Goal: Transaction & Acquisition: Purchase product/service

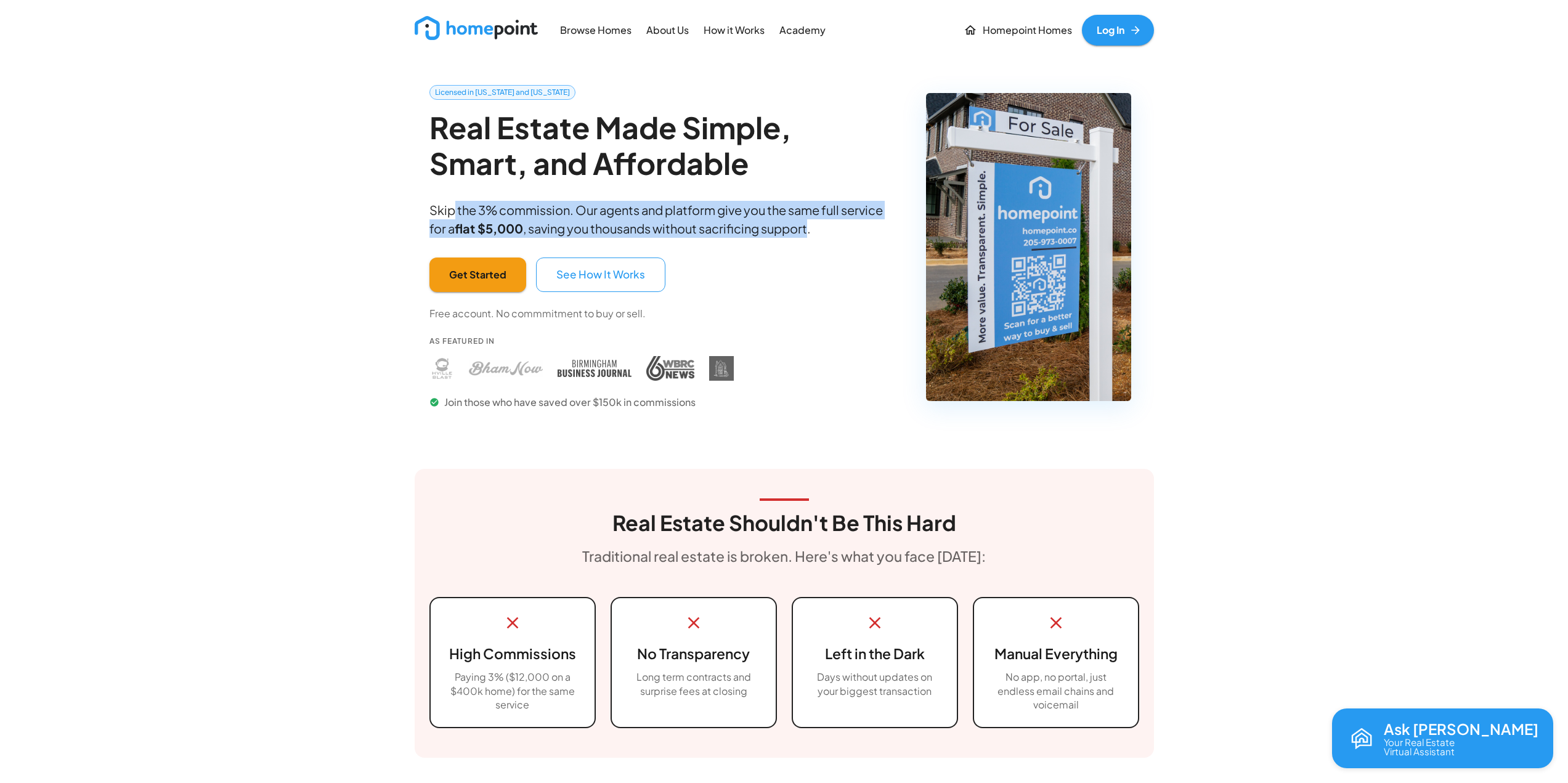
drag, startPoint x: 454, startPoint y: 205, endPoint x: 801, endPoint y: 149, distance: 351.5
click at [811, 232] on p "Skip the 3% commission. Our agents and platform give you the same full service …" at bounding box center [662, 219] width 465 height 37
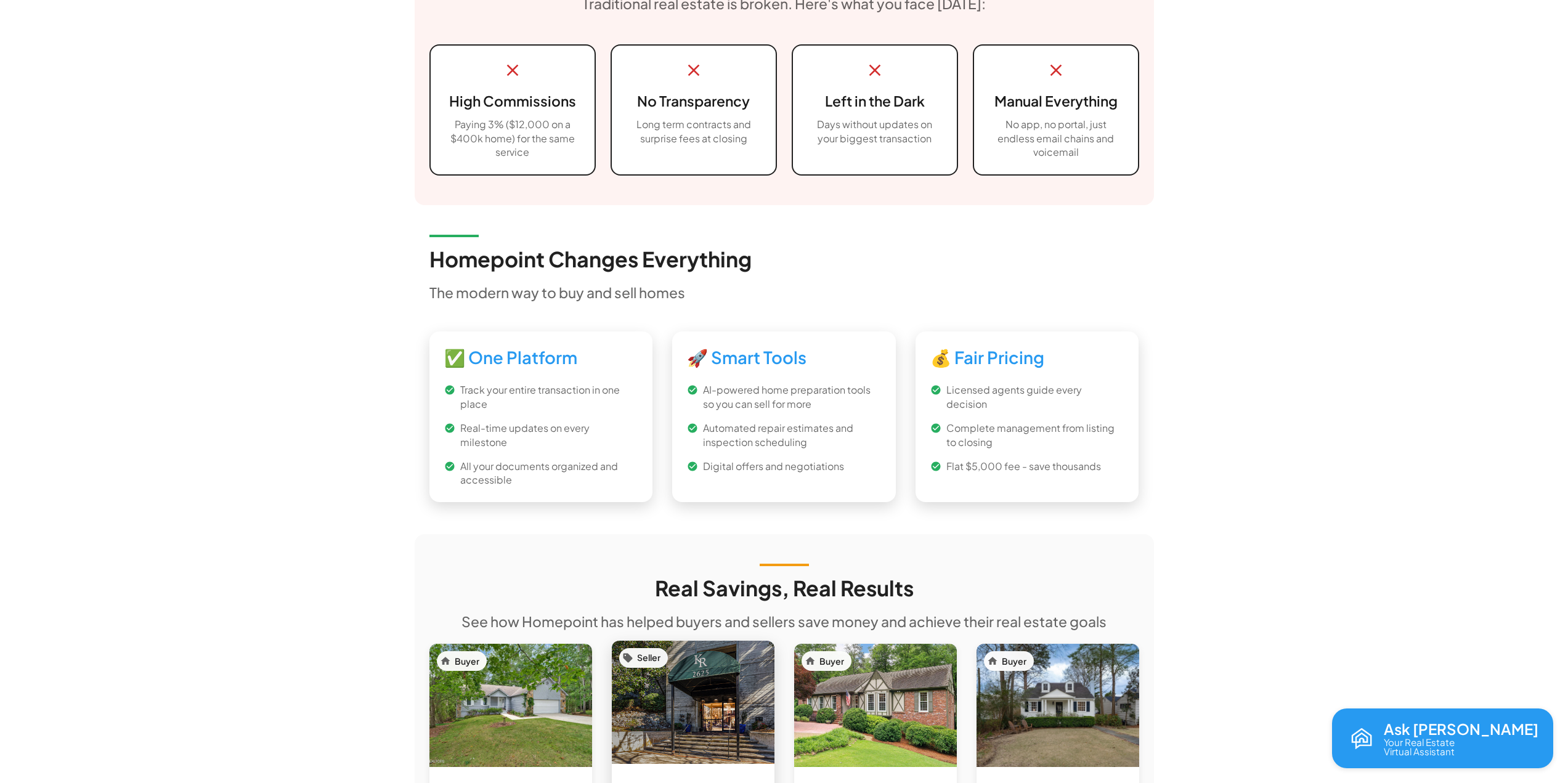
scroll to position [740, 0]
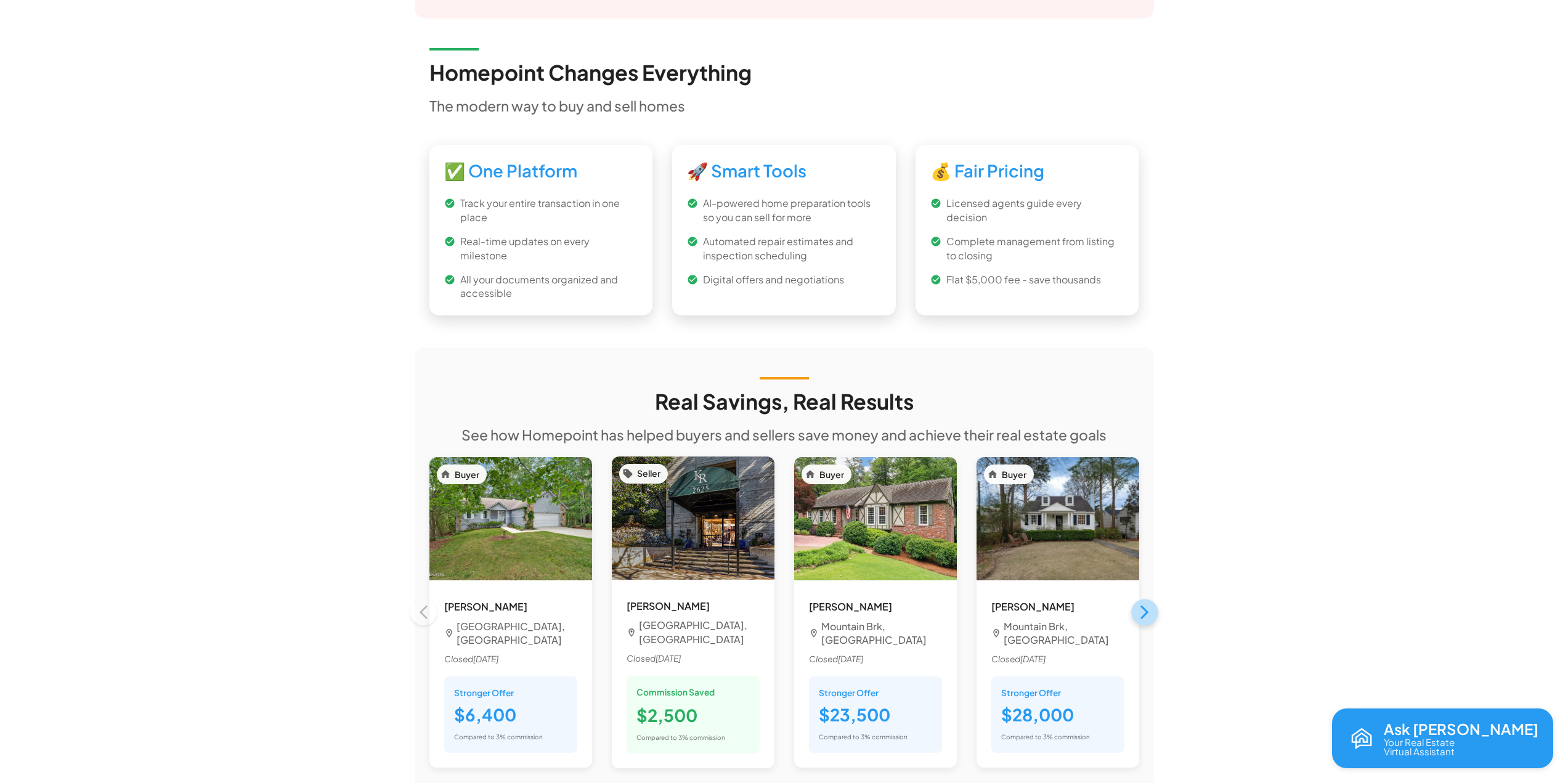
click at [1142, 605] on icon "button" at bounding box center [1144, 613] width 8 height 14
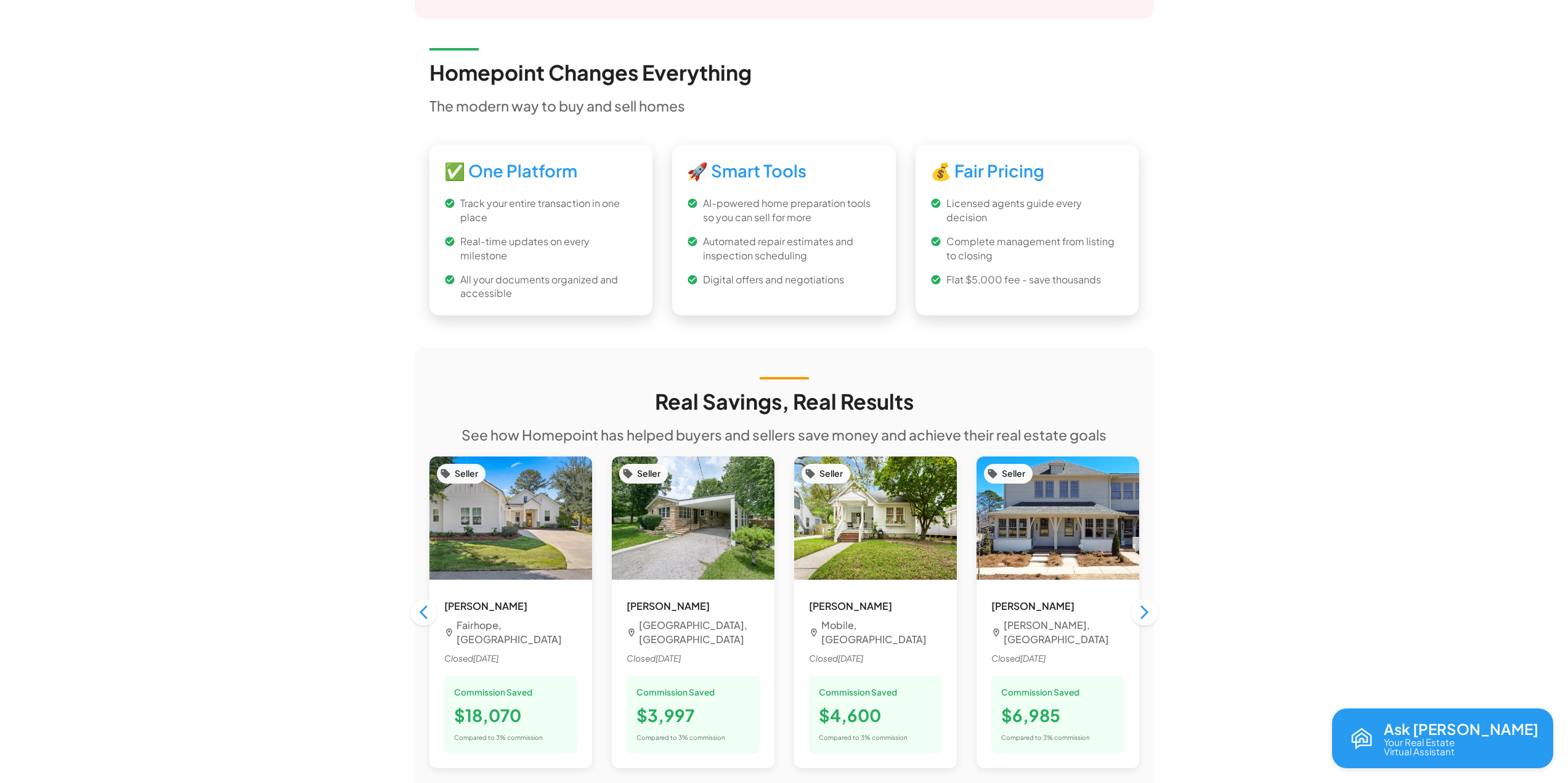
click at [1145, 604] on icon "button" at bounding box center [1144, 612] width 17 height 17
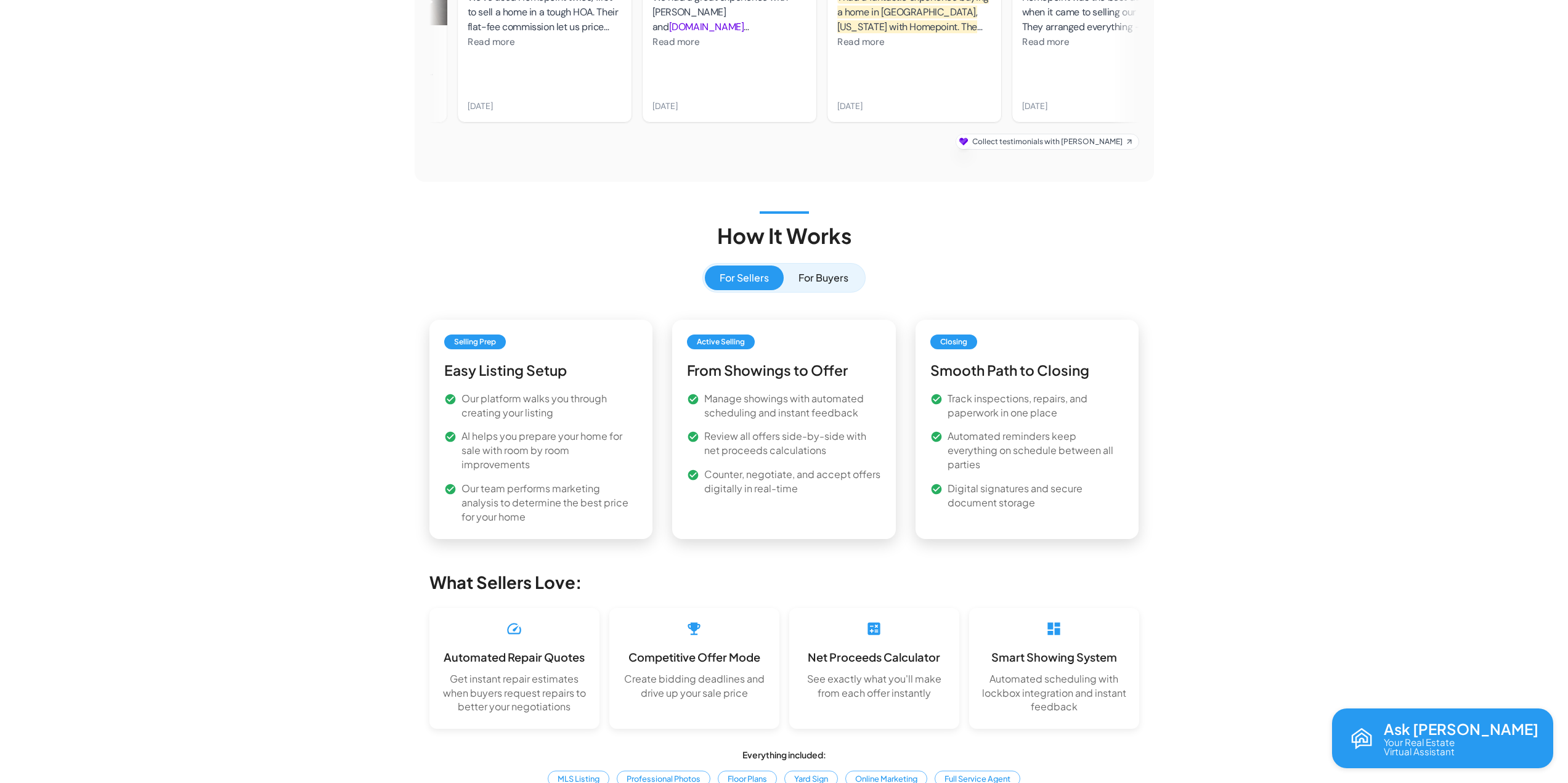
scroll to position [1602, 0]
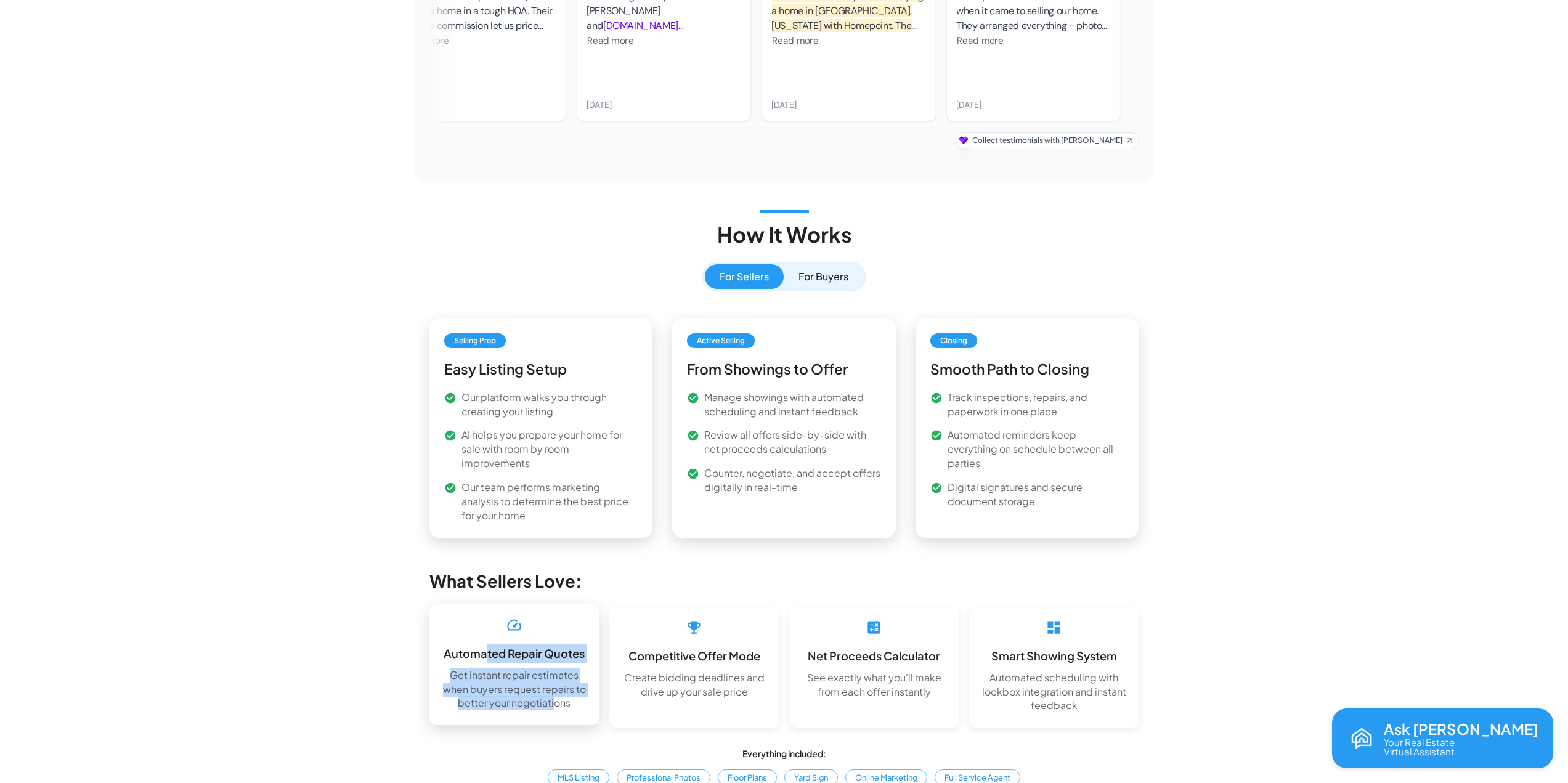
drag, startPoint x: 485, startPoint y: 626, endPoint x: 553, endPoint y: 681, distance: 87.5
click at [553, 681] on div "Automated Repair Quotes Get instant repair estimates when buyers request repair…" at bounding box center [514, 665] width 170 height 121
click at [553, 681] on p "Get instant repair estimates when buyers request repairs to better your negotia…" at bounding box center [514, 690] width 146 height 43
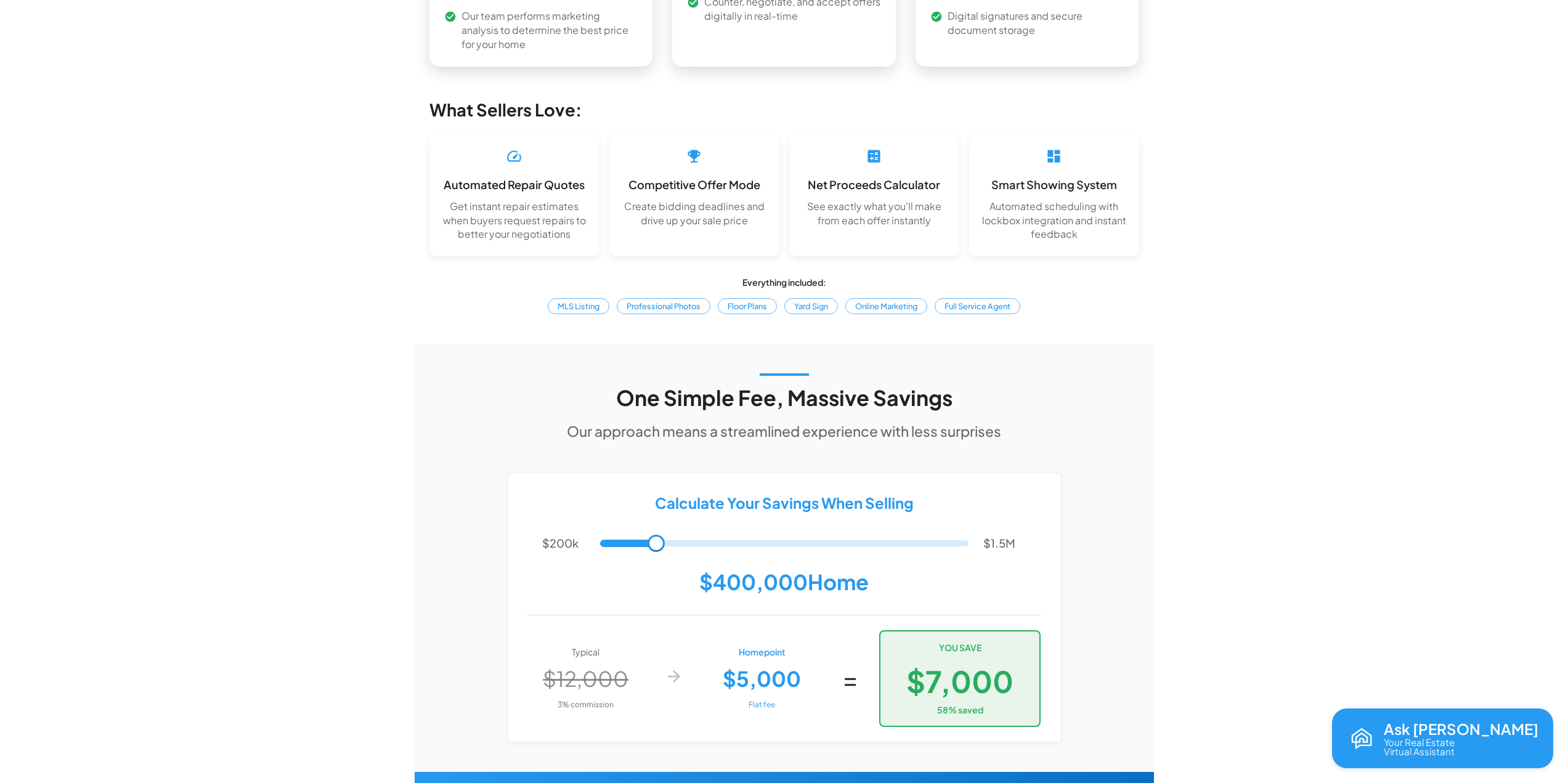
scroll to position [2095, 0]
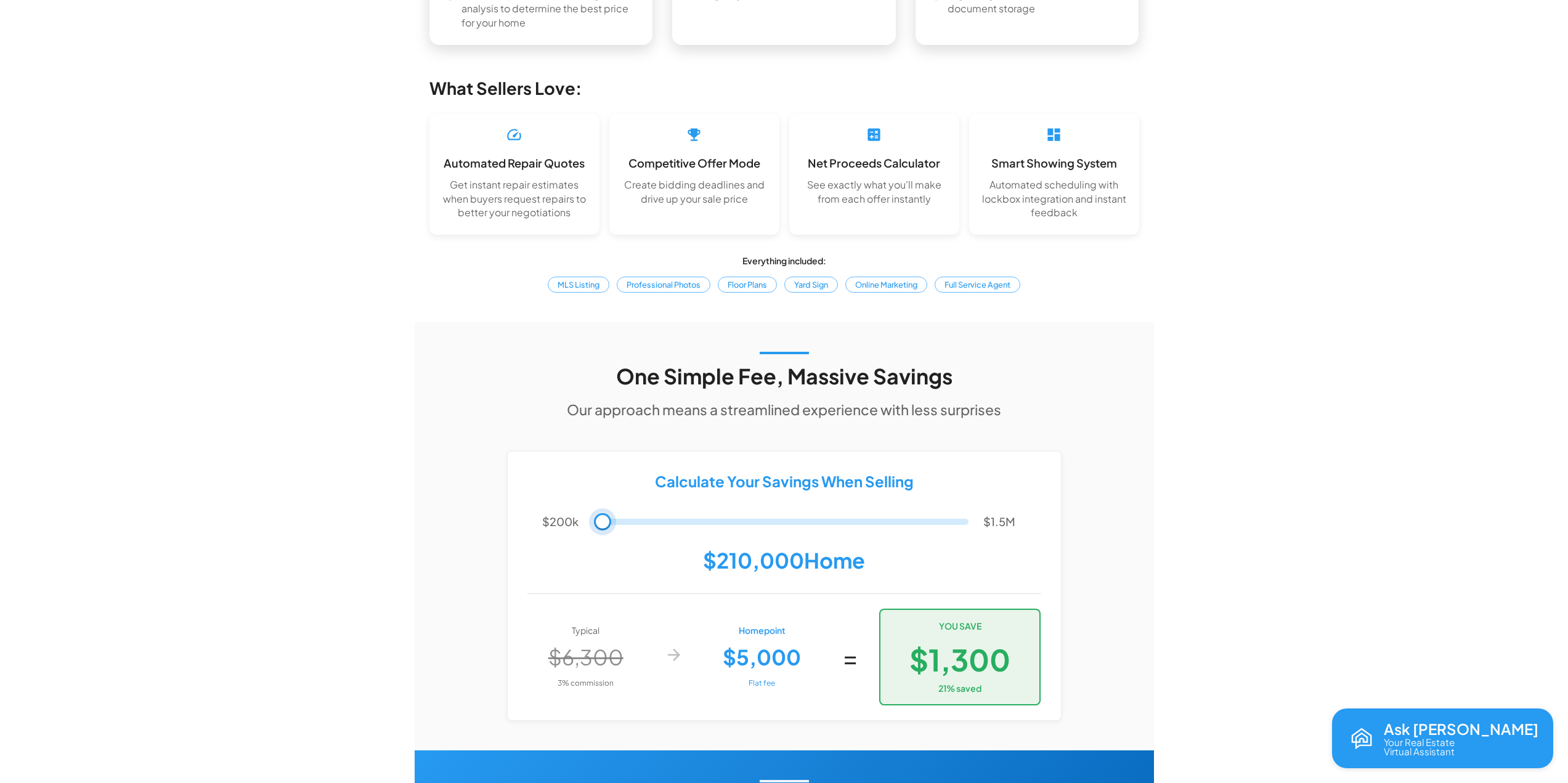
type input "******"
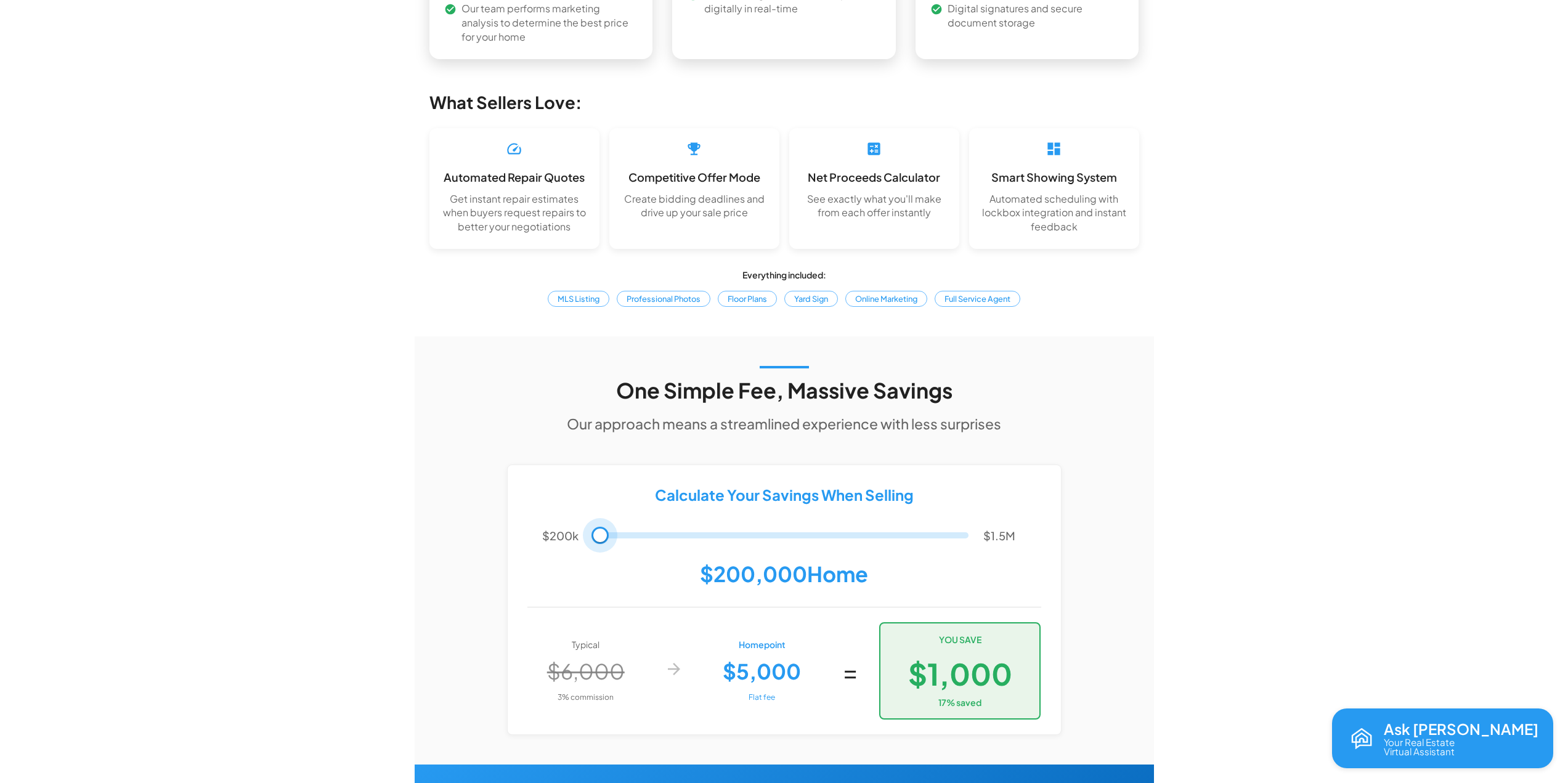
drag, startPoint x: 656, startPoint y: 489, endPoint x: 587, endPoint y: 503, distance: 70.4
click at [587, 525] on div "$200k $1.5M" at bounding box center [784, 535] width 514 height 22
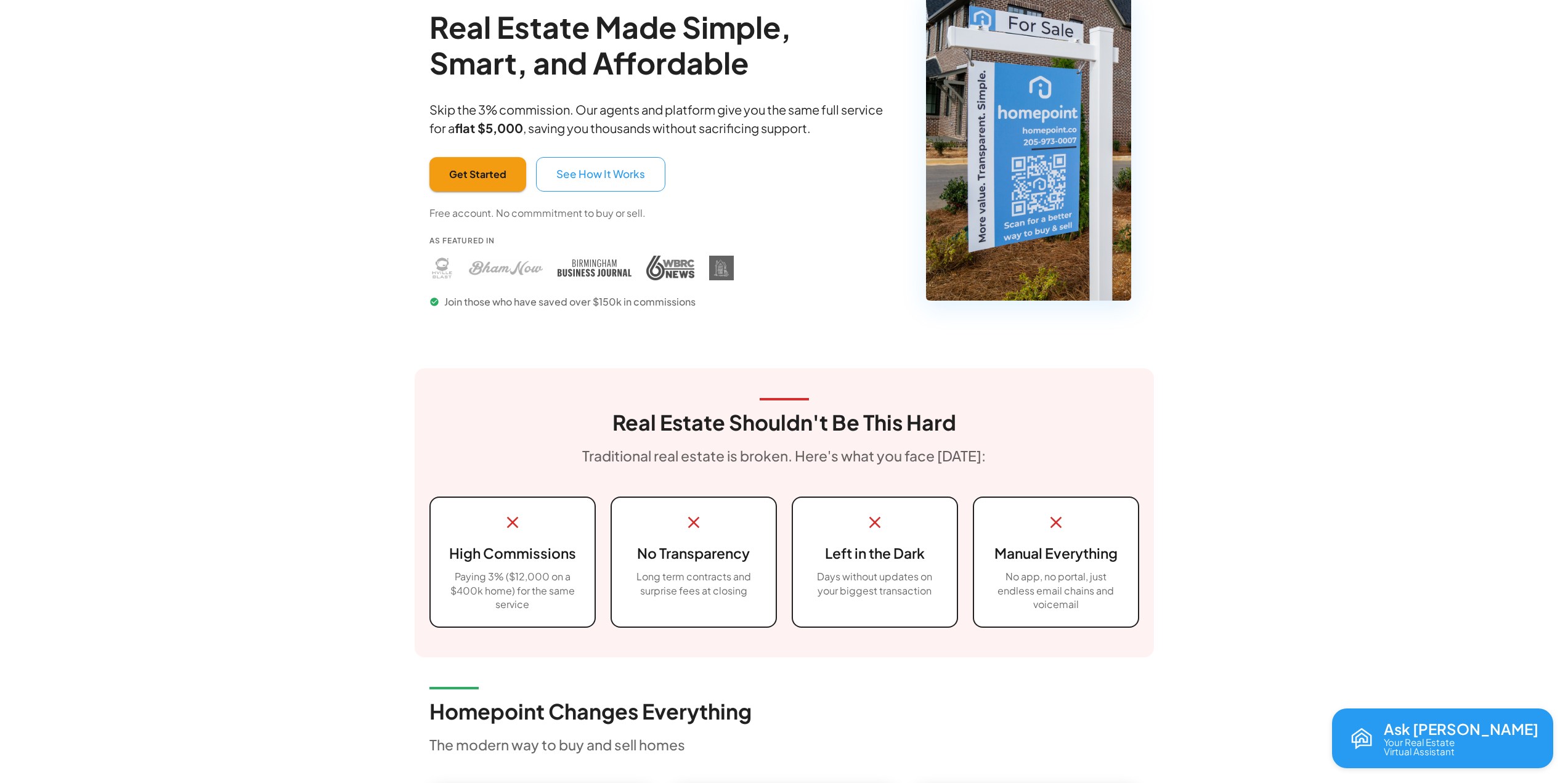
scroll to position [0, 0]
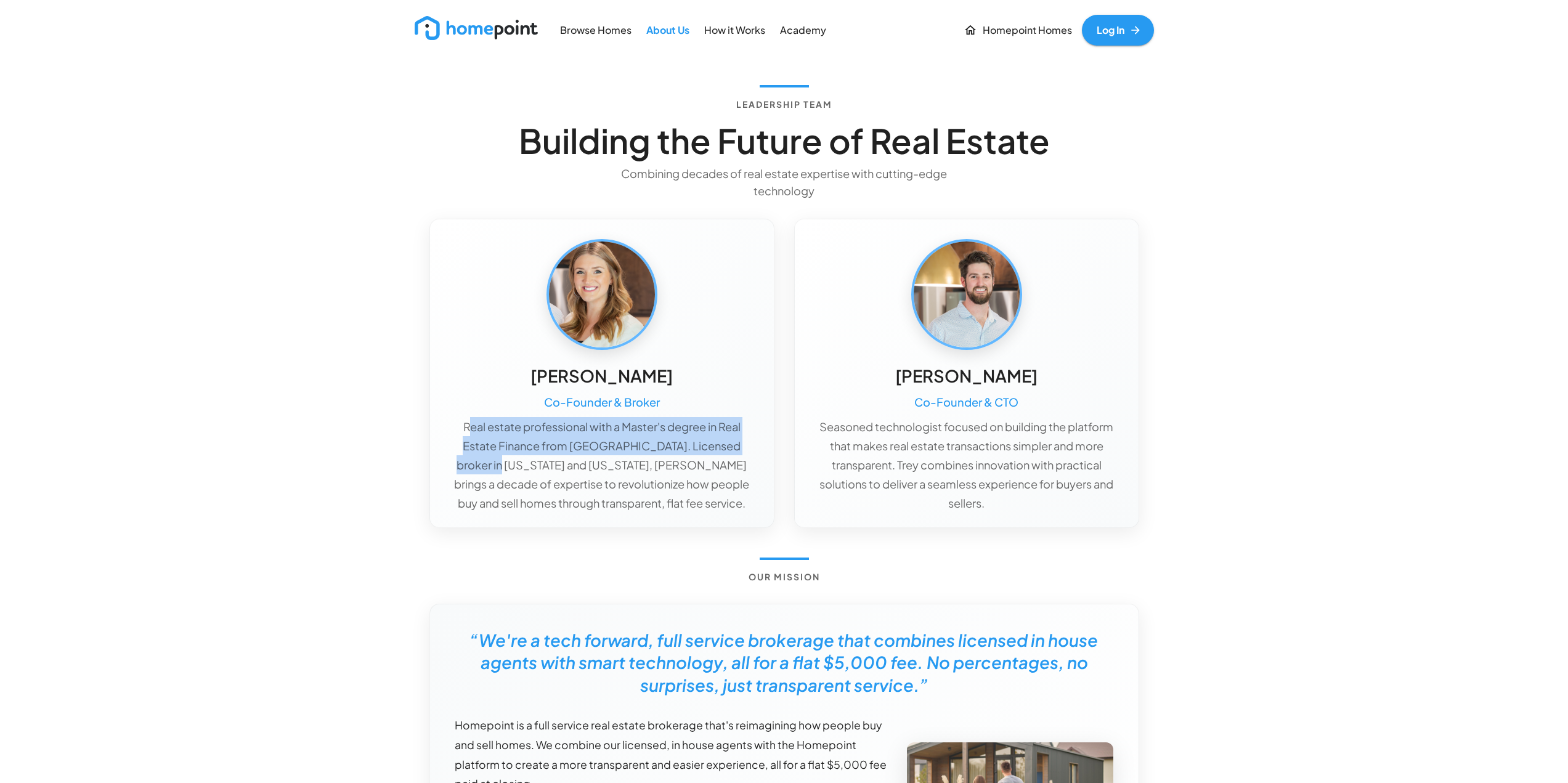
drag, startPoint x: 468, startPoint y: 424, endPoint x: 497, endPoint y: 471, distance: 55.2
click at [497, 471] on p "Real estate professional with a Master's degree in Real Estate Finance from [GE…" at bounding box center [602, 465] width 305 height 95
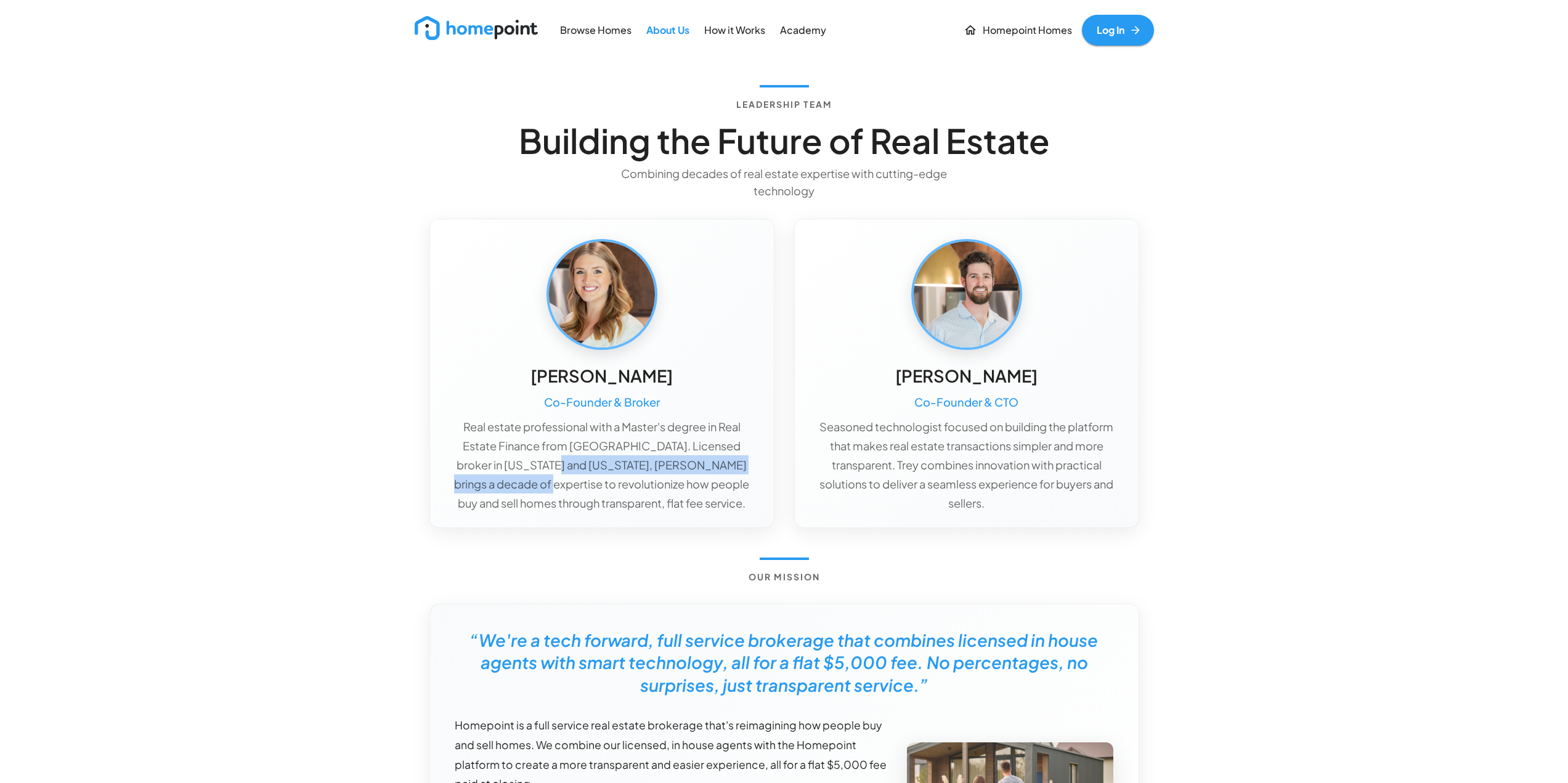
drag, startPoint x: 540, startPoint y: 487, endPoint x: 546, endPoint y: 460, distance: 27.7
click at [546, 460] on p "Real estate professional with a Master's degree in Real Estate Finance from [GE…" at bounding box center [602, 465] width 305 height 95
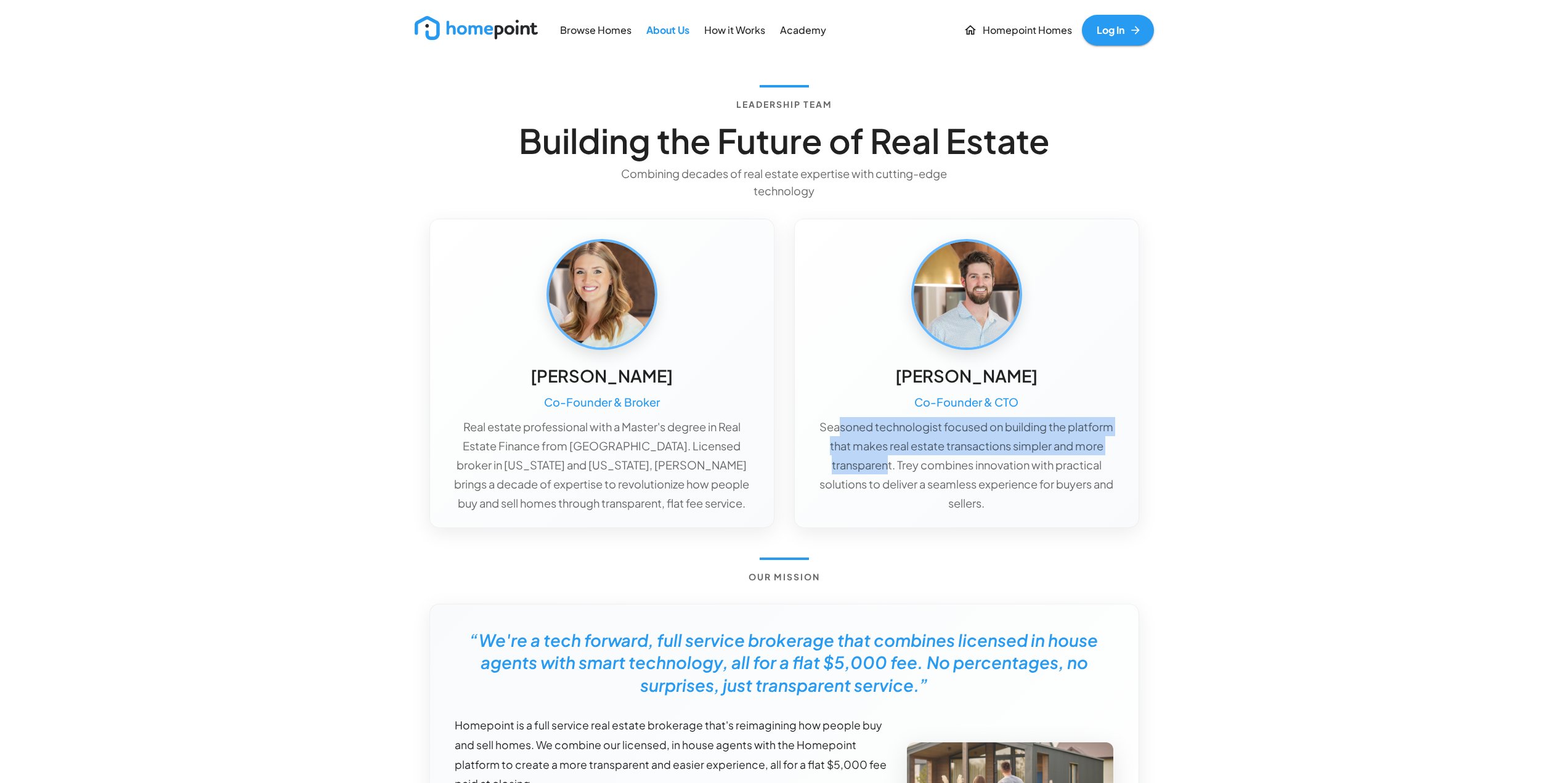
drag, startPoint x: 837, startPoint y: 432, endPoint x: 888, endPoint y: 471, distance: 64.2
click at [888, 471] on p "Seasoned technologist focused on building the platform that makes real estate t…" at bounding box center [967, 465] width 305 height 95
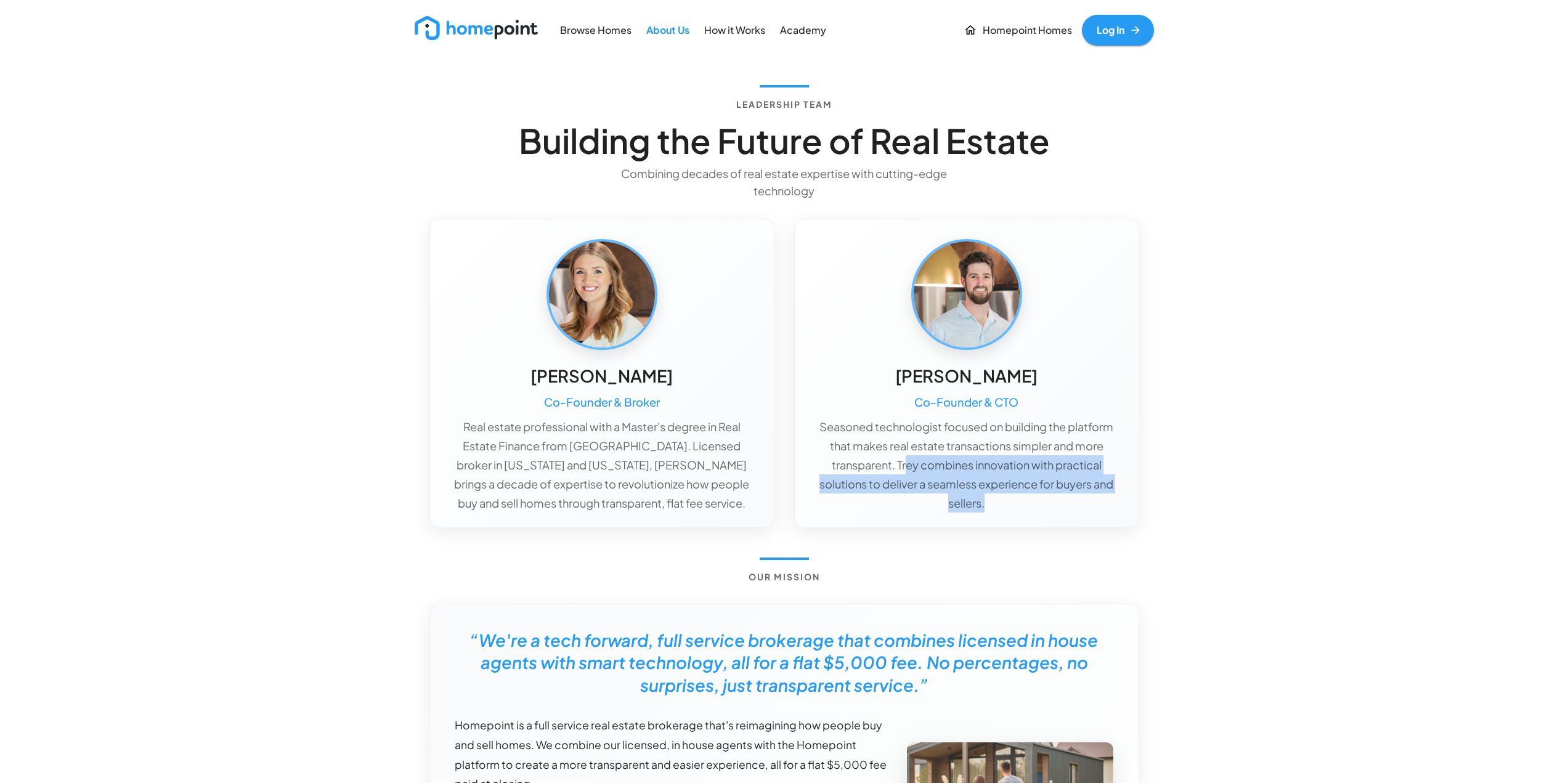
drag, startPoint x: 989, startPoint y: 496, endPoint x: 907, endPoint y: 465, distance: 87.7
click at [907, 465] on p "Seasoned technologist focused on building the platform that makes real estate t…" at bounding box center [967, 465] width 305 height 95
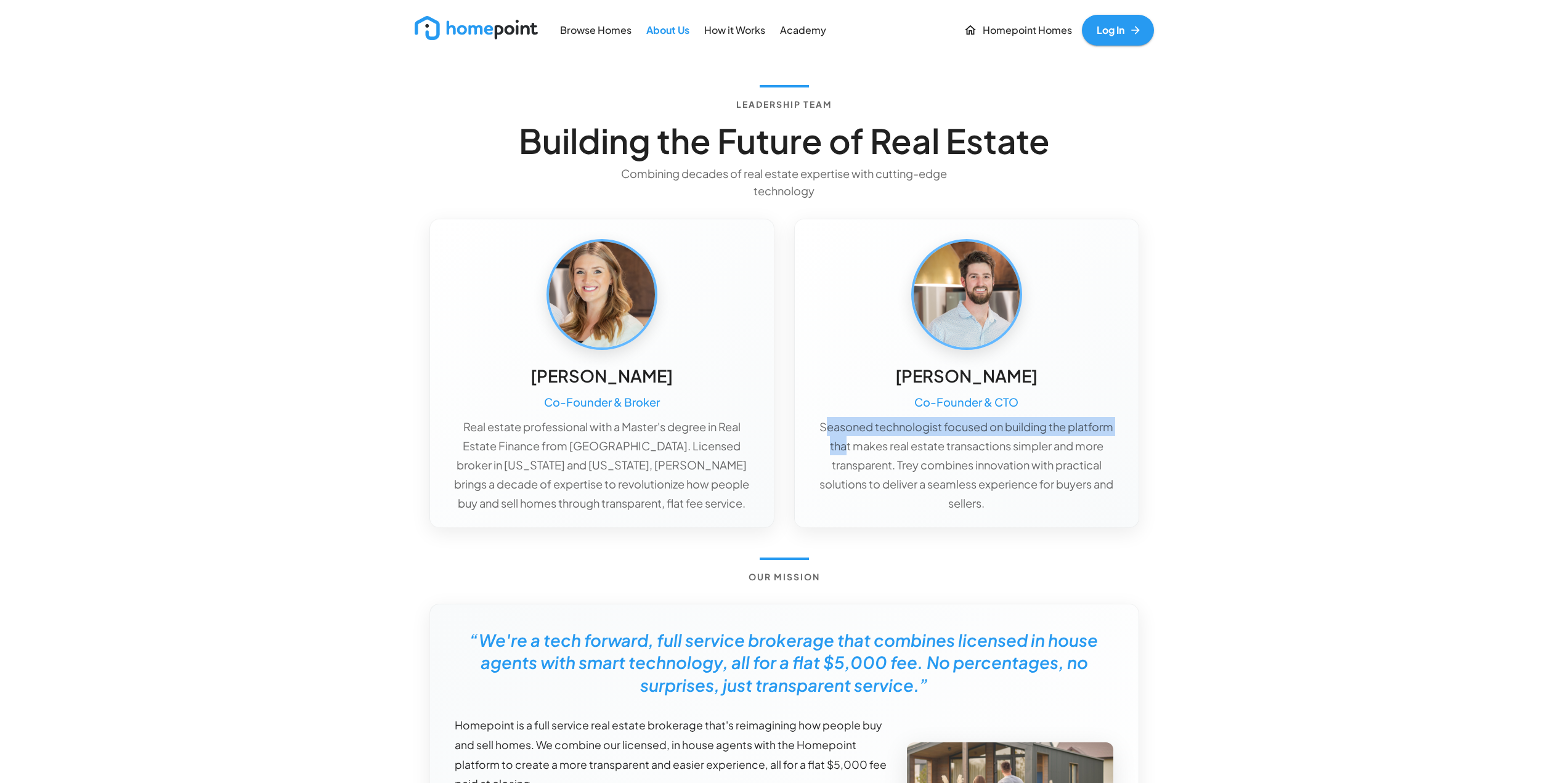
drag, startPoint x: 825, startPoint y: 428, endPoint x: 844, endPoint y: 447, distance: 26.9
click at [844, 447] on p "Seasoned technologist focused on building the platform that makes real estate t…" at bounding box center [967, 465] width 305 height 95
click at [853, 447] on p "Seasoned technologist focused on building the platform that makes real estate t…" at bounding box center [967, 465] width 305 height 95
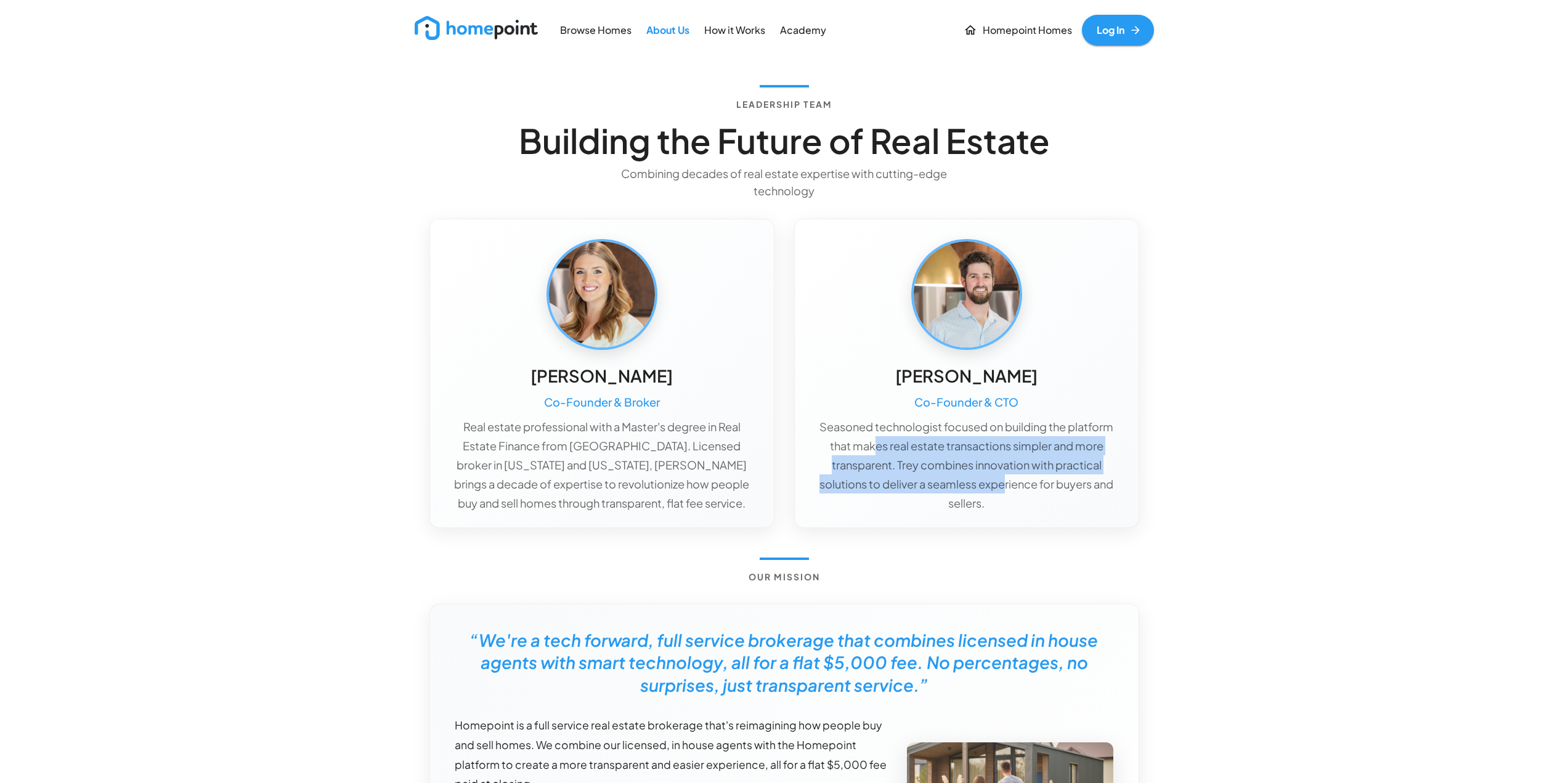
drag, startPoint x: 871, startPoint y: 447, endPoint x: 1004, endPoint y: 495, distance: 141.4
click at [1004, 495] on p "Seasoned technologist focused on building the platform that makes real estate t…" at bounding box center [967, 465] width 305 height 95
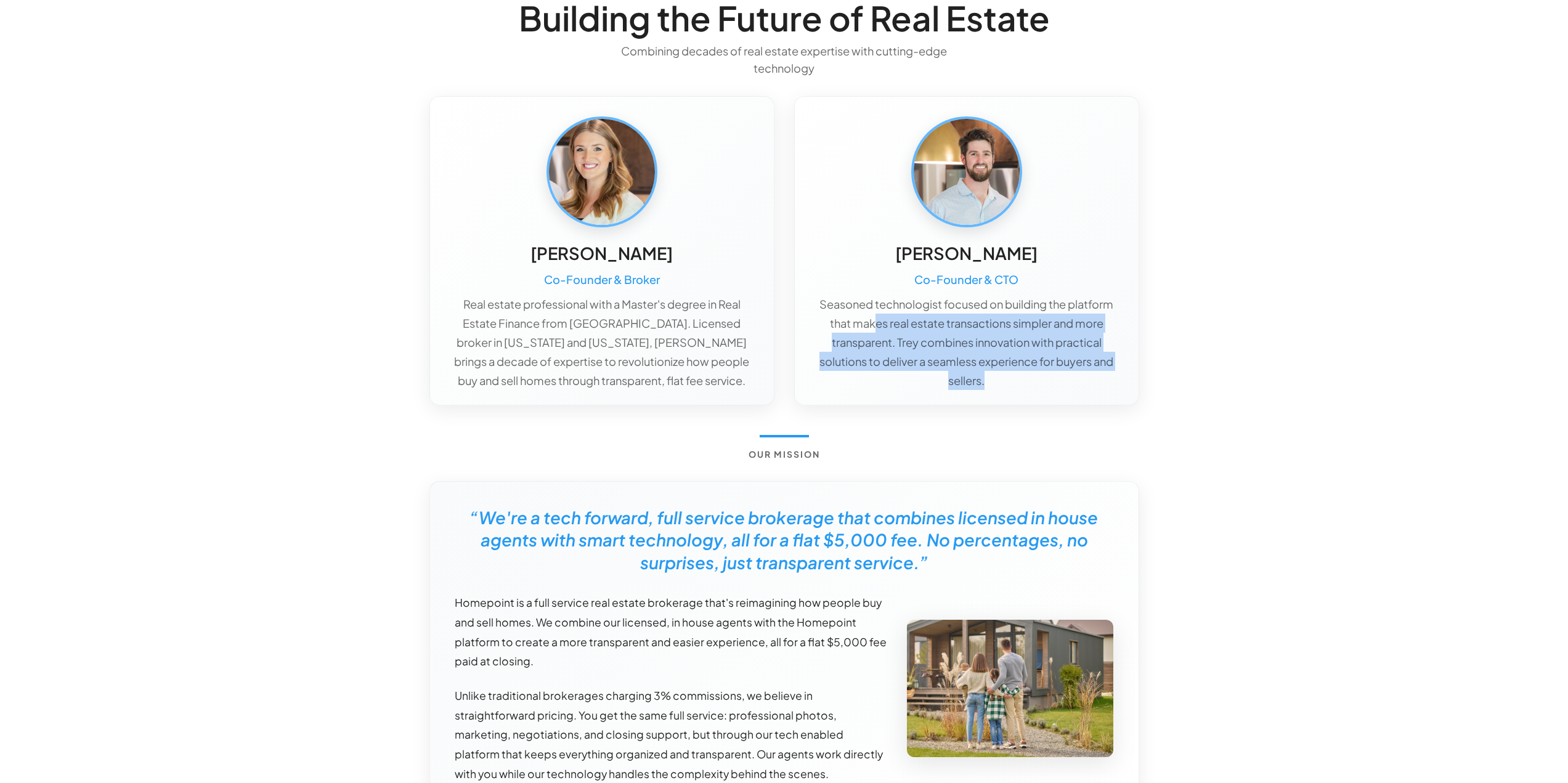
scroll to position [123, 0]
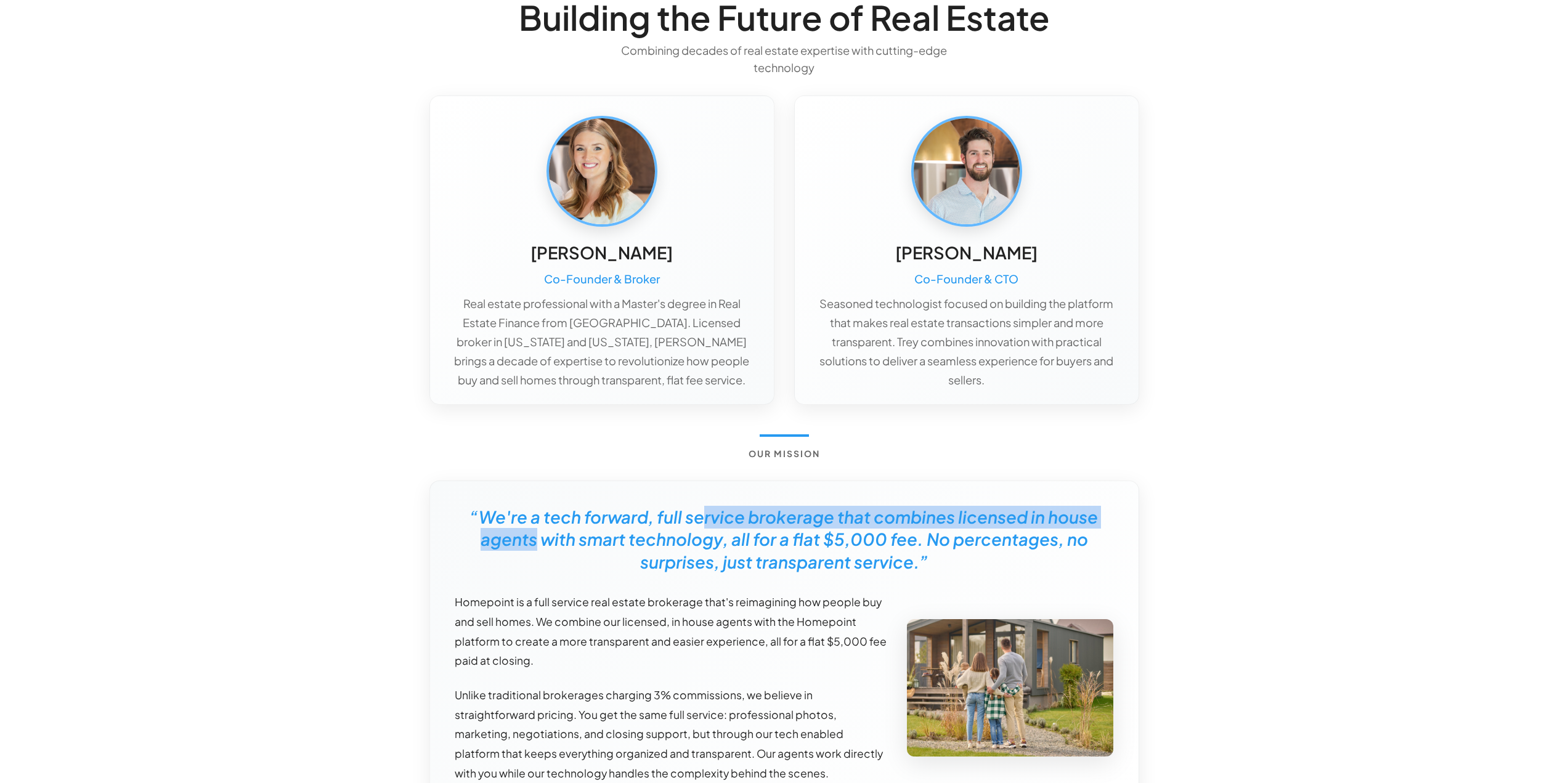
drag, startPoint x: 538, startPoint y: 530, endPoint x: 707, endPoint y: 525, distance: 169.1
click at [707, 525] on h5 "“We're a tech forward, full service brokerage that combines licensed in house a…" at bounding box center [784, 540] width 660 height 68
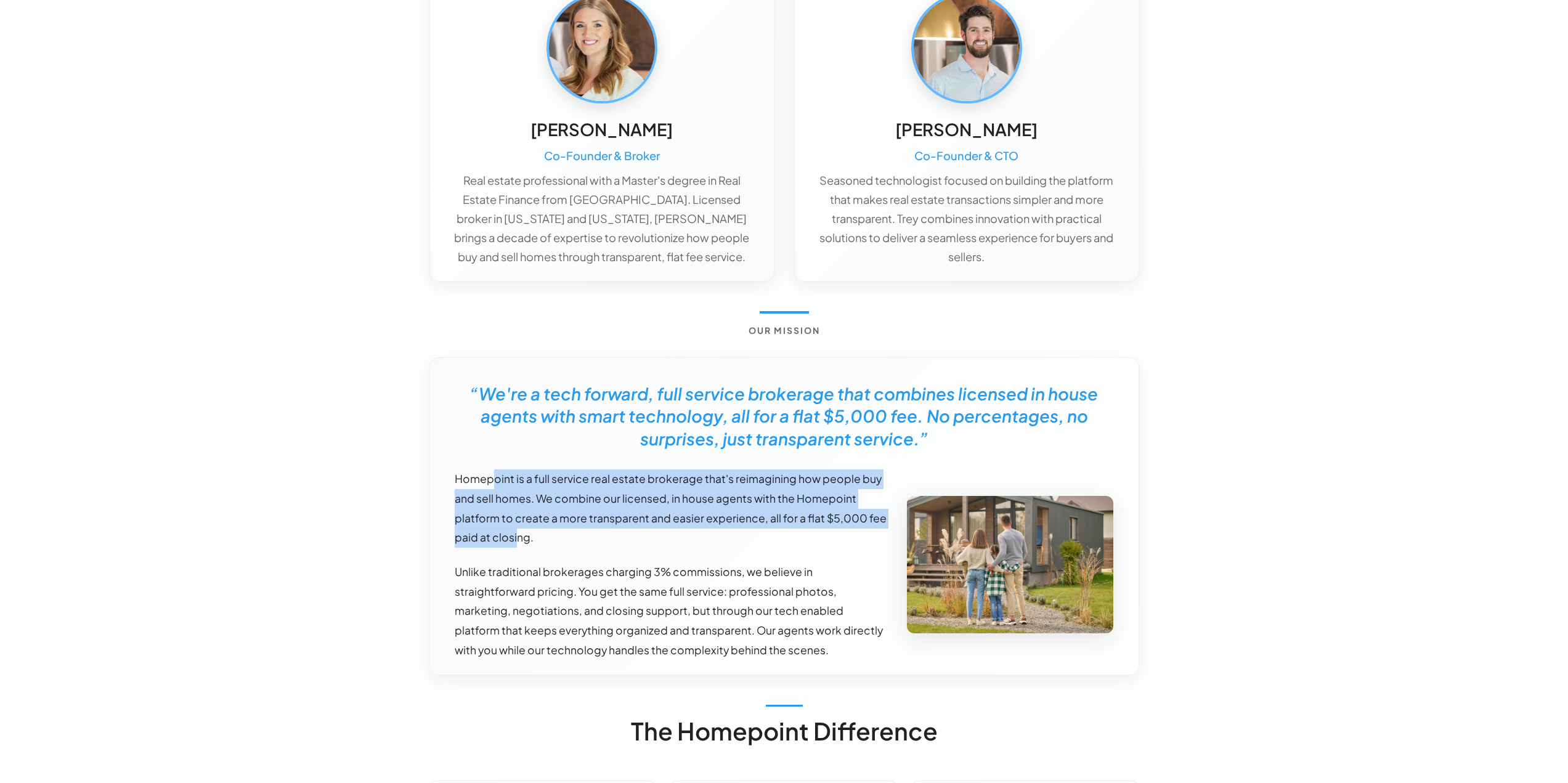
drag, startPoint x: 490, startPoint y: 481, endPoint x: 517, endPoint y: 544, distance: 68.5
click at [517, 544] on p "Homepoint is a full service real estate brokerage that's reimagining how people…" at bounding box center [671, 509] width 433 height 78
drag, startPoint x: 517, startPoint y: 539, endPoint x: 457, endPoint y: 483, distance: 82.1
click at [457, 483] on p "Homepoint is a full service real estate brokerage that's reimagining how people…" at bounding box center [671, 509] width 433 height 78
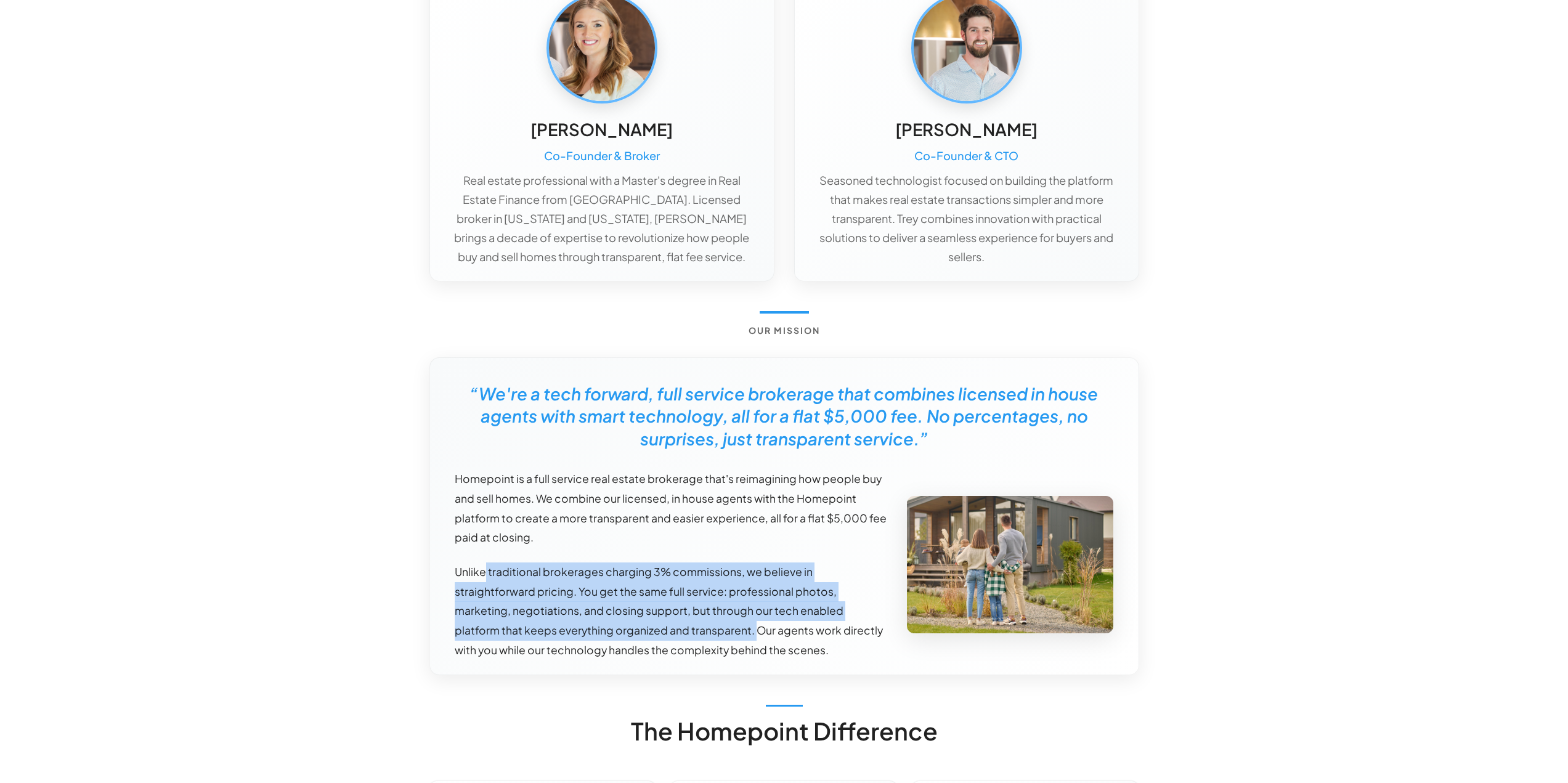
drag, startPoint x: 484, startPoint y: 563, endPoint x: 708, endPoint y: 625, distance: 232.4
click at [708, 625] on p "Unlike traditional brokerages charging 3% commissions, we believe in straightfo…" at bounding box center [671, 611] width 433 height 97
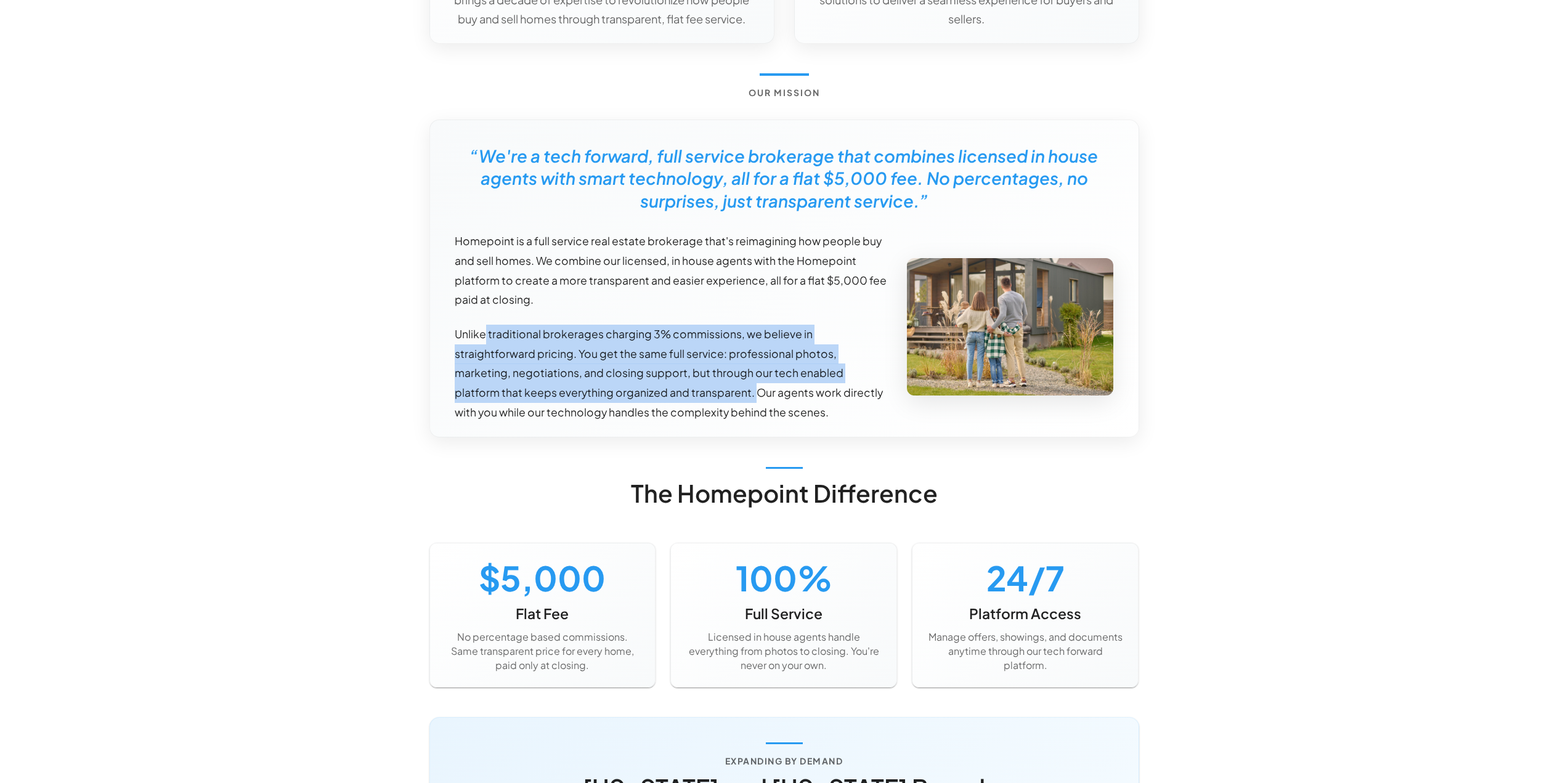
scroll to position [555, 0]
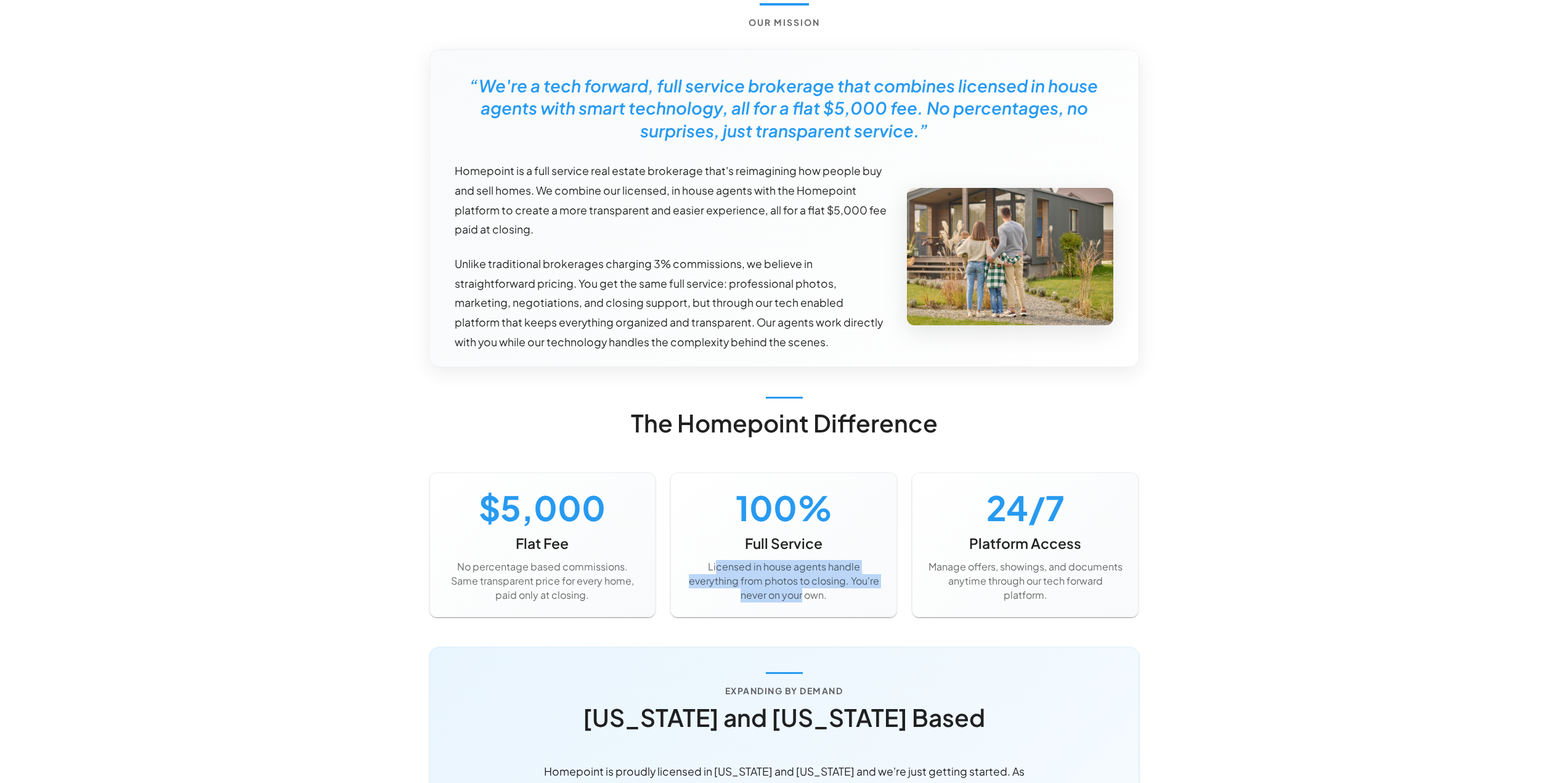
drag, startPoint x: 719, startPoint y: 567, endPoint x: 804, endPoint y: 591, distance: 88.3
click at [804, 591] on p "Licensed in house agents handle everything from photos to closing. You're never…" at bounding box center [784, 581] width 196 height 43
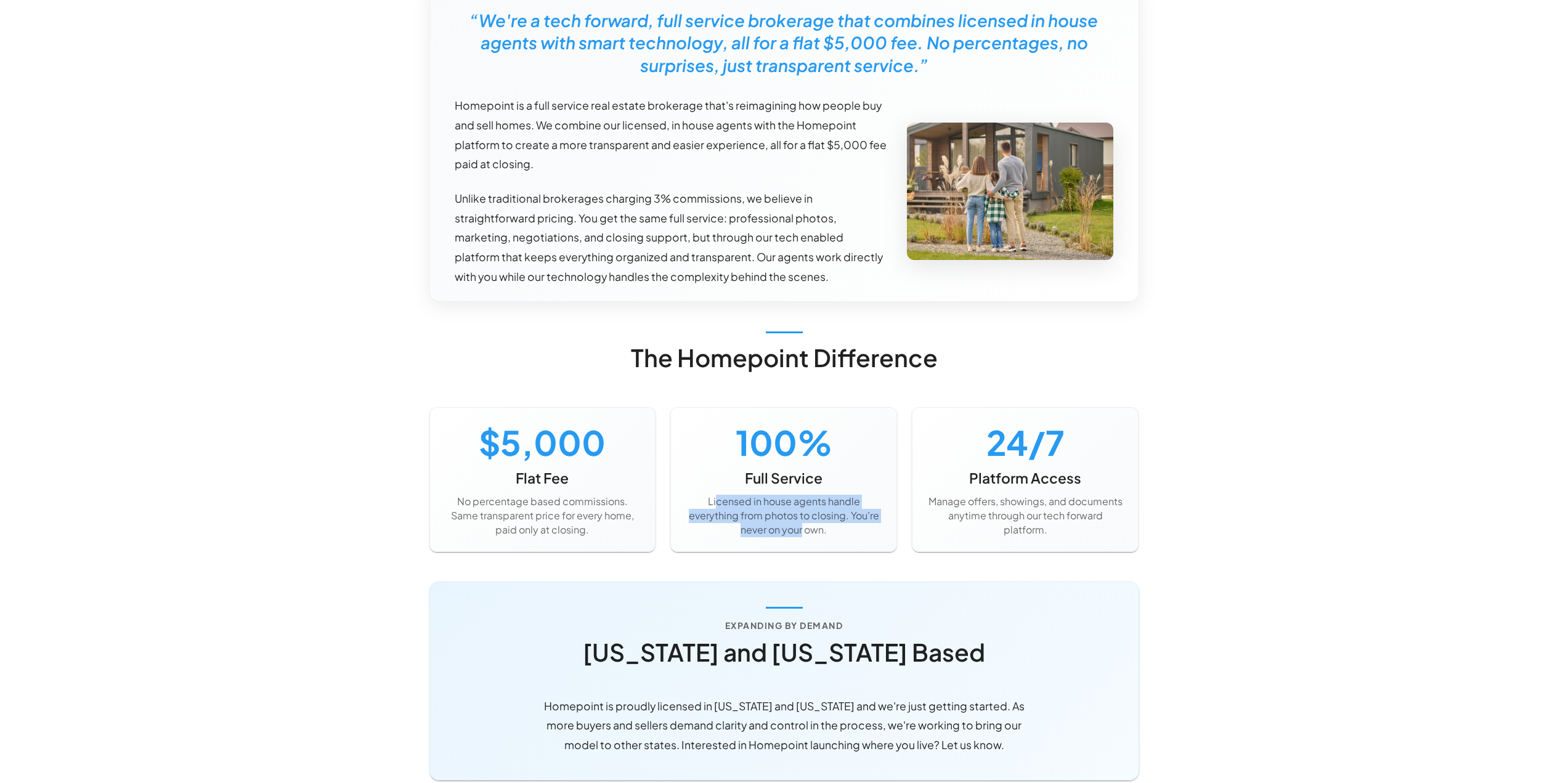
scroll to position [801, 0]
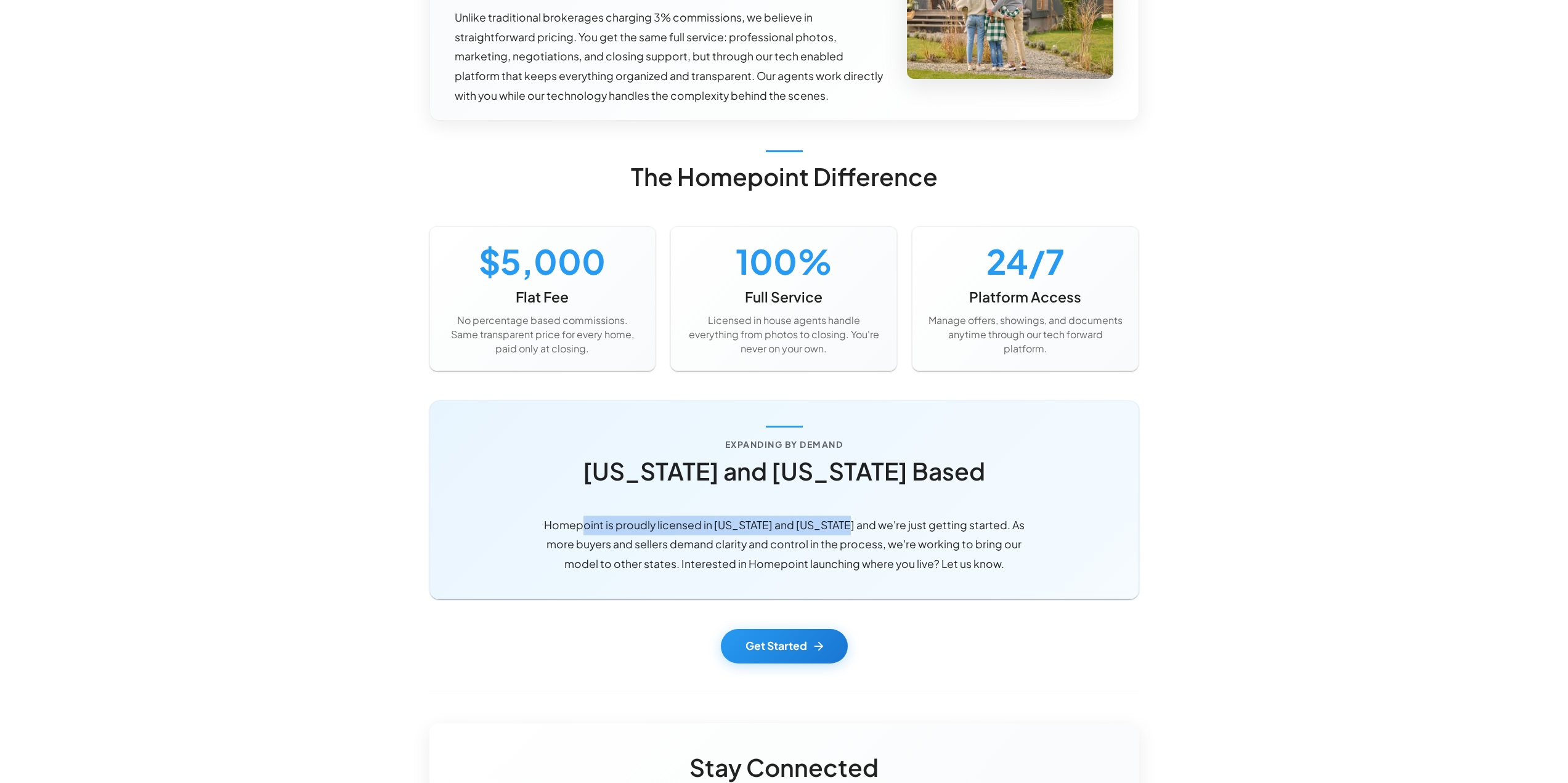
drag, startPoint x: 579, startPoint y: 526, endPoint x: 846, endPoint y: 530, distance: 267.0
click at [846, 530] on p "Homepoint is proudly licensed in Alabama and Tennessee and we're just getting s…" at bounding box center [784, 545] width 493 height 58
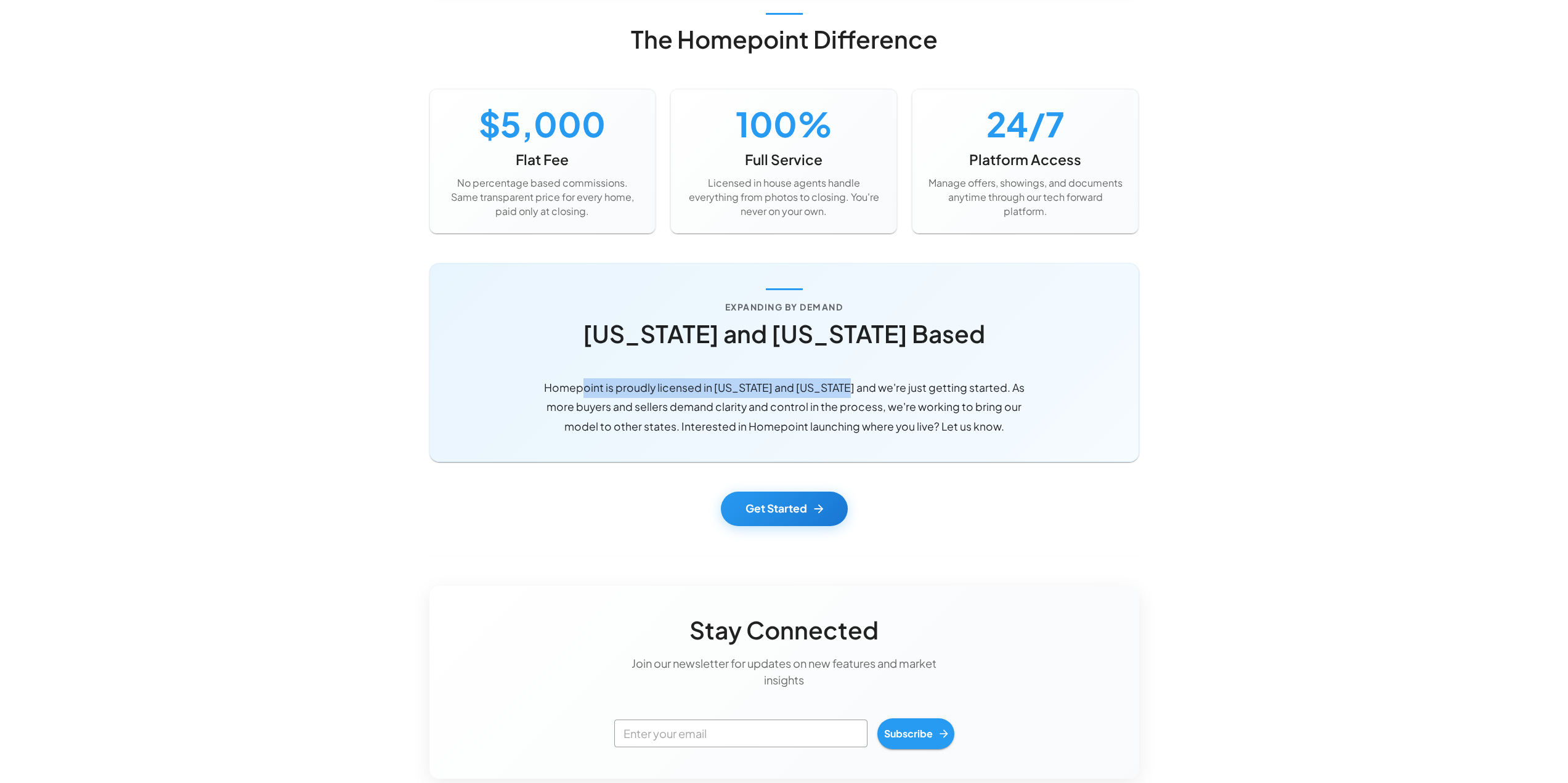
scroll to position [986, 0]
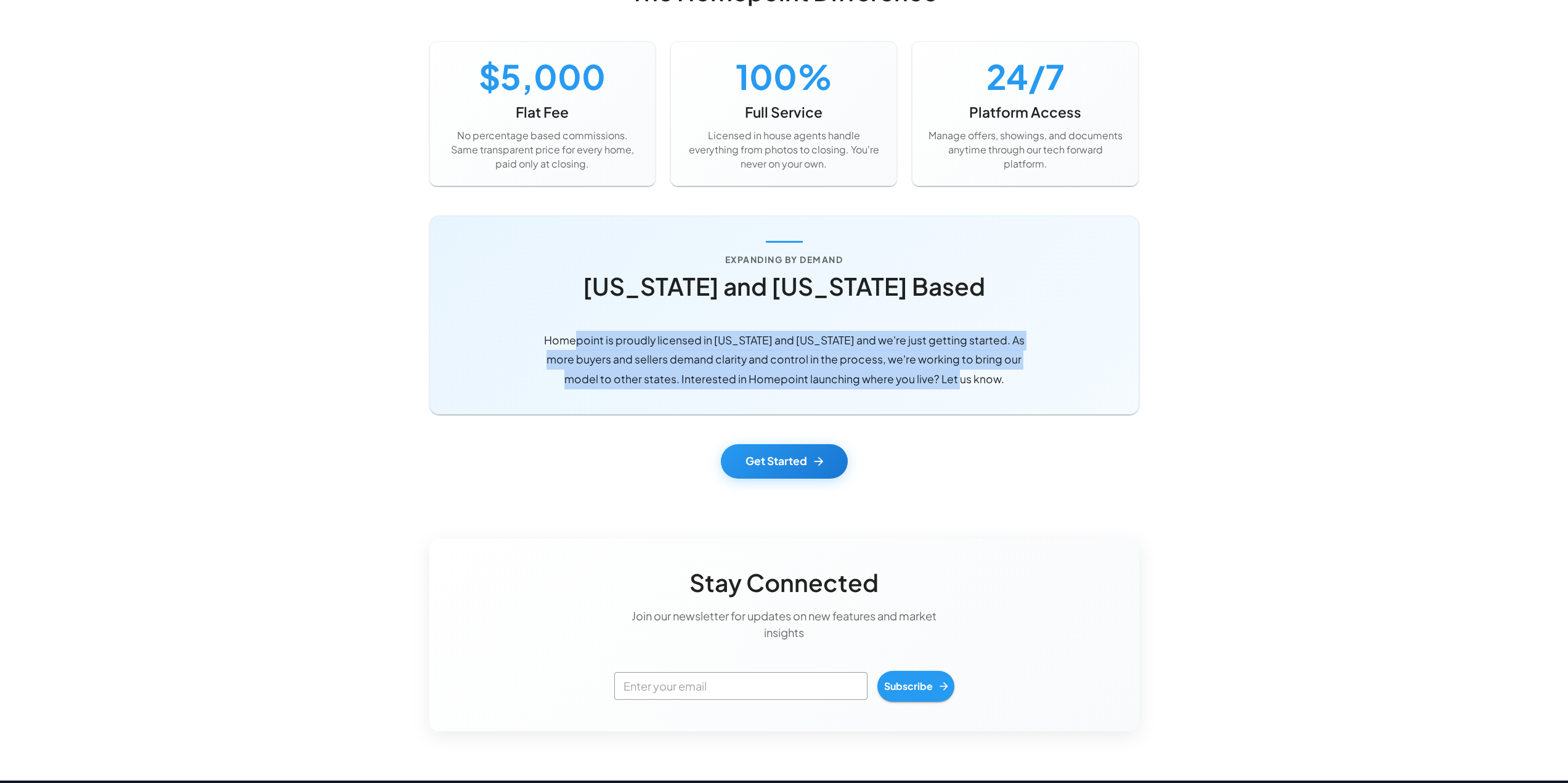
drag, startPoint x: 571, startPoint y: 342, endPoint x: 955, endPoint y: 379, distance: 385.8
click at [955, 379] on p "Homepoint is proudly licensed in Alabama and Tennessee and we're just getting s…" at bounding box center [784, 360] width 493 height 58
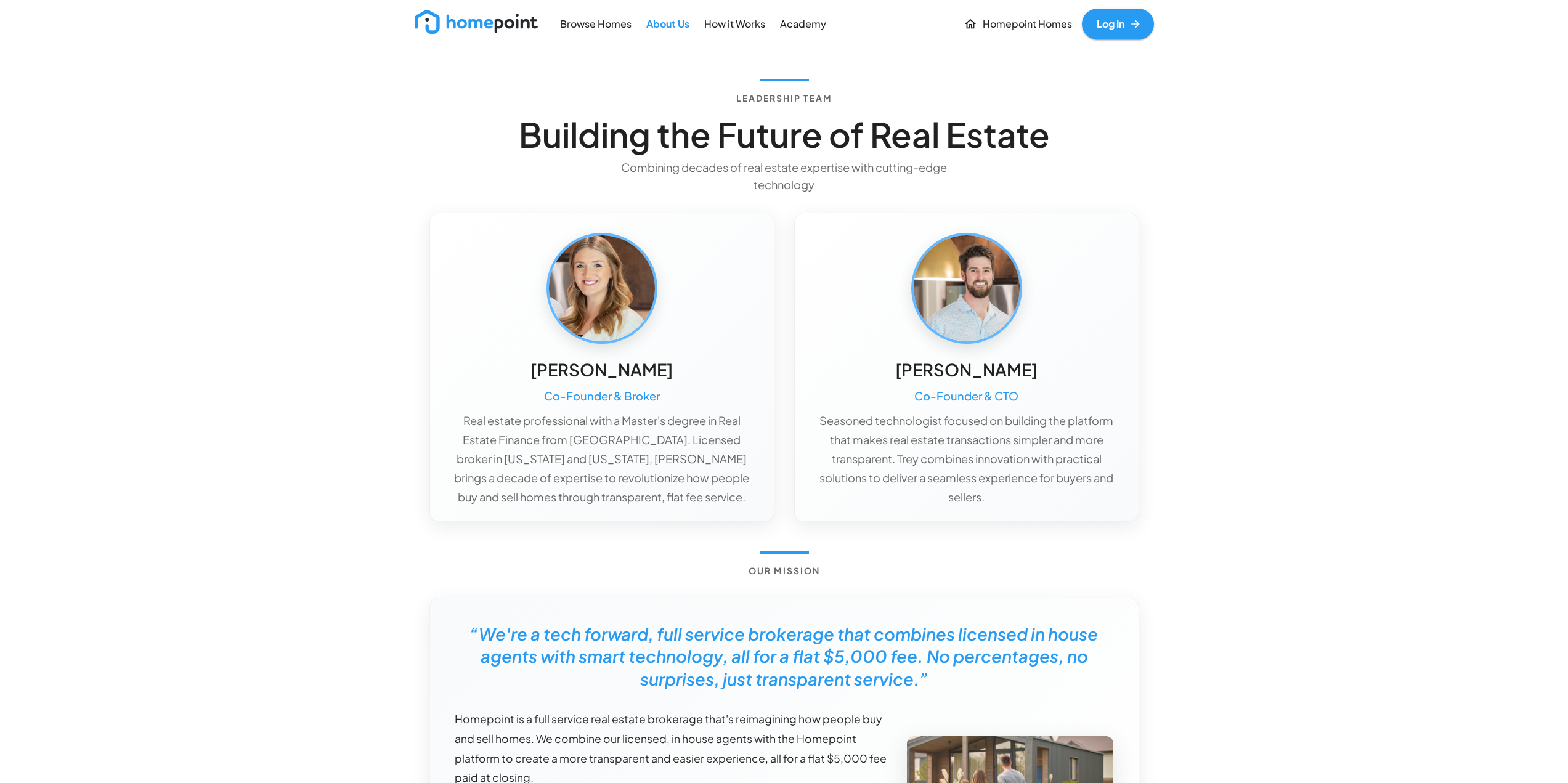
scroll to position [0, 0]
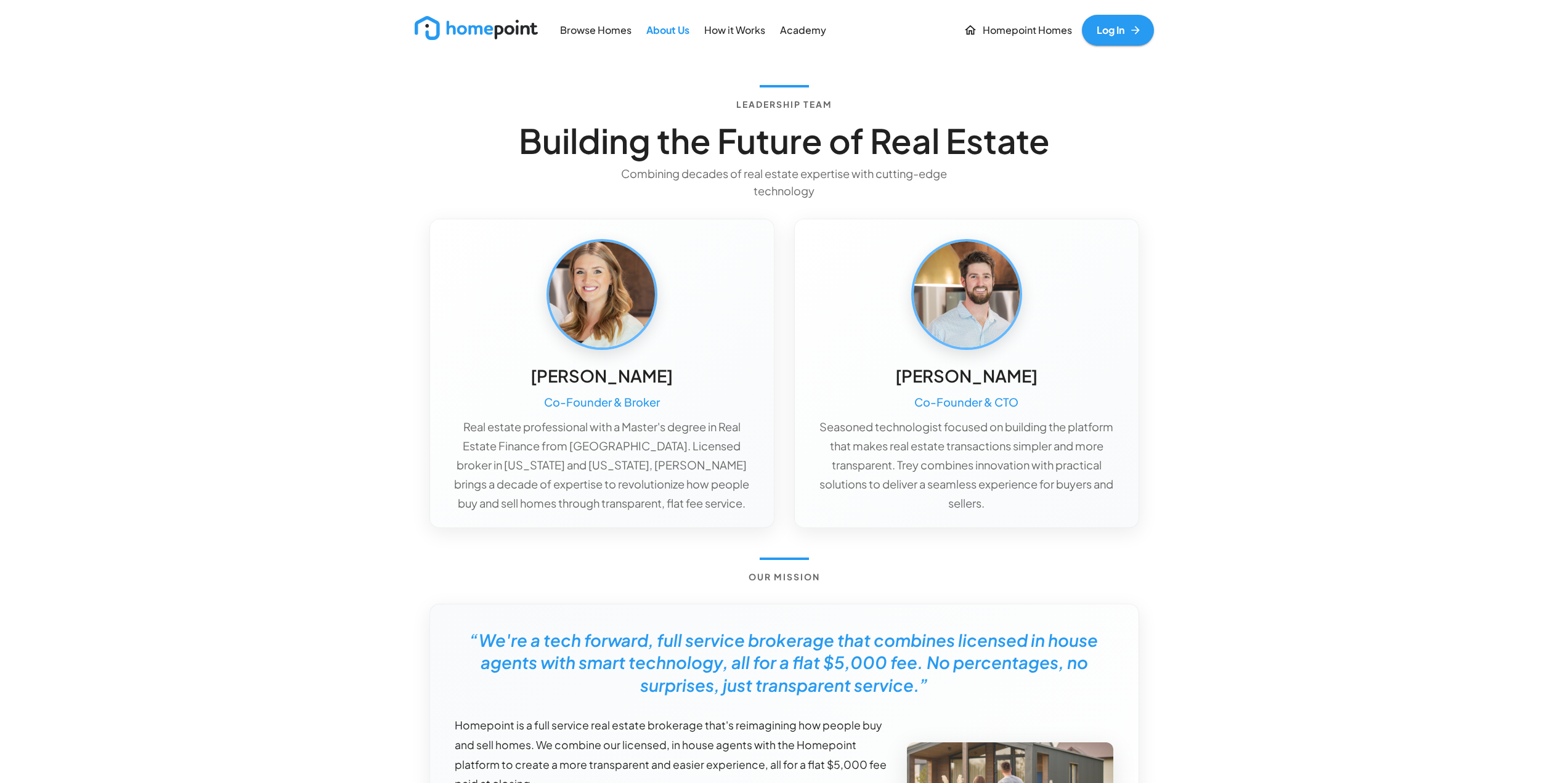
click at [754, 31] on p "How it Works" at bounding box center [735, 30] width 61 height 14
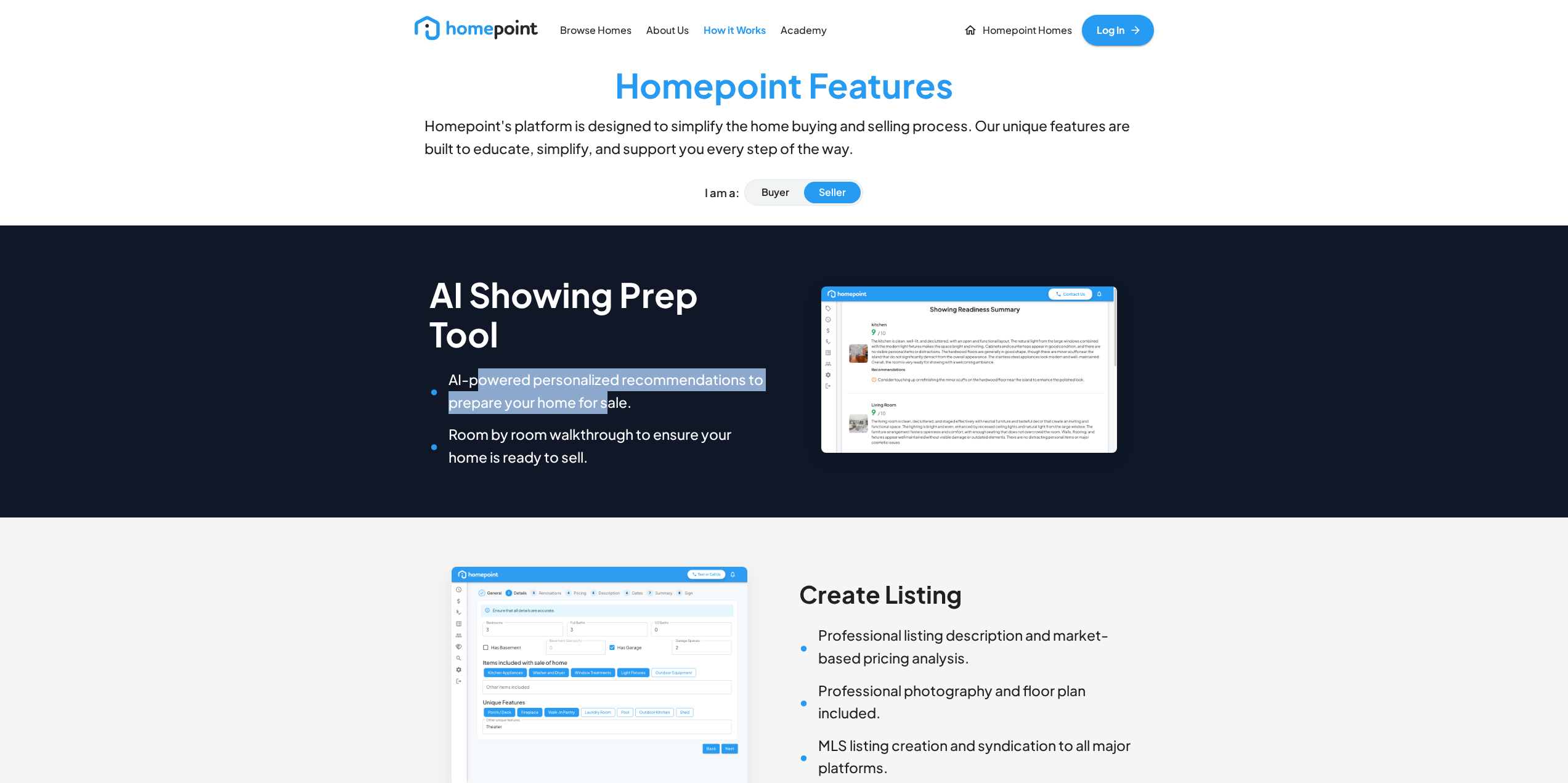
drag, startPoint x: 474, startPoint y: 382, endPoint x: 610, endPoint y: 398, distance: 136.9
click at [610, 398] on h6 "AI-powered personalized recommendations to prepare your home for sale." at bounding box center [599, 391] width 340 height 45
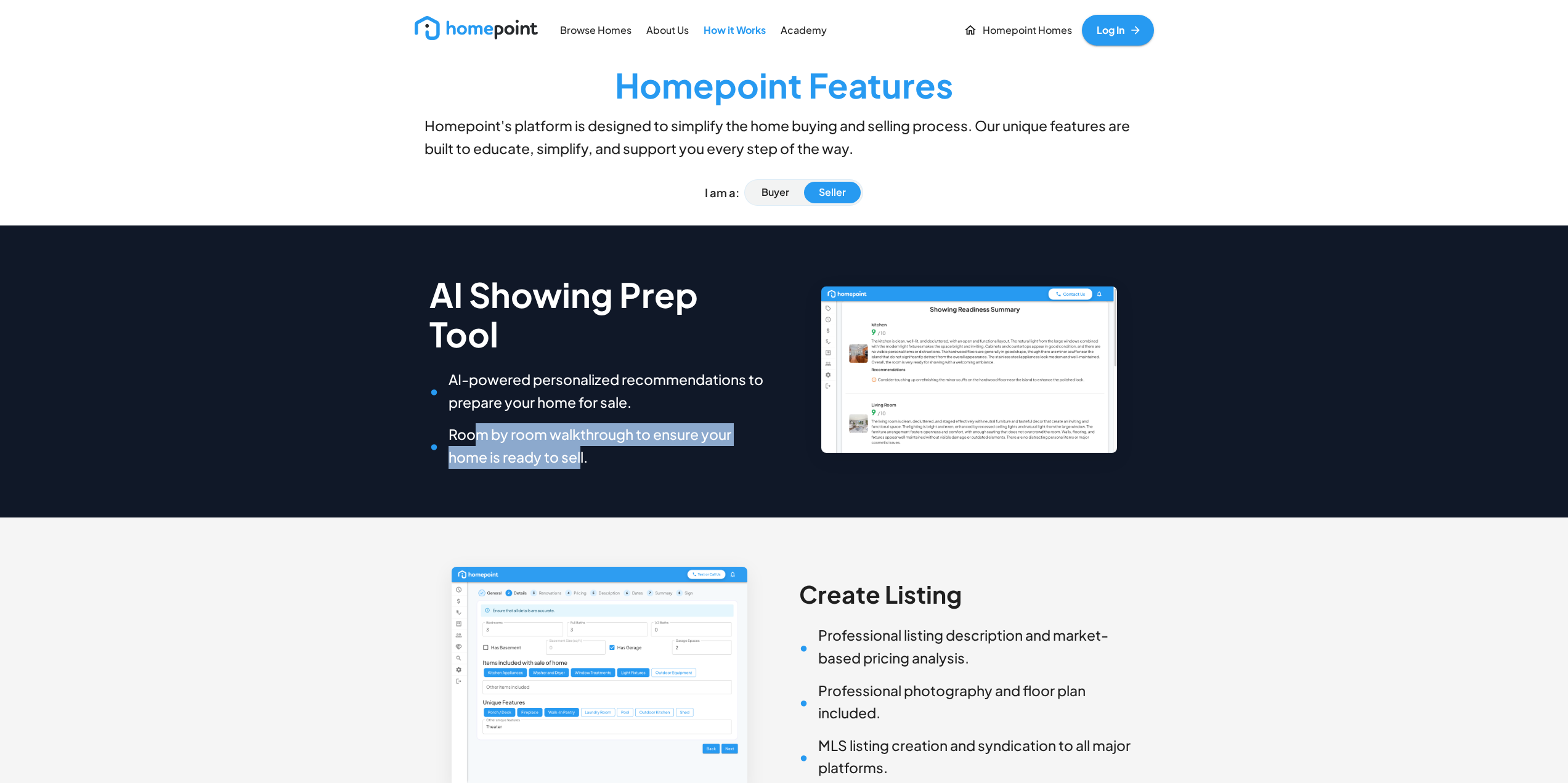
drag, startPoint x: 478, startPoint y: 428, endPoint x: 580, endPoint y: 458, distance: 106.3
click at [580, 458] on h6 "Room by room walkthrough to ensure your home is ready to sell." at bounding box center [599, 446] width 340 height 45
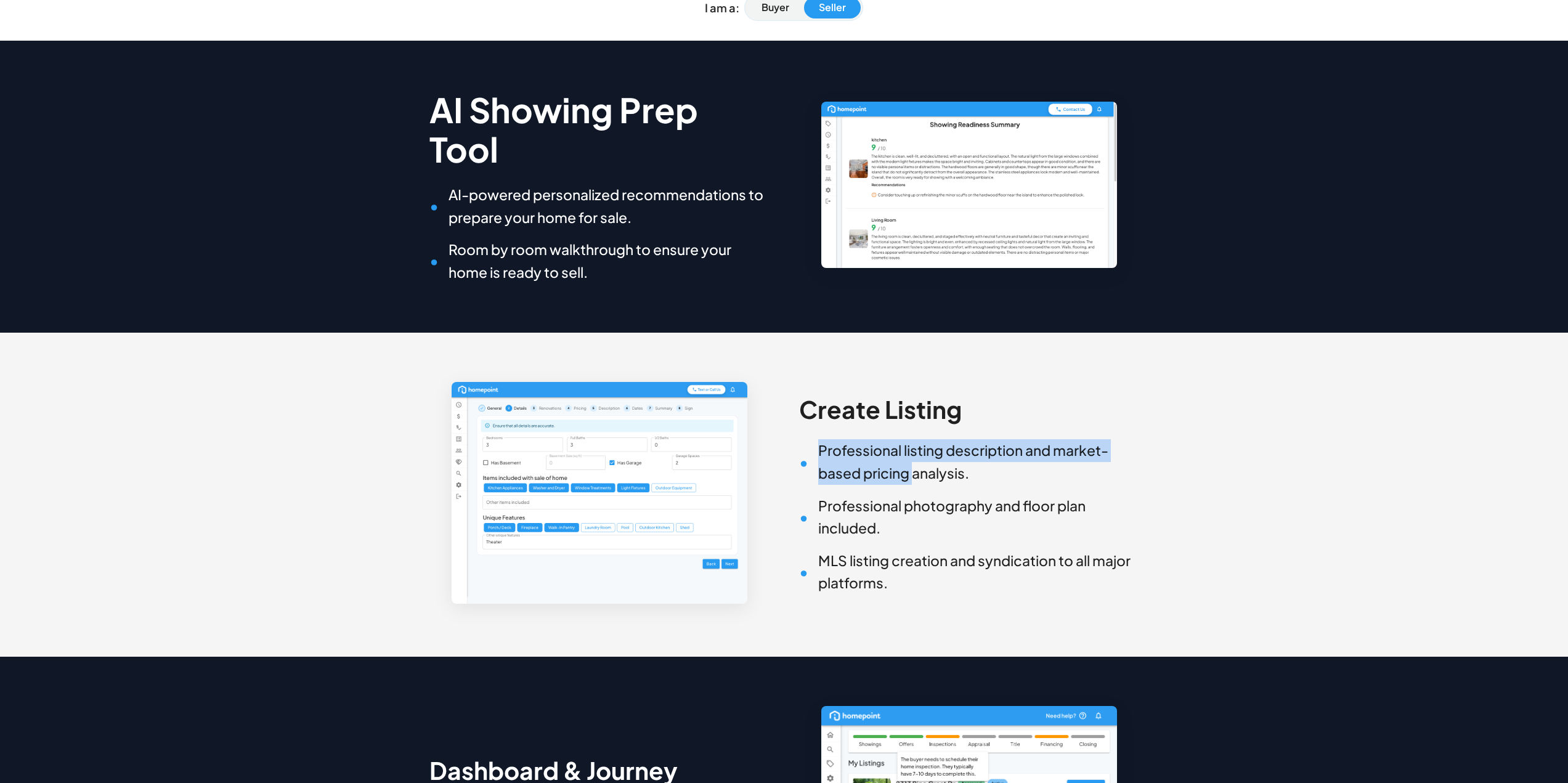
drag, startPoint x: 828, startPoint y: 462, endPoint x: 914, endPoint y: 473, distance: 86.7
click at [914, 473] on h6 "Professional listing description and market-based pricing analysis." at bounding box center [969, 462] width 340 height 45
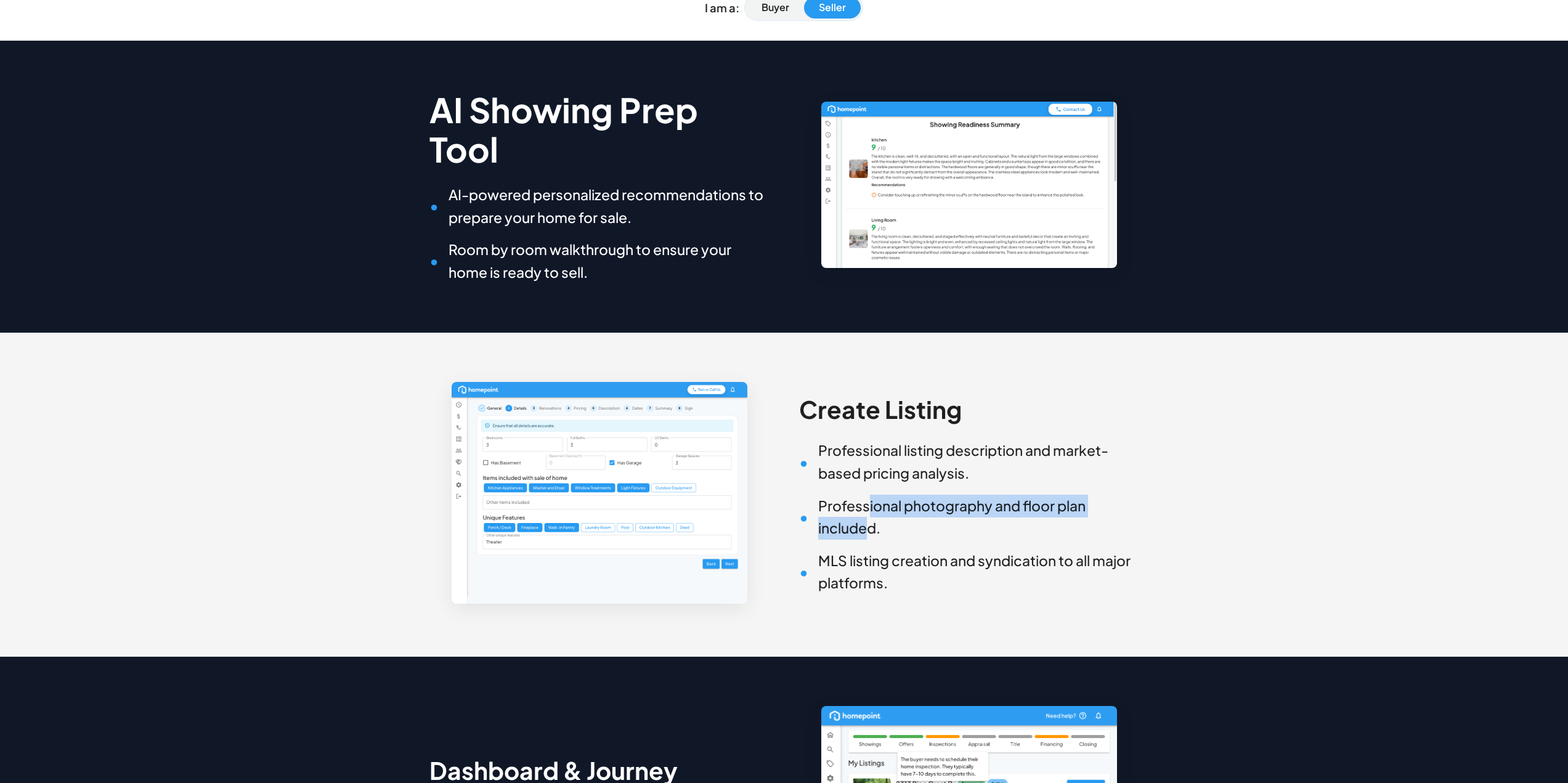
drag, startPoint x: 871, startPoint y: 504, endPoint x: 867, endPoint y: 528, distance: 24.3
click at [867, 528] on h6 "Professional photography and floor plan included." at bounding box center [969, 517] width 340 height 45
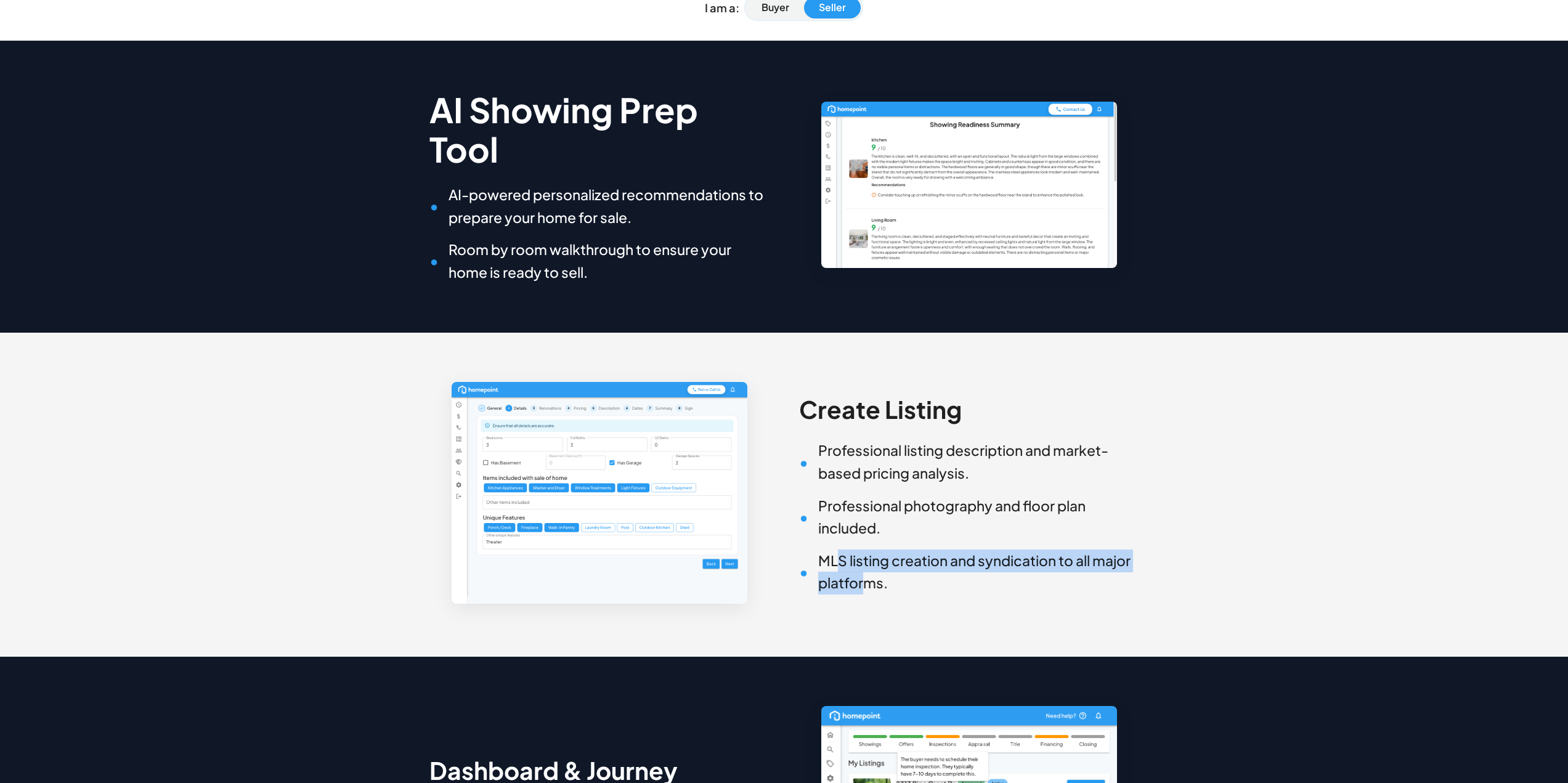
drag, startPoint x: 841, startPoint y: 561, endPoint x: 862, endPoint y: 576, distance: 25.8
click at [862, 576] on h6 "MLS listing creation and syndication to all major platforms." at bounding box center [969, 572] width 340 height 45
drag, startPoint x: 879, startPoint y: 579, endPoint x: 837, endPoint y: 552, distance: 49.9
click at [837, 552] on h6 "MLS listing creation and syndication to all major platforms." at bounding box center [969, 572] width 340 height 45
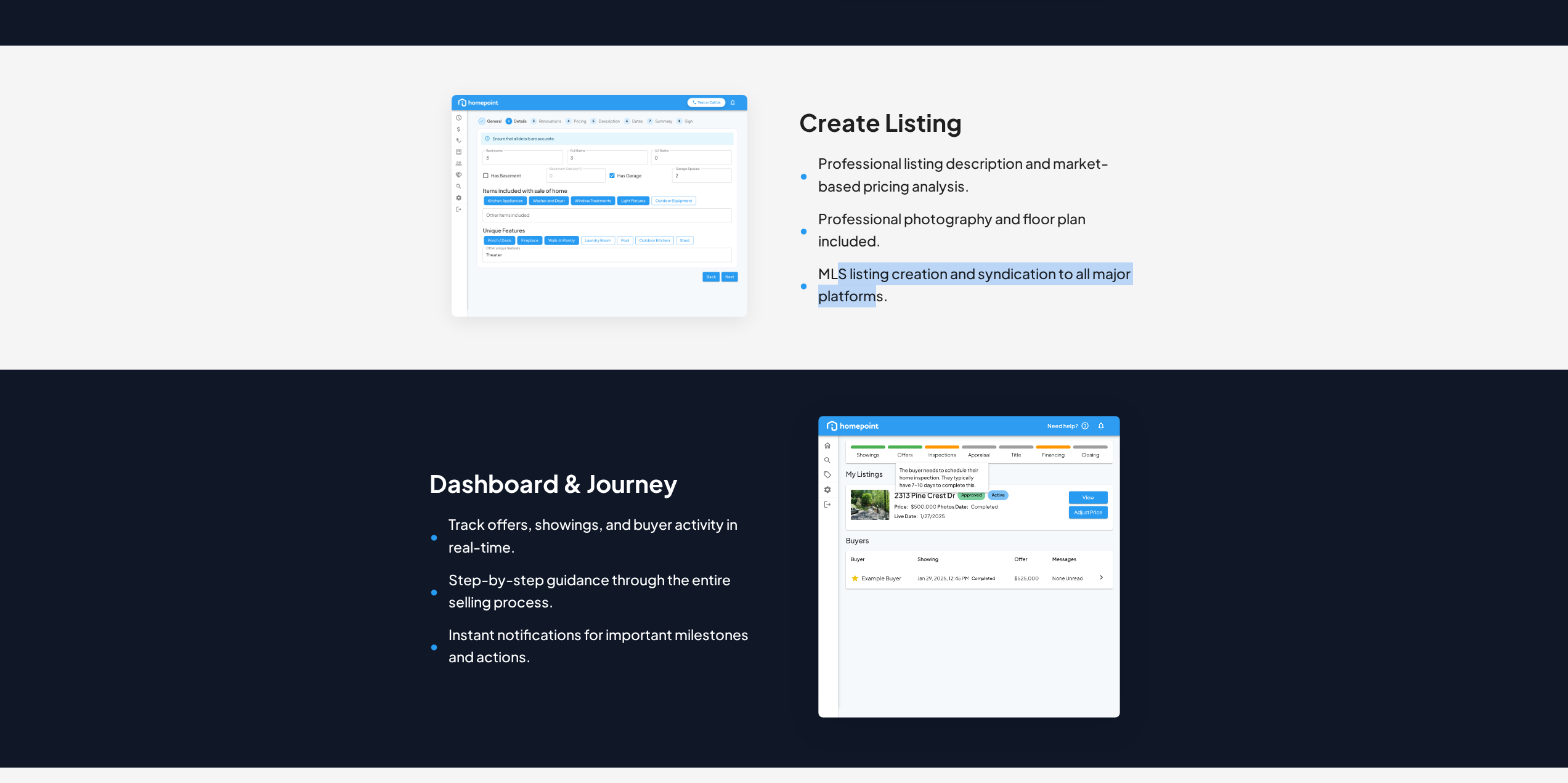
scroll to position [493, 0]
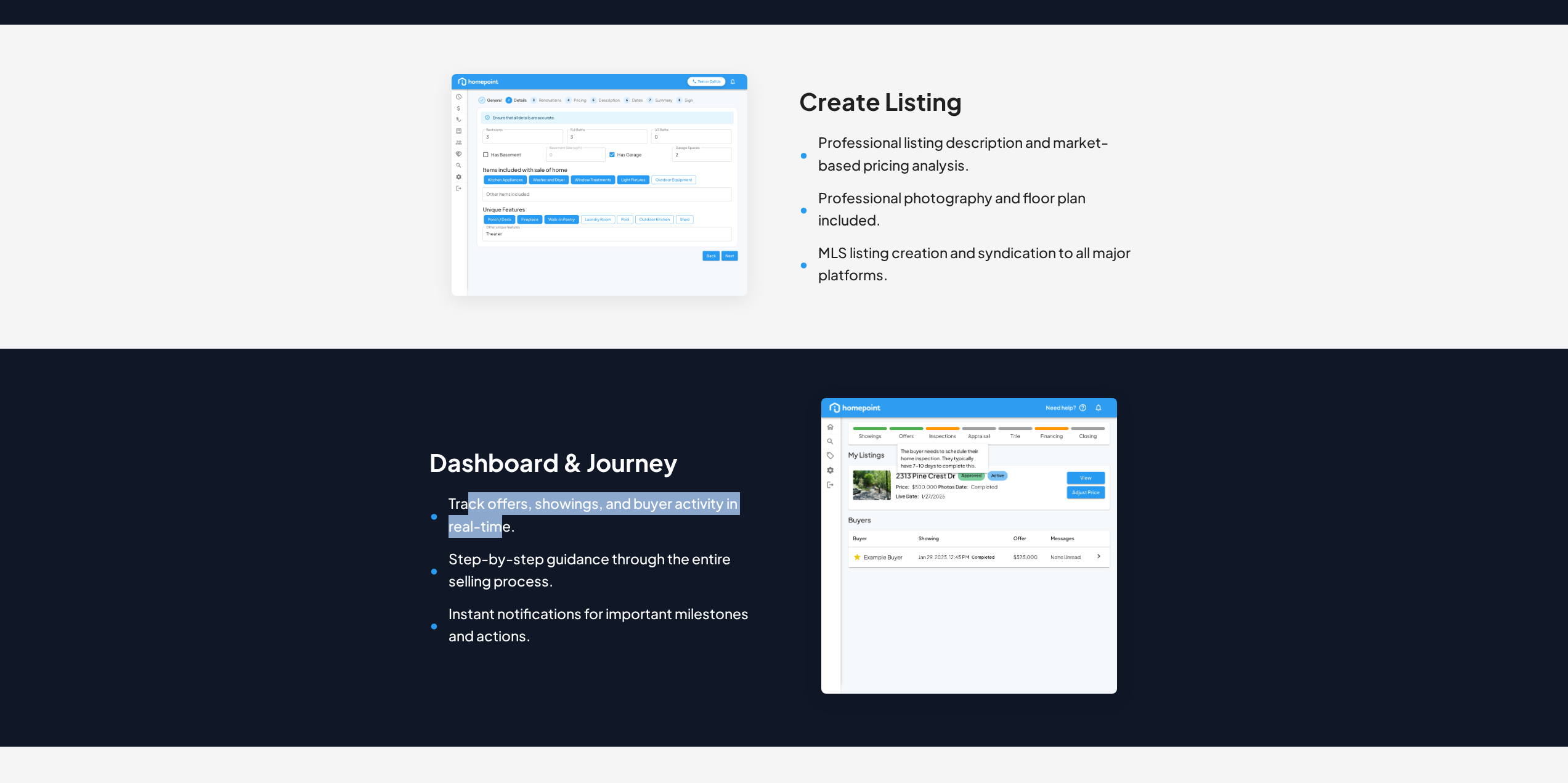
drag, startPoint x: 465, startPoint y: 499, endPoint x: 499, endPoint y: 535, distance: 49.5
click at [499, 535] on h6 "Track offers, showings, and buyer activity in real-time." at bounding box center [599, 515] width 340 height 45
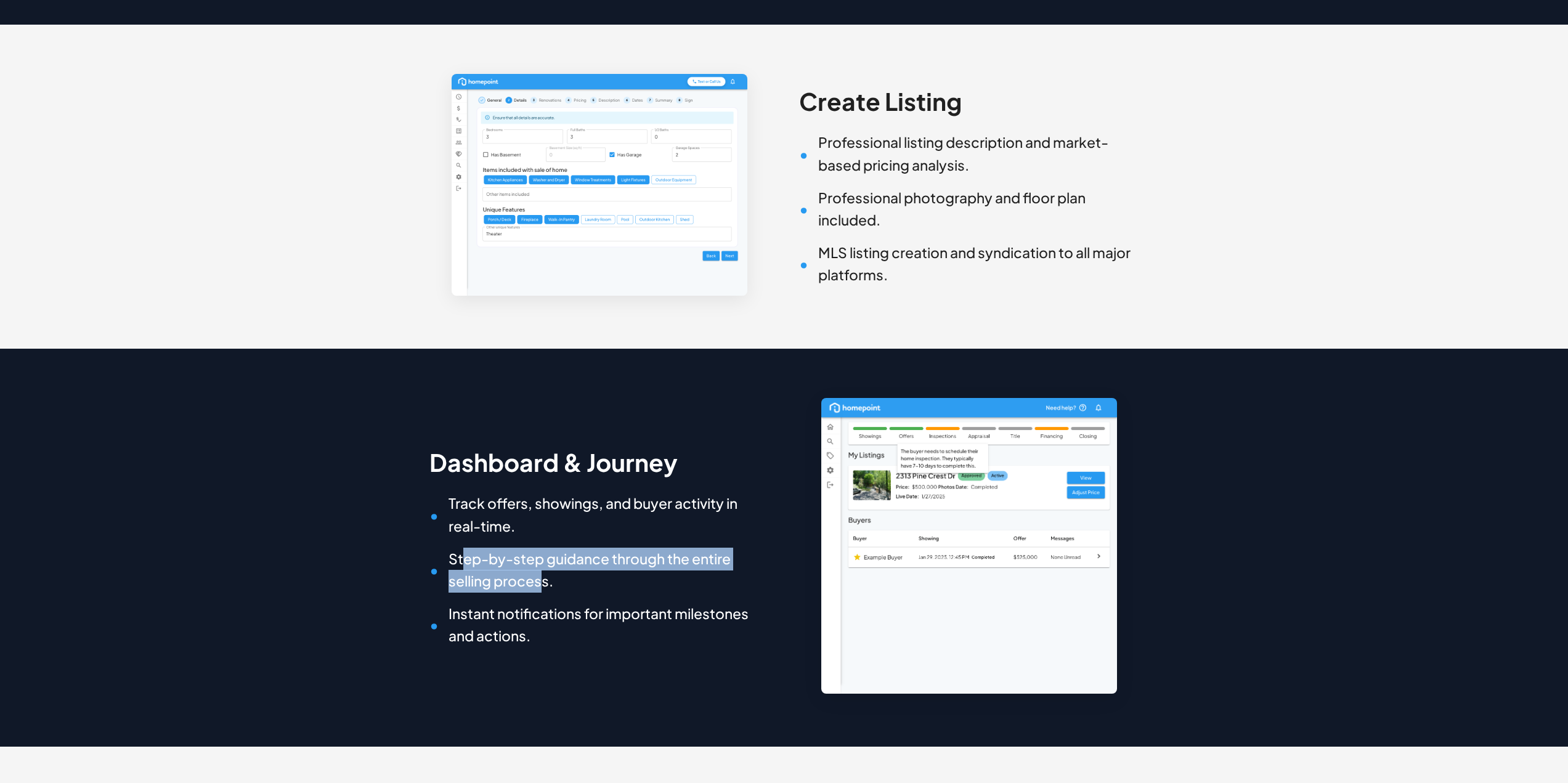
drag, startPoint x: 462, startPoint y: 557, endPoint x: 539, endPoint y: 583, distance: 81.3
click at [539, 583] on h6 "Step-by-step guidance through the entire selling process." at bounding box center [599, 570] width 340 height 45
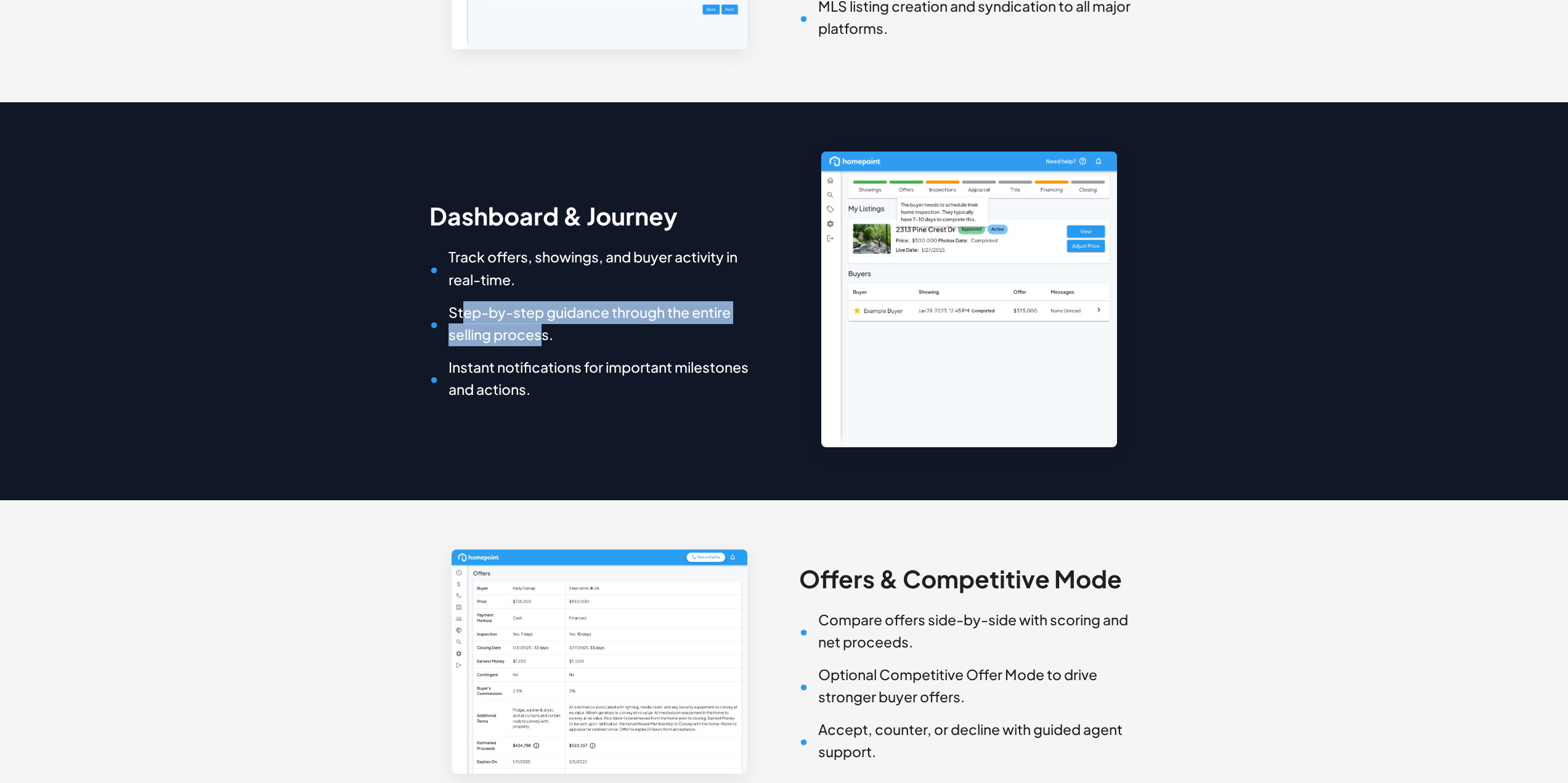
scroll to position [862, 0]
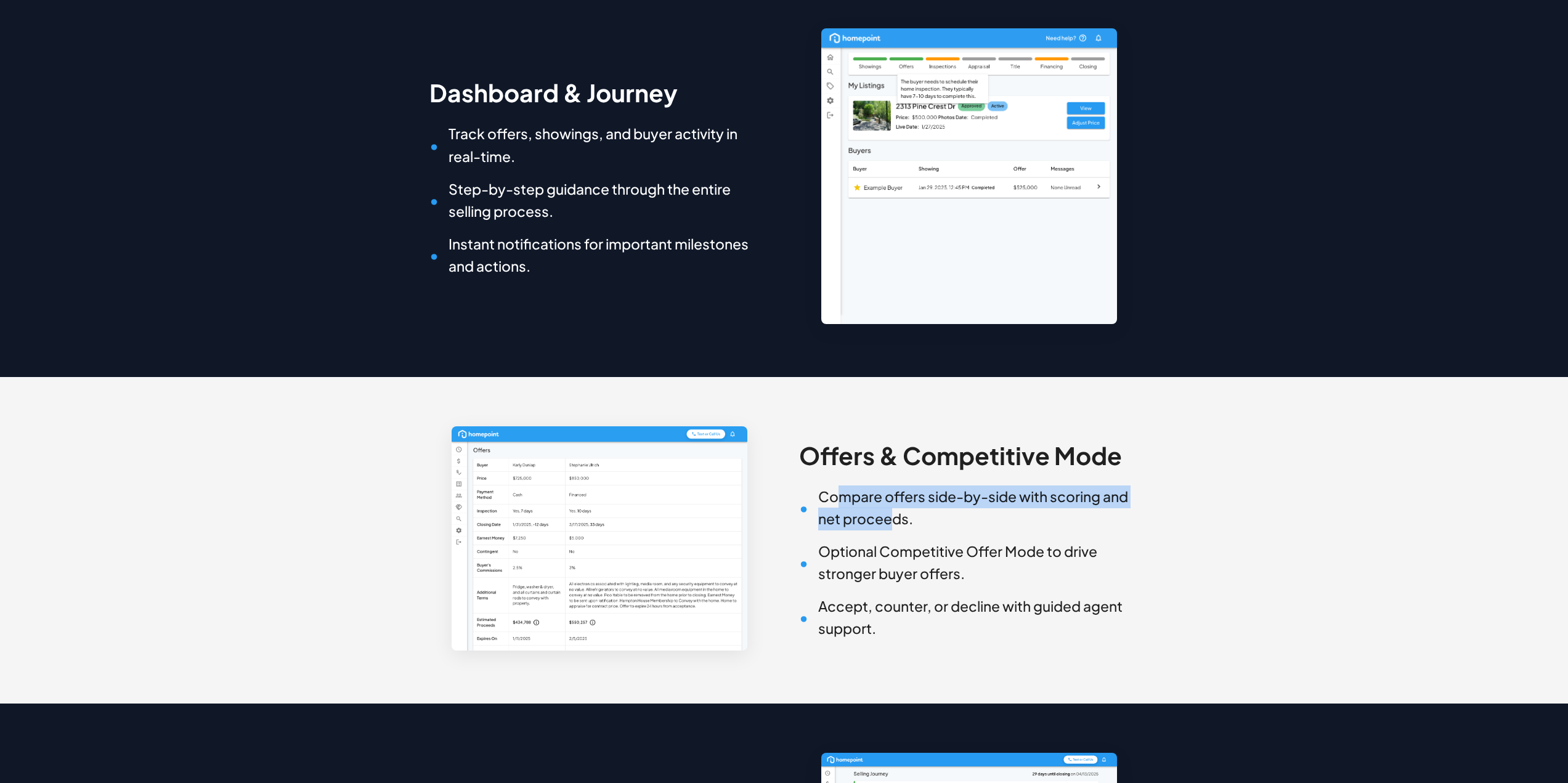
drag, startPoint x: 838, startPoint y: 499, endPoint x: 896, endPoint y: 521, distance: 62.0
click at [896, 521] on h6 "Compare offers side-by-side with scoring and net proceeds." at bounding box center [969, 508] width 340 height 45
drag, startPoint x: 904, startPoint y: 521, endPoint x: 857, endPoint y: 498, distance: 52.3
click at [857, 498] on h6 "Compare offers side-by-side with scoring and net proceeds." at bounding box center [969, 508] width 340 height 45
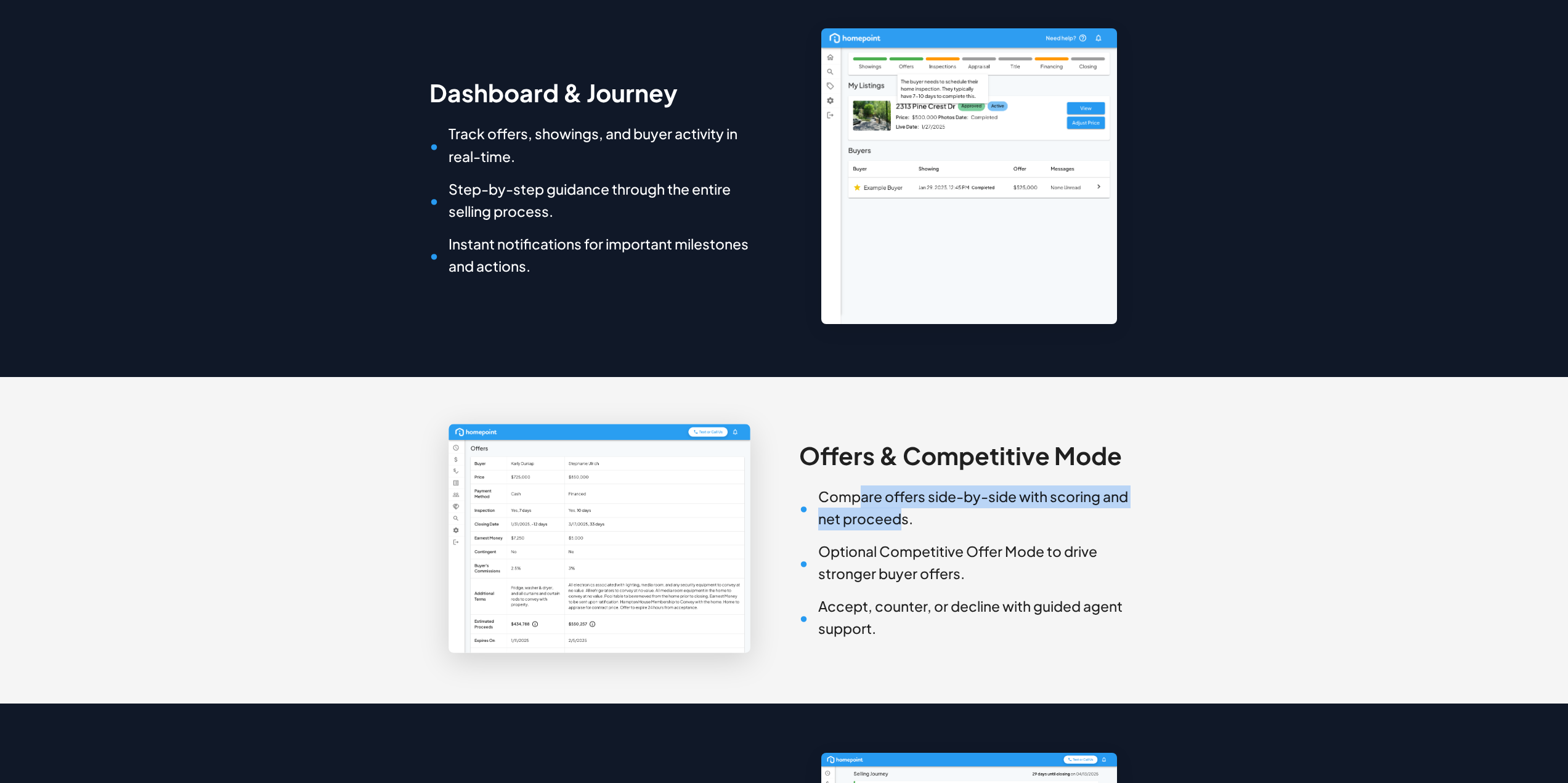
click at [653, 494] on img at bounding box center [600, 538] width 302 height 229
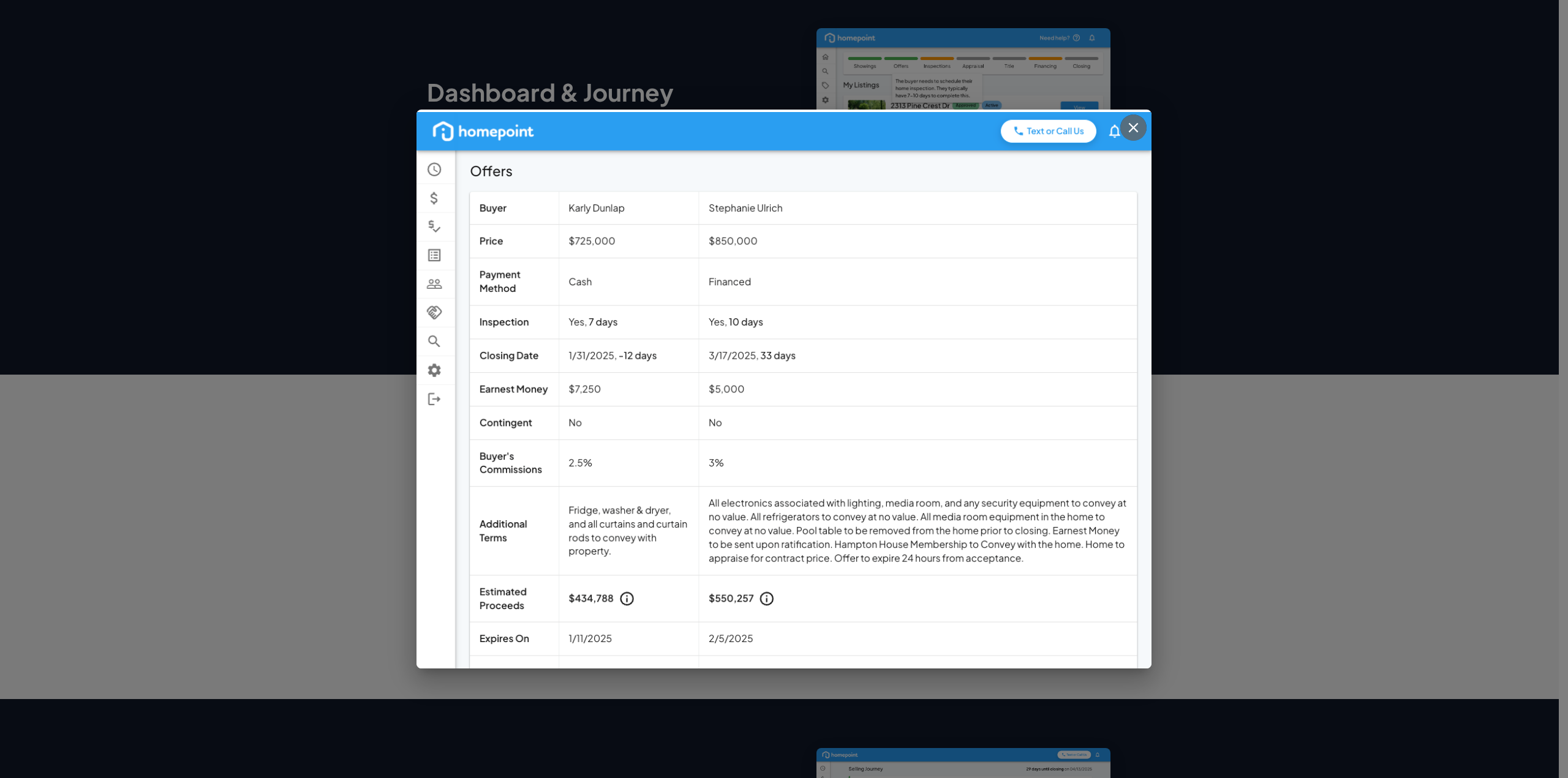
click at [1130, 136] on icon "button" at bounding box center [1133, 128] width 16 height 16
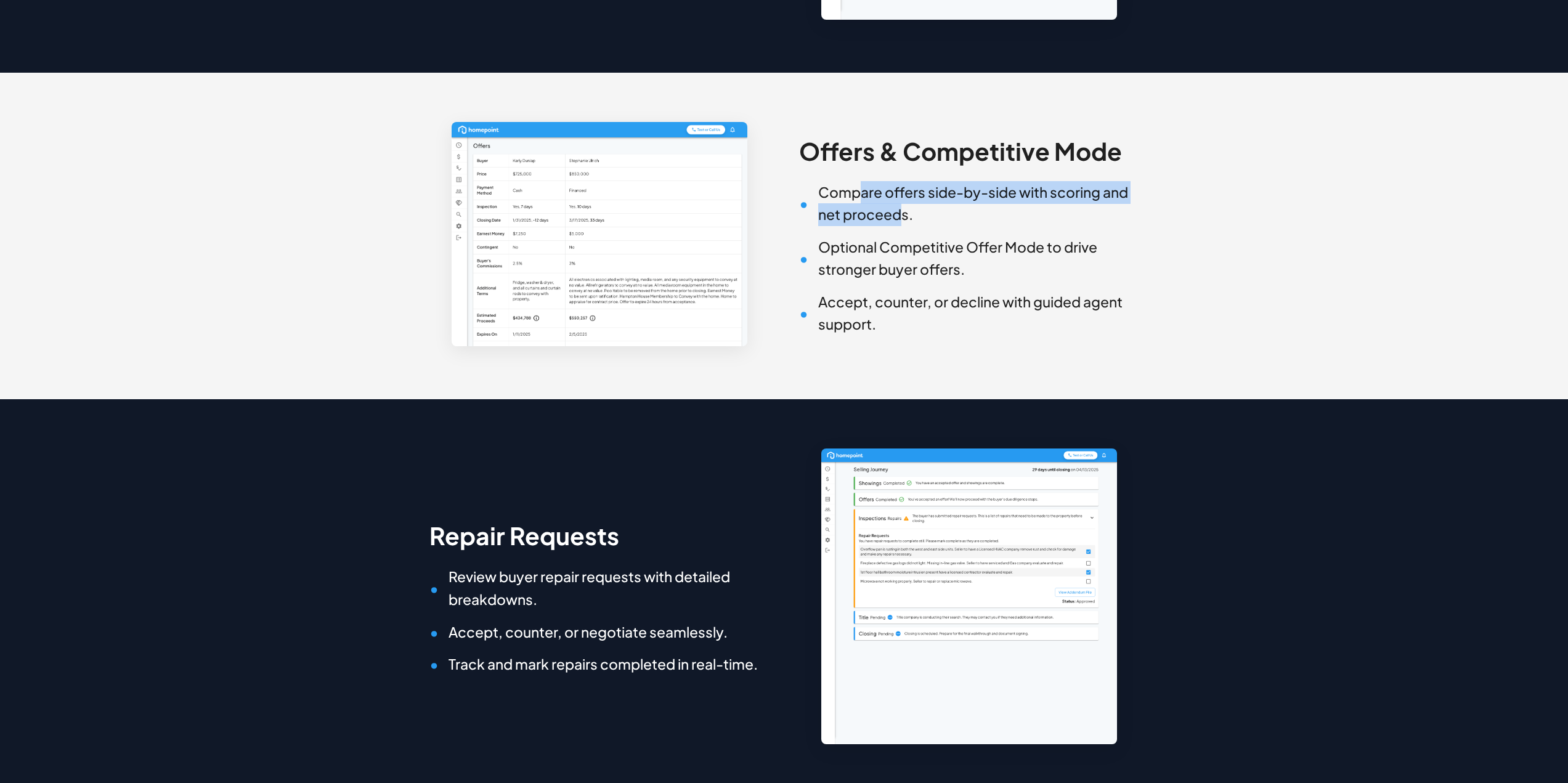
scroll to position [1171, 0]
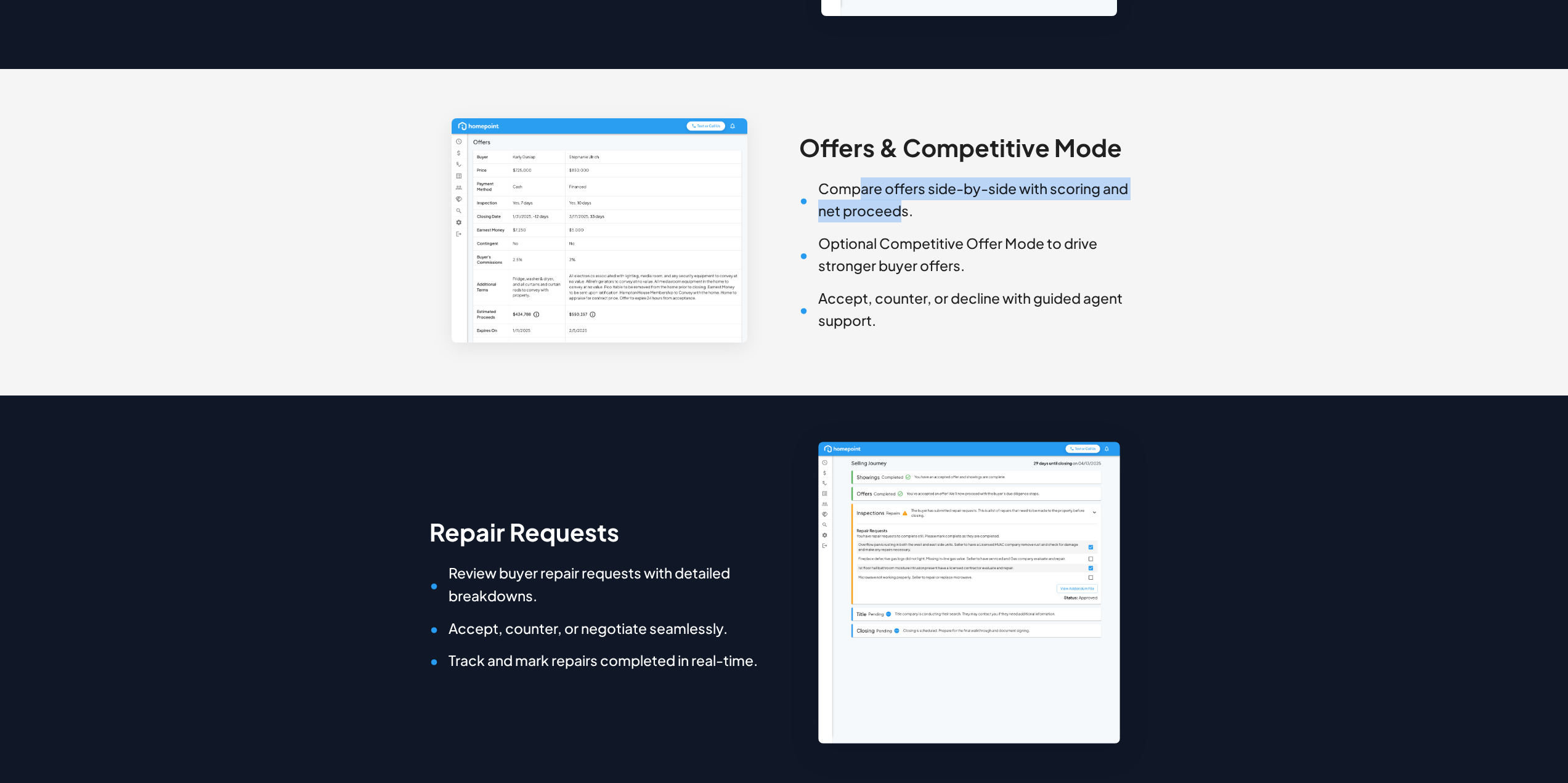
click at [953, 557] on img at bounding box center [969, 593] width 302 height 302
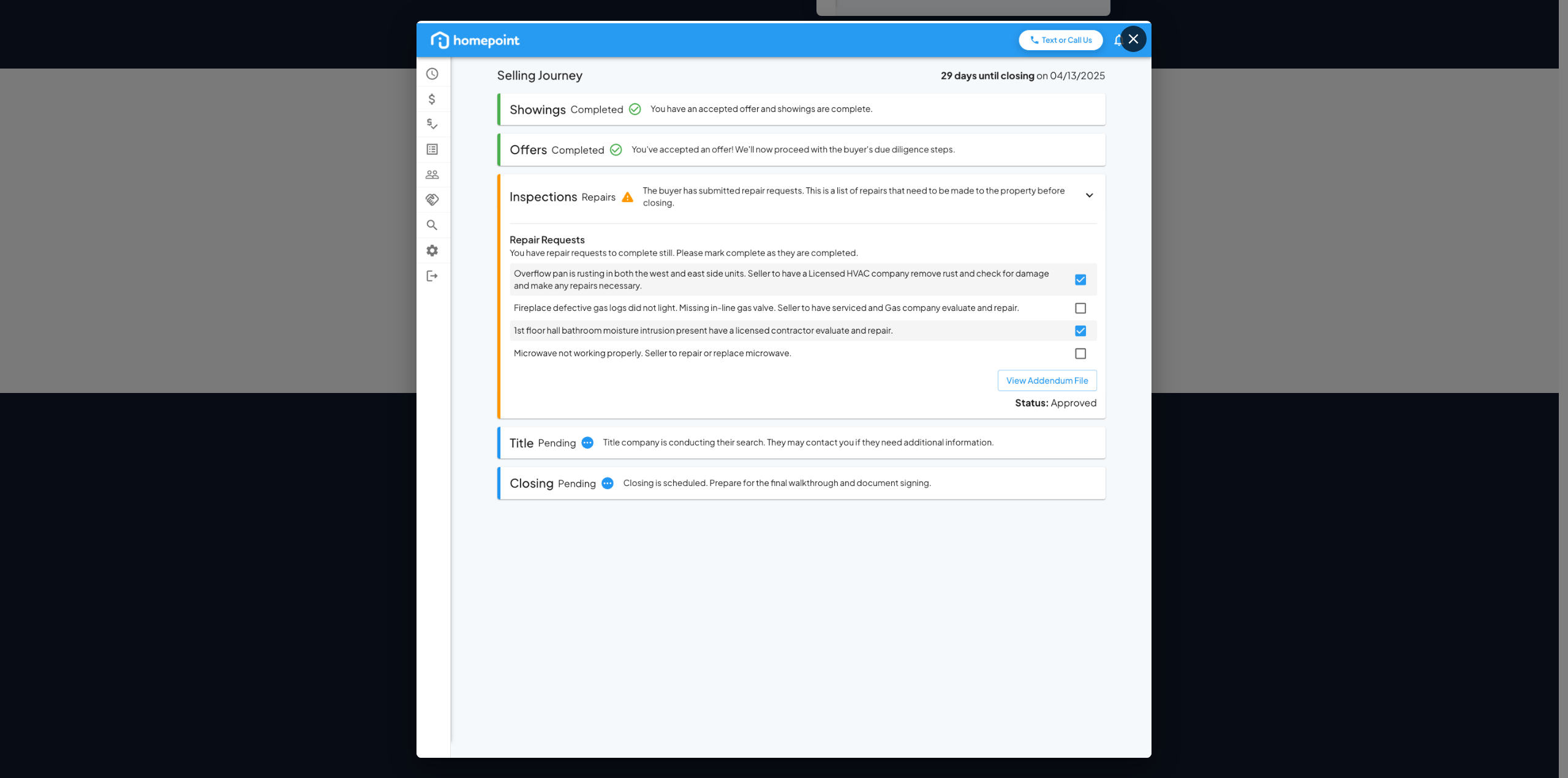
click at [1135, 37] on icon "button" at bounding box center [1133, 39] width 10 height 10
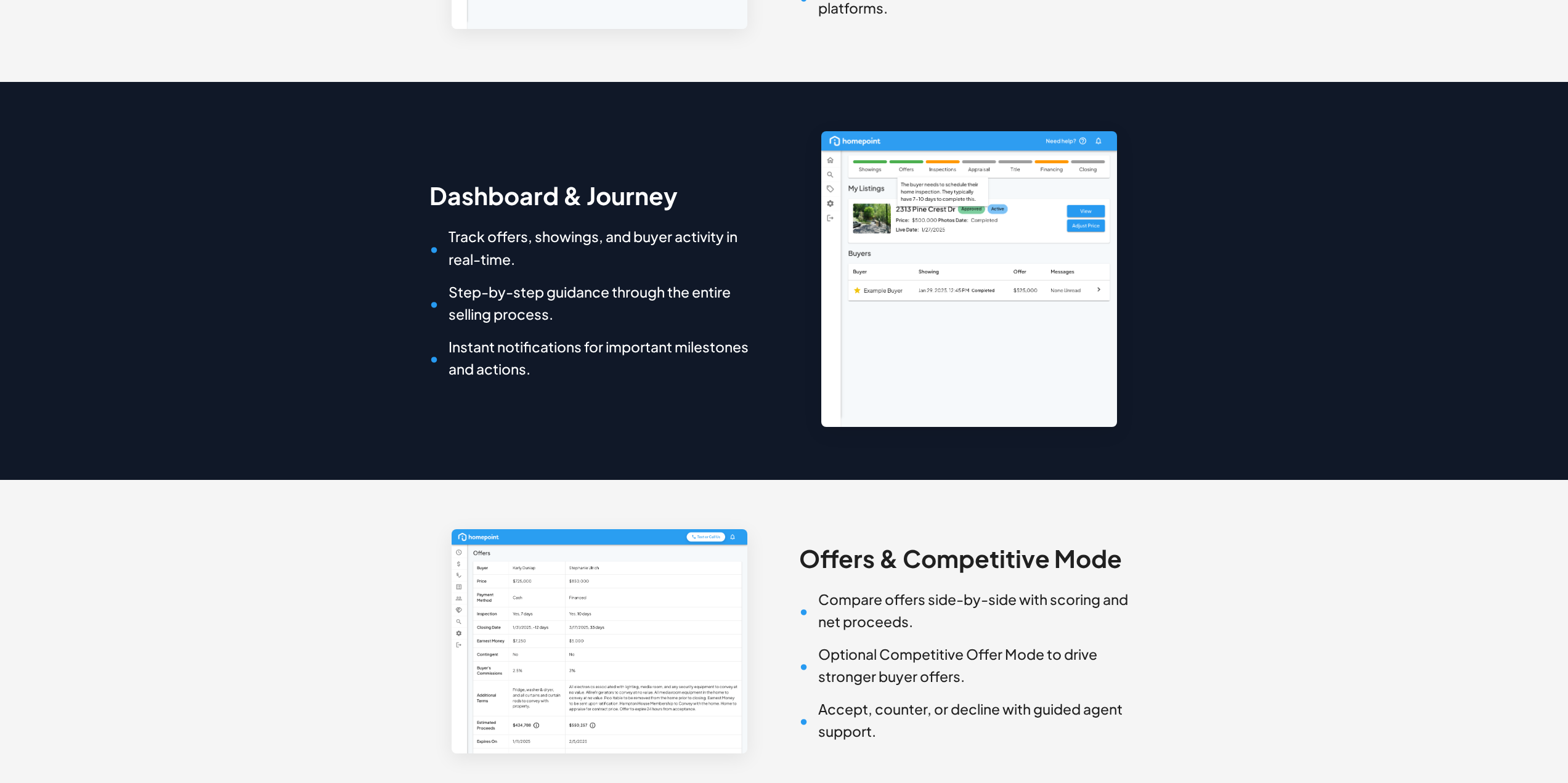
scroll to position [0, 0]
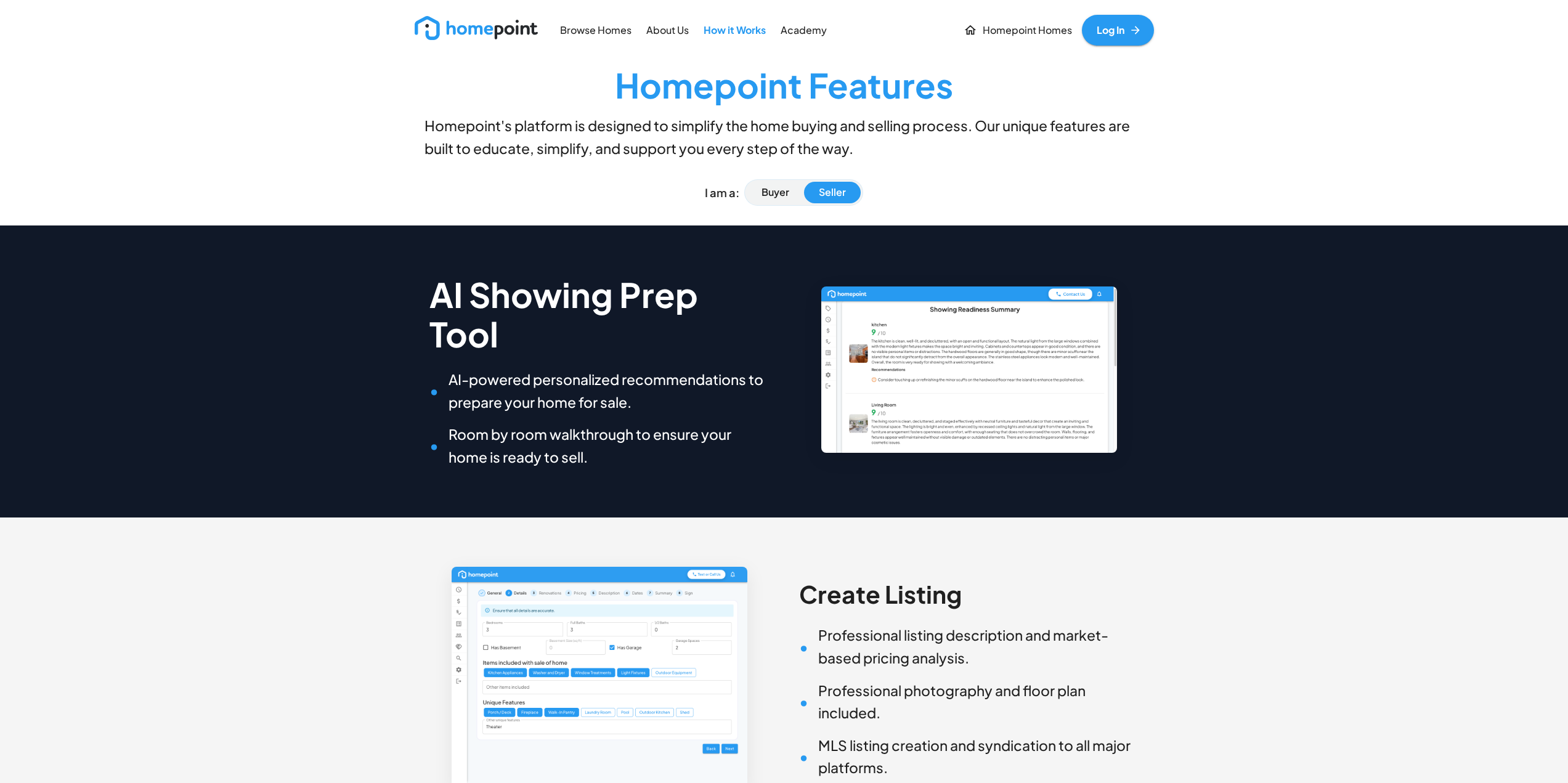
click at [802, 33] on p "Academy" at bounding box center [804, 30] width 46 height 14
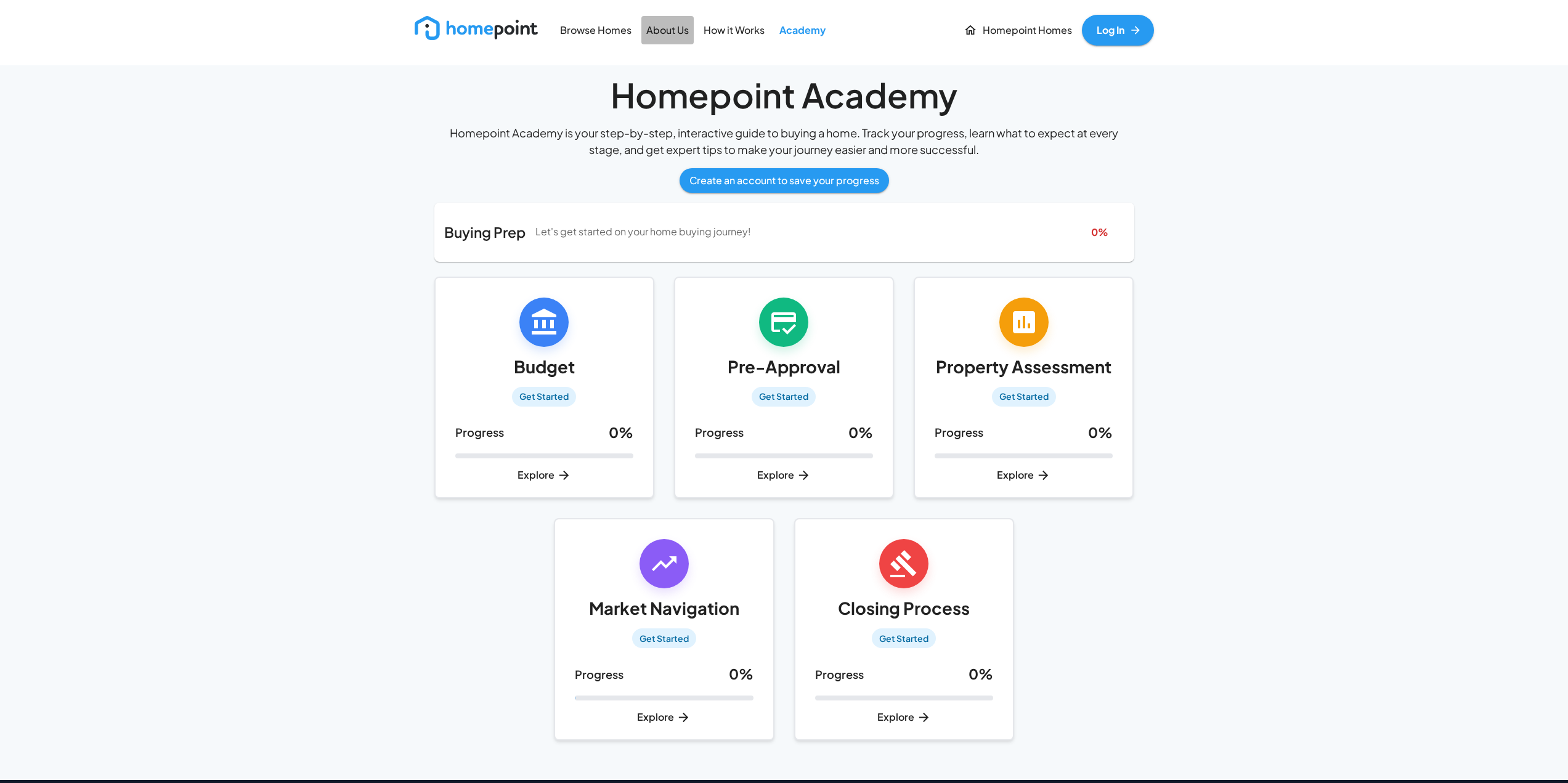
click at [656, 27] on p "About Us" at bounding box center [667, 30] width 43 height 14
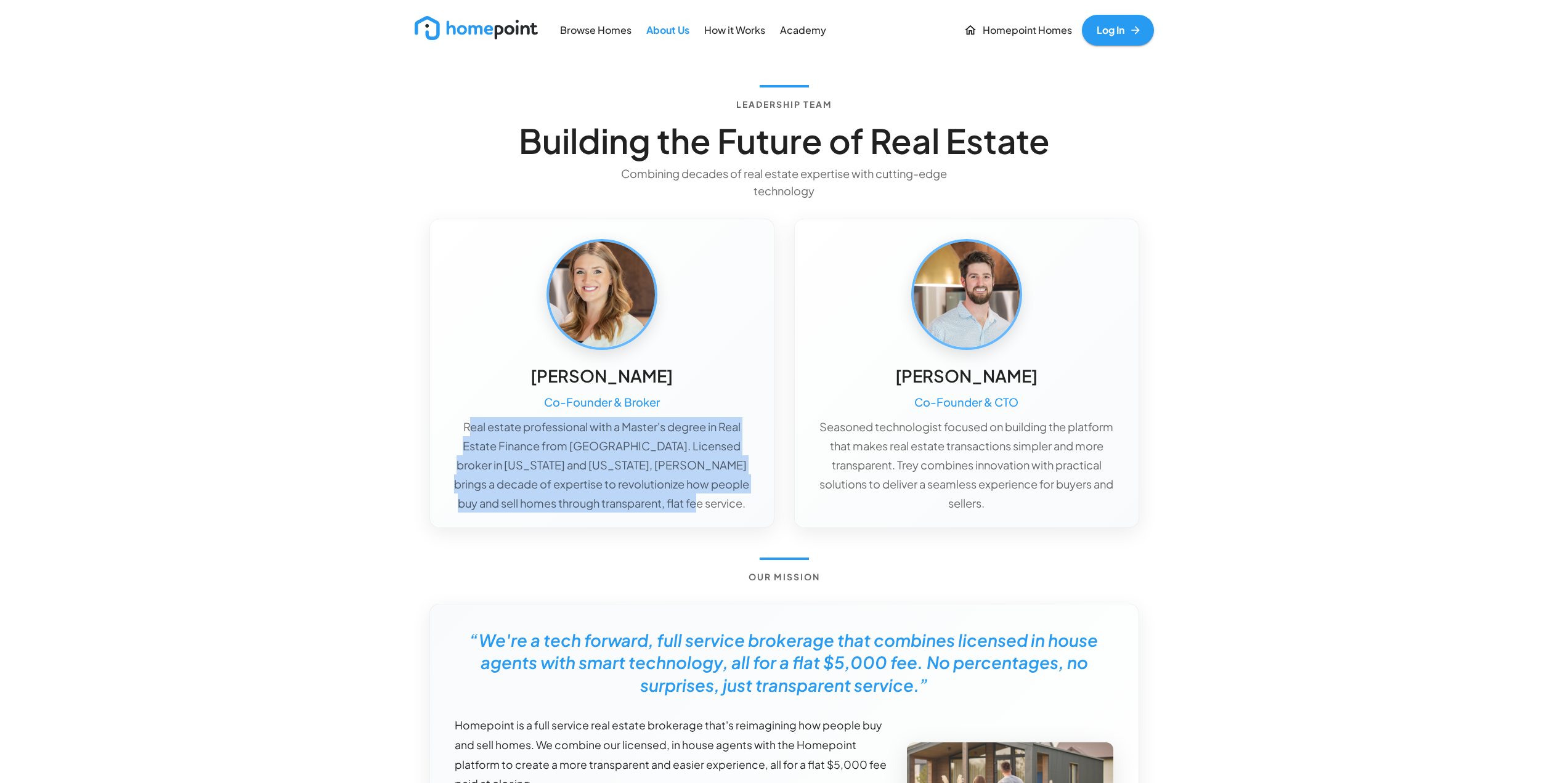
drag, startPoint x: 468, startPoint y: 434, endPoint x: 701, endPoint y: 499, distance: 241.9
click at [701, 499] on p "Real estate professional with a Master's degree in Real Estate Finance from Geo…" at bounding box center [602, 465] width 305 height 95
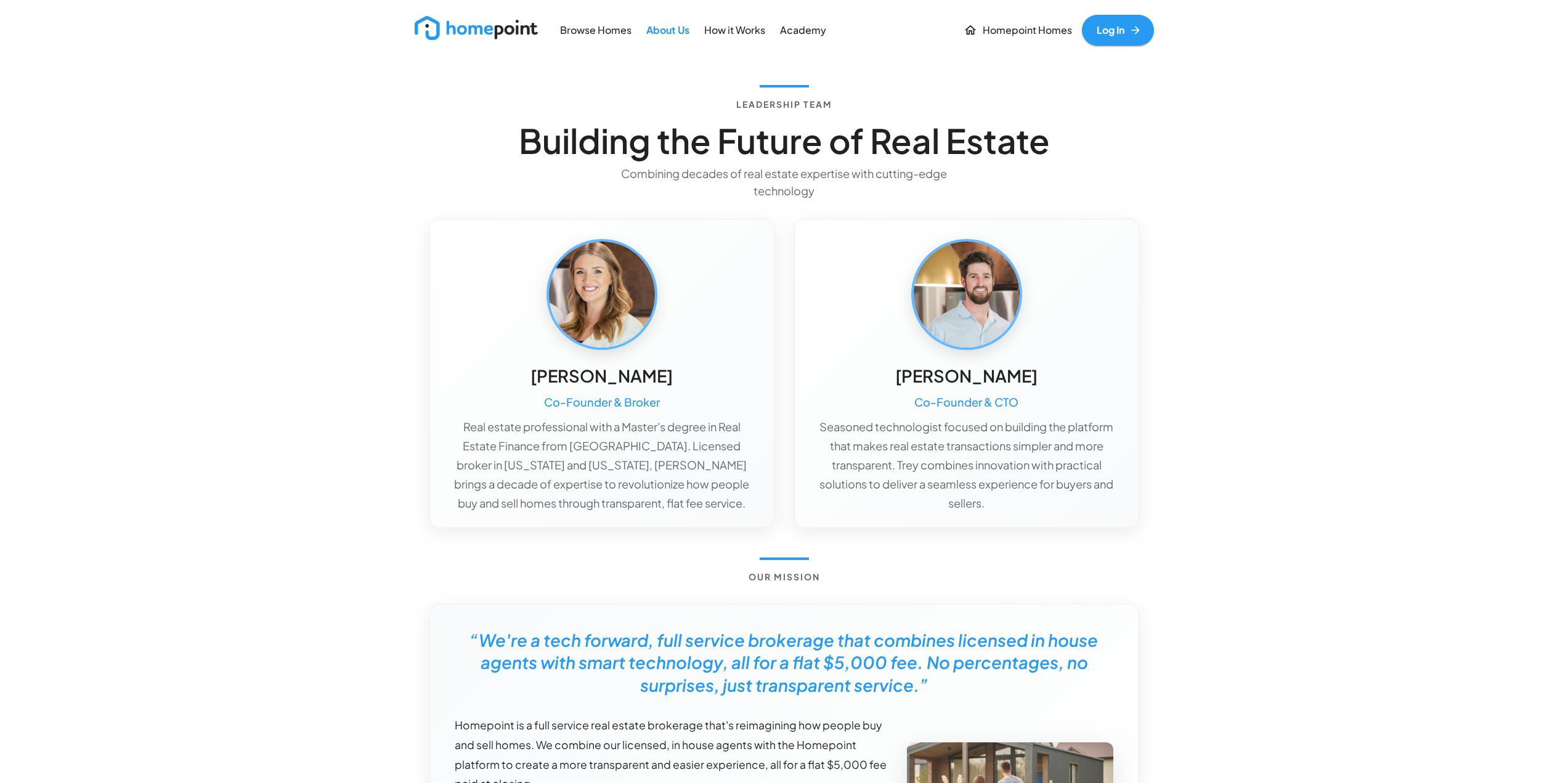
click at [599, 35] on p "Browse Homes" at bounding box center [595, 30] width 71 height 14
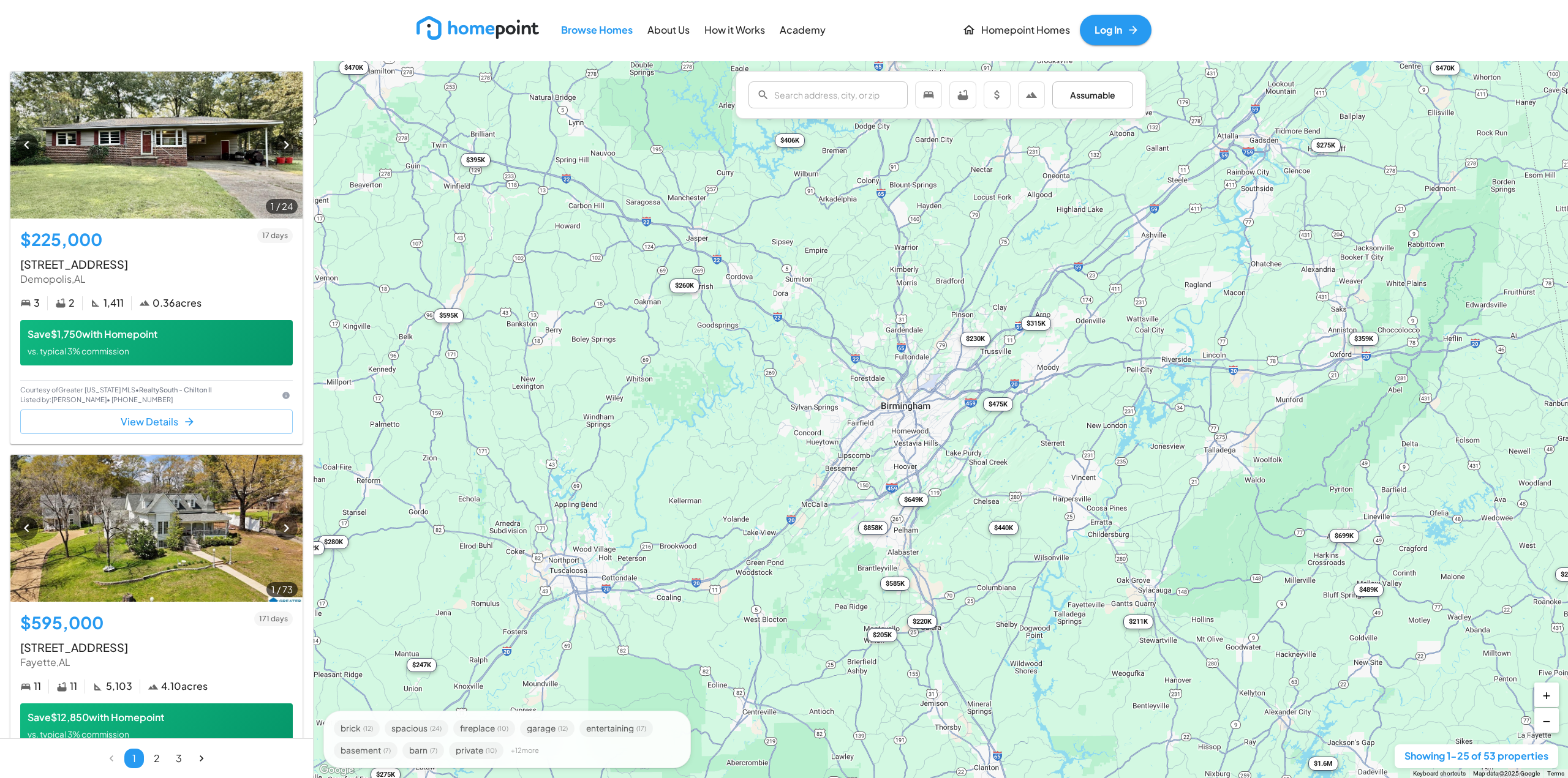
drag, startPoint x: 890, startPoint y: 283, endPoint x: 895, endPoint y: 420, distance: 137.1
click at [895, 420] on div "$225K $595K $535K $240K $250K $699K $225K $389K $489K $406K $475K $247K $524K $…" at bounding box center [940, 419] width 1255 height 717
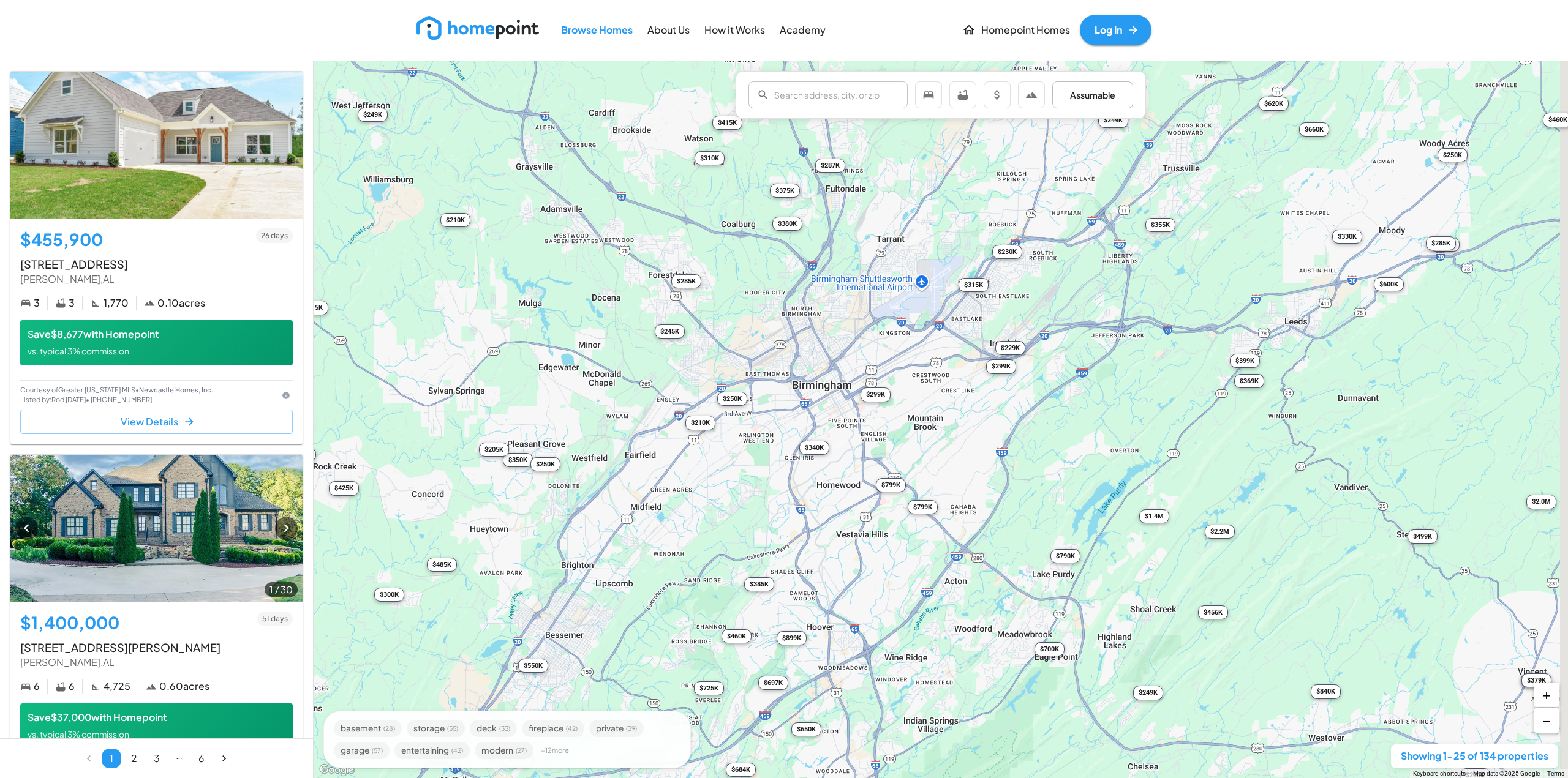
drag, startPoint x: 960, startPoint y: 495, endPoint x: 854, endPoint y: 510, distance: 107.1
click at [854, 510] on div "$456K $1.4M $345K $350K $290K $399K $770K $215K $285K $460K $249K $650K $260K $…" at bounding box center [940, 419] width 1255 height 717
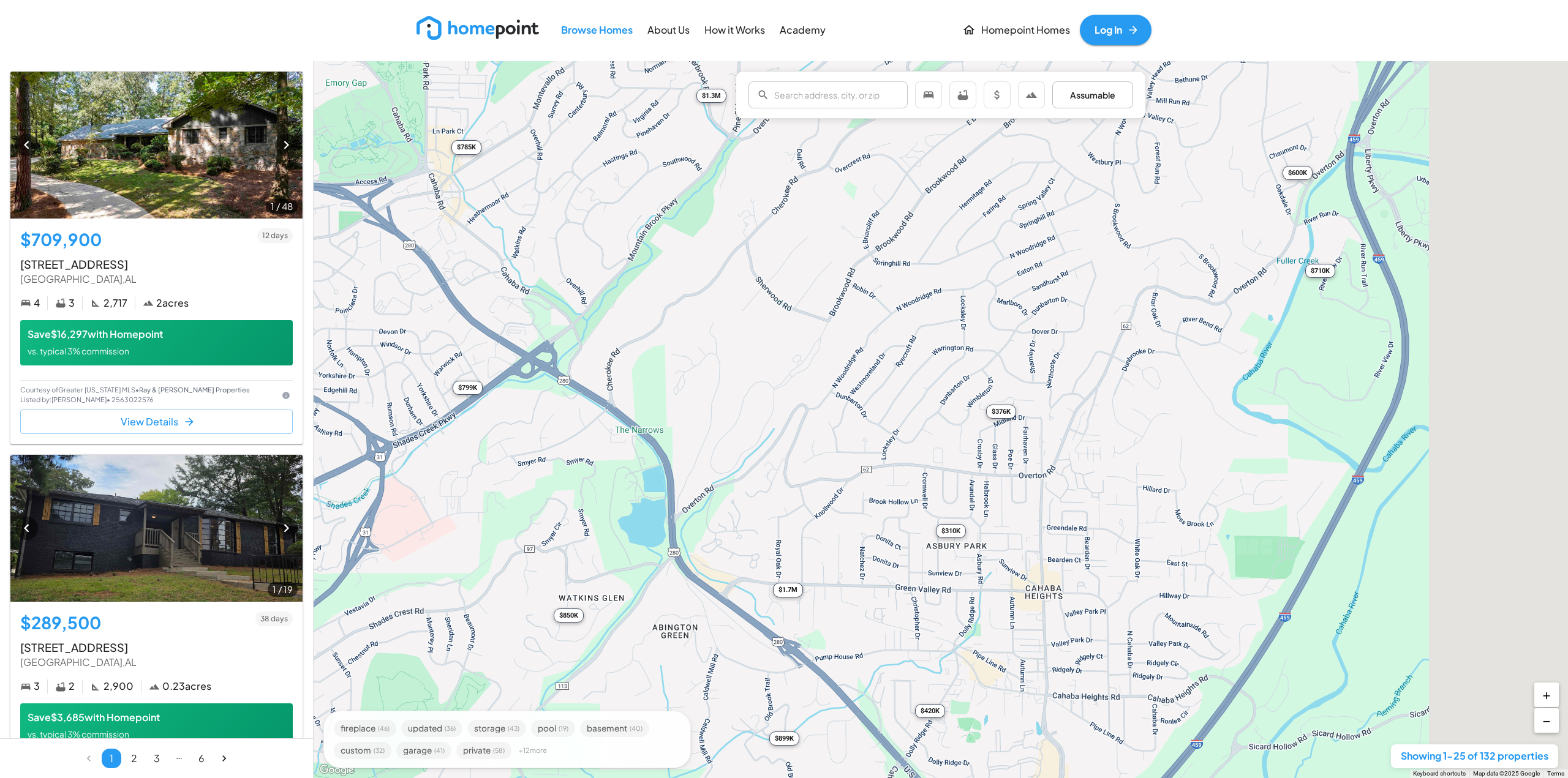
drag, startPoint x: 1015, startPoint y: 480, endPoint x: 851, endPoint y: 490, distance: 164.3
click at [851, 490] on div "$710K $290K $369K $630K $350K $1.8M $250K $385K $275K $785K $1000K $310K $212K …" at bounding box center [940, 419] width 1255 height 717
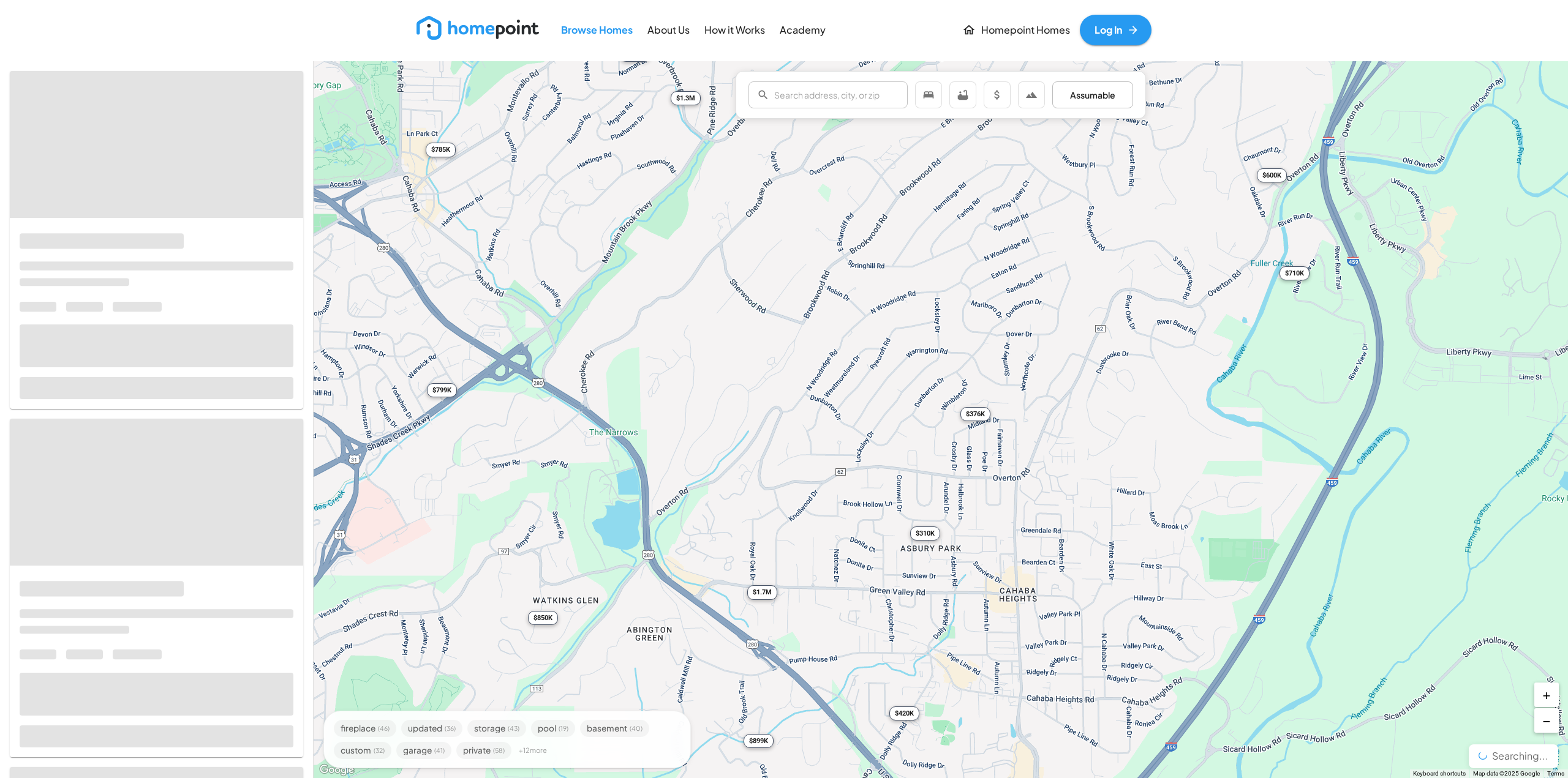
click at [920, 537] on div "$310K" at bounding box center [925, 533] width 30 height 14
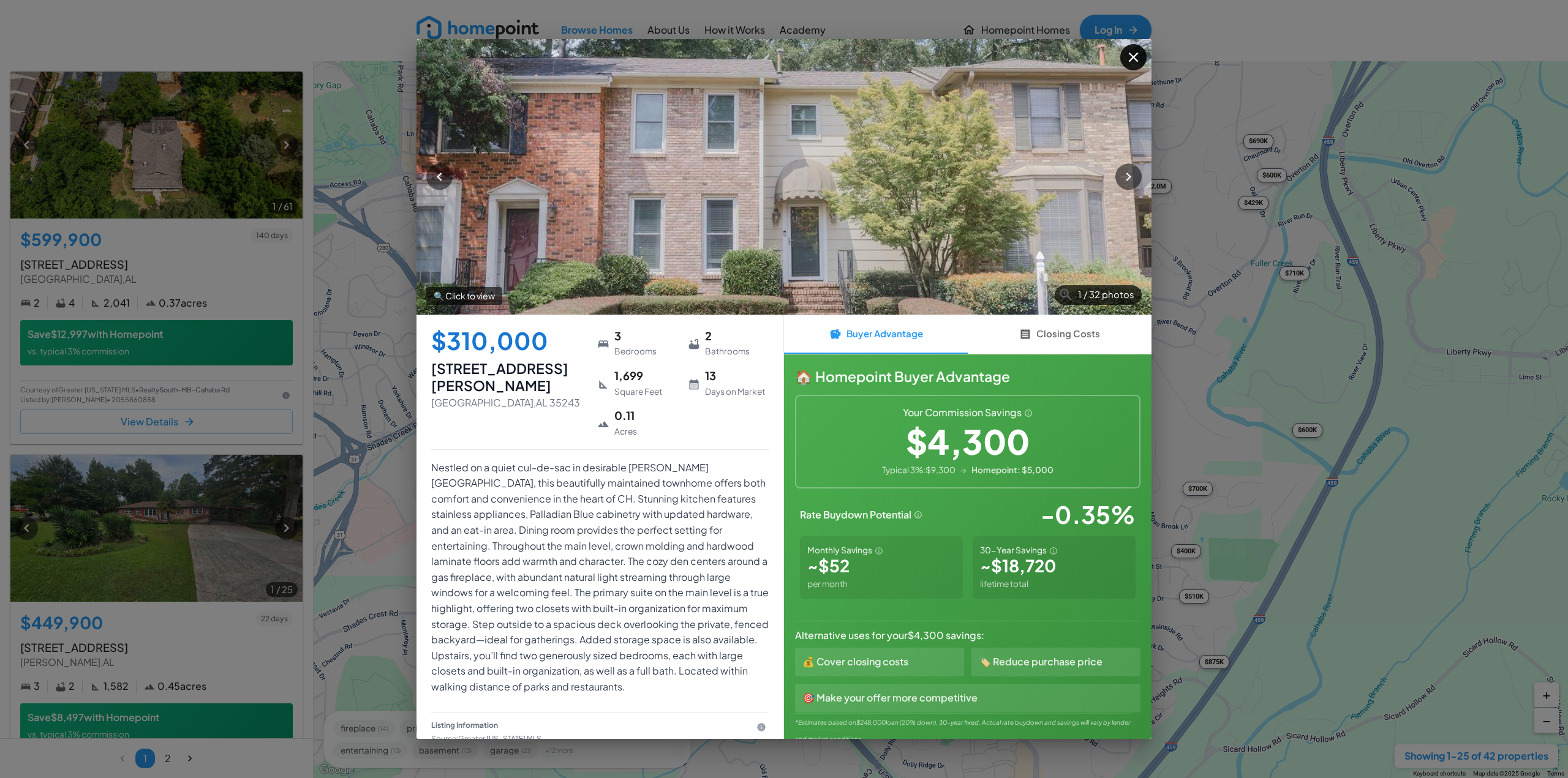
click at [1136, 64] on icon "button" at bounding box center [1133, 57] width 16 height 16
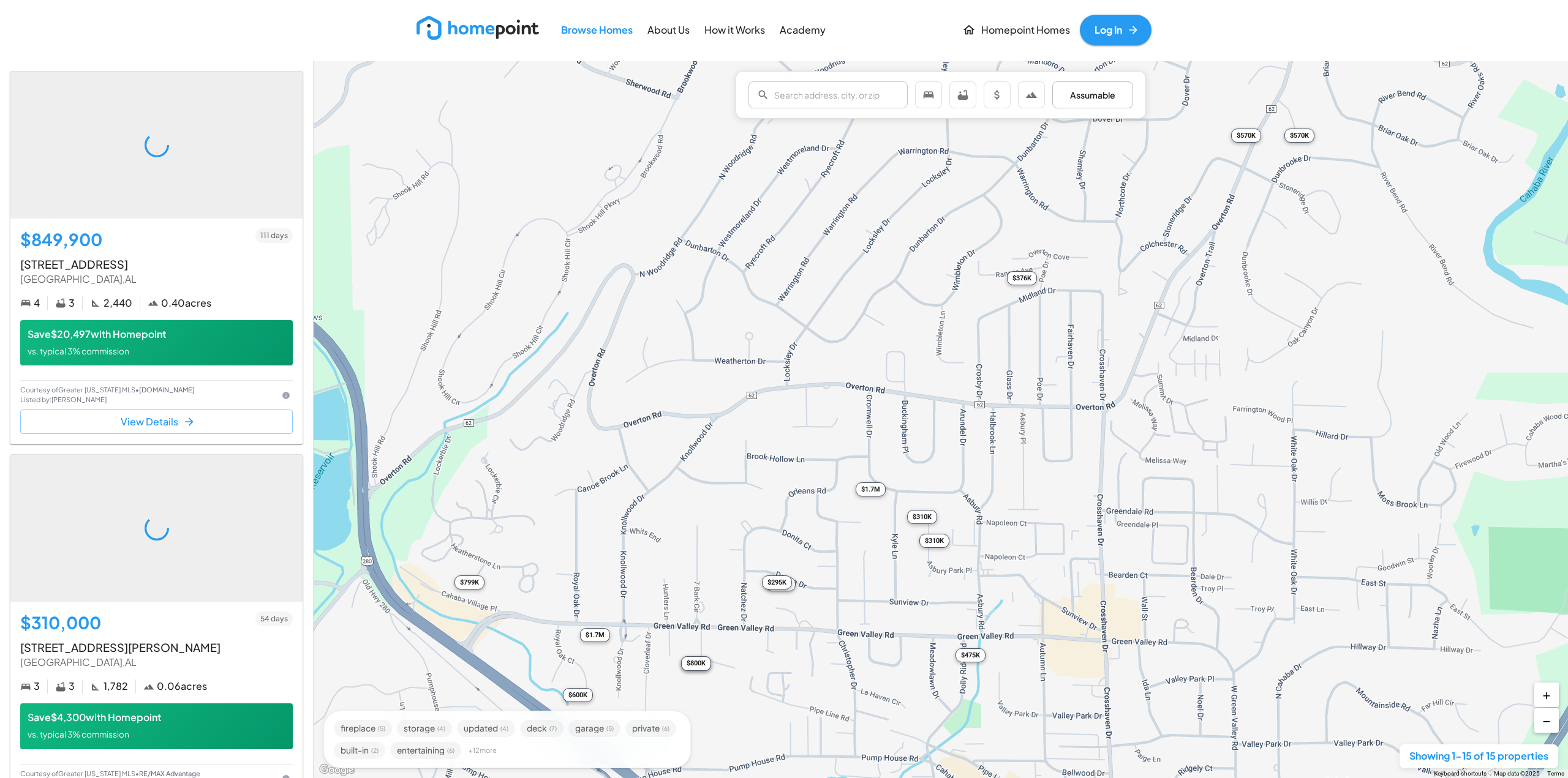
click at [877, 492] on div "$1.7M" at bounding box center [871, 490] width 30 height 14
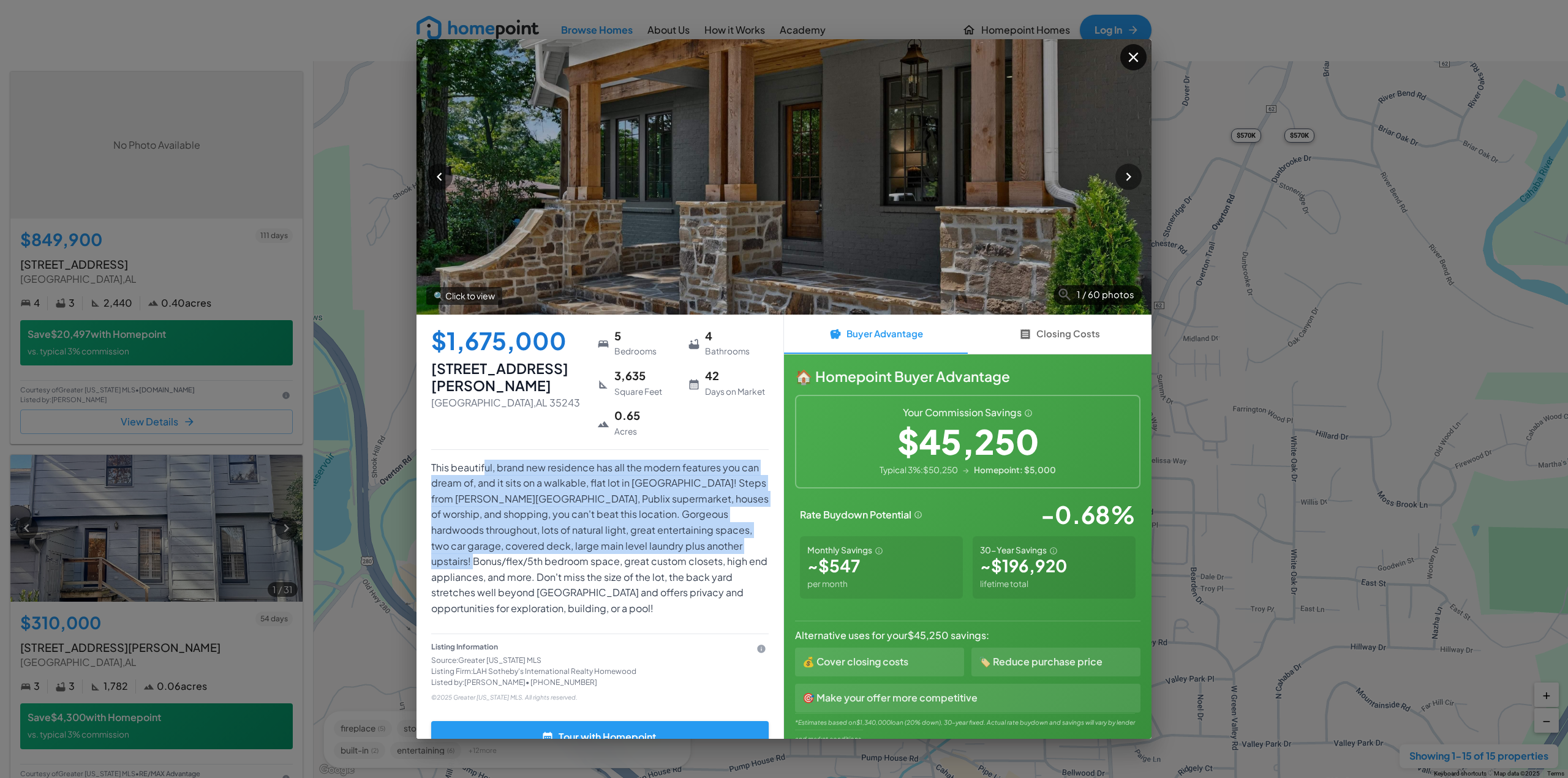
drag, startPoint x: 487, startPoint y: 464, endPoint x: 495, endPoint y: 566, distance: 102.3
click at [495, 566] on p "This beautiful, brand new residence has all the modern features you can dream o…" at bounding box center [600, 538] width 338 height 157
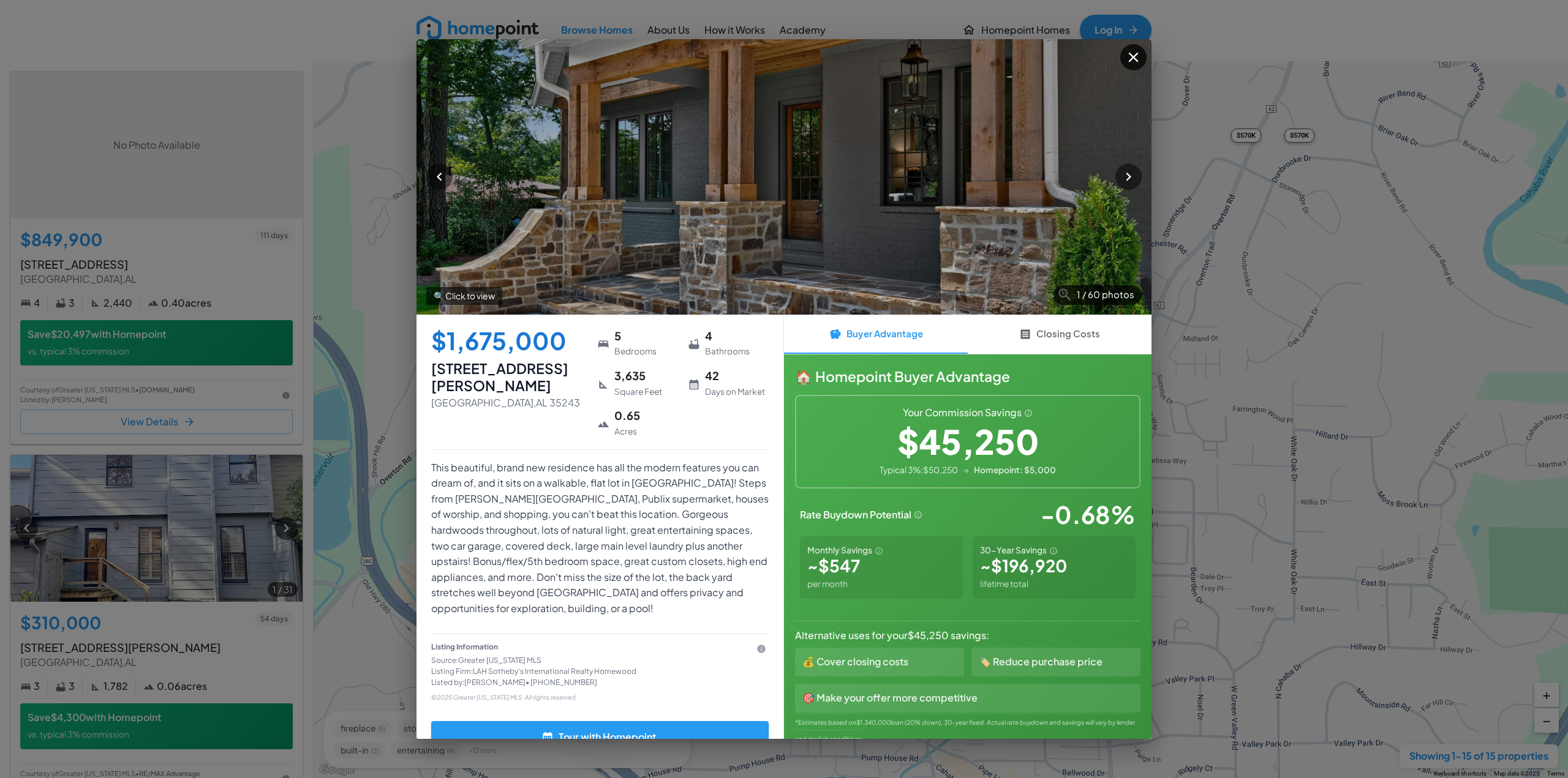
click at [559, 589] on p "This beautiful, brand new residence has all the modern features you can dream o…" at bounding box center [600, 538] width 338 height 157
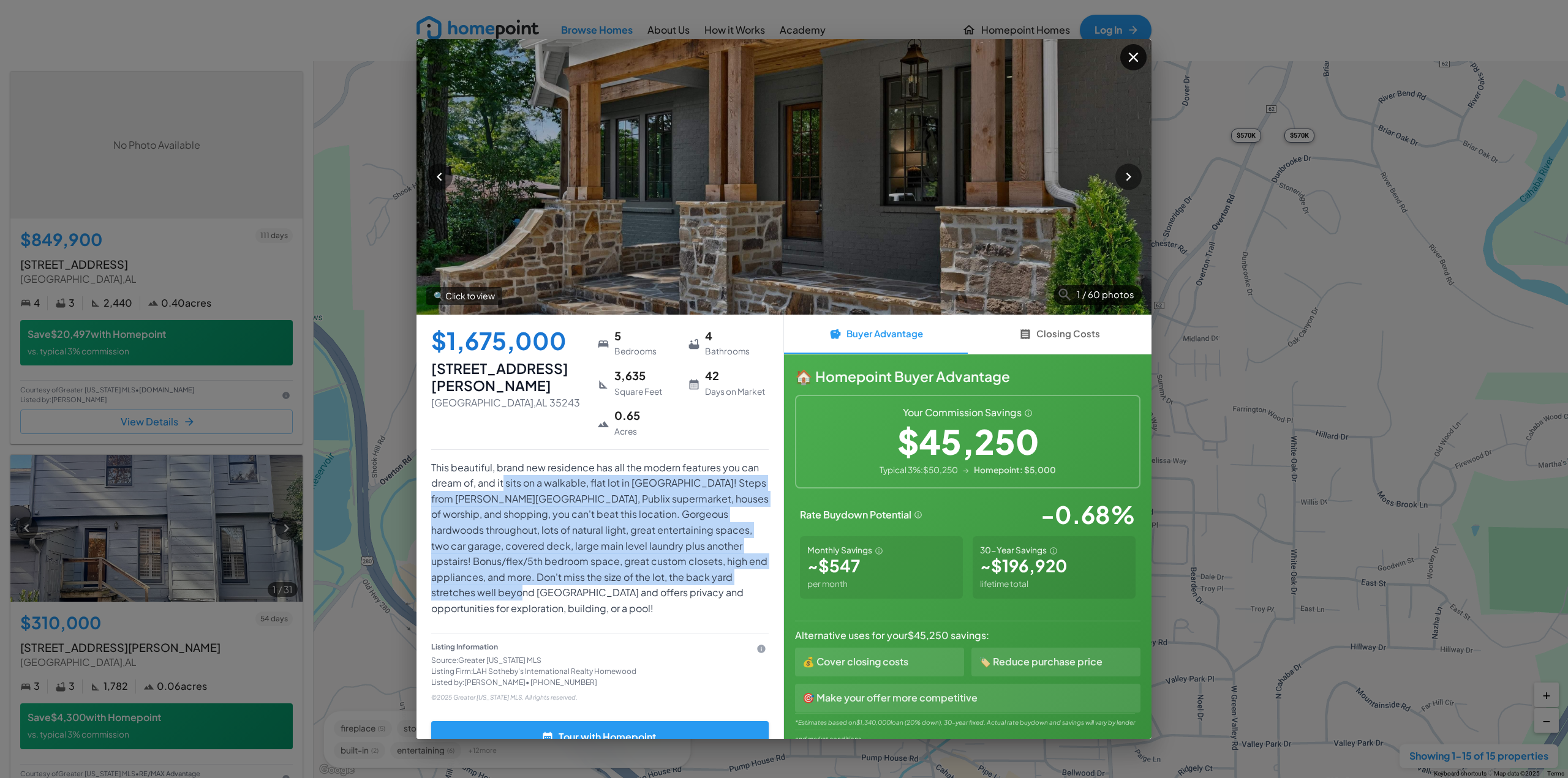
drag, startPoint x: 570, startPoint y: 597, endPoint x: 502, endPoint y: 478, distance: 137.1
click at [502, 478] on p "This beautiful, brand new residence has all the modern features you can dream o…" at bounding box center [600, 538] width 338 height 157
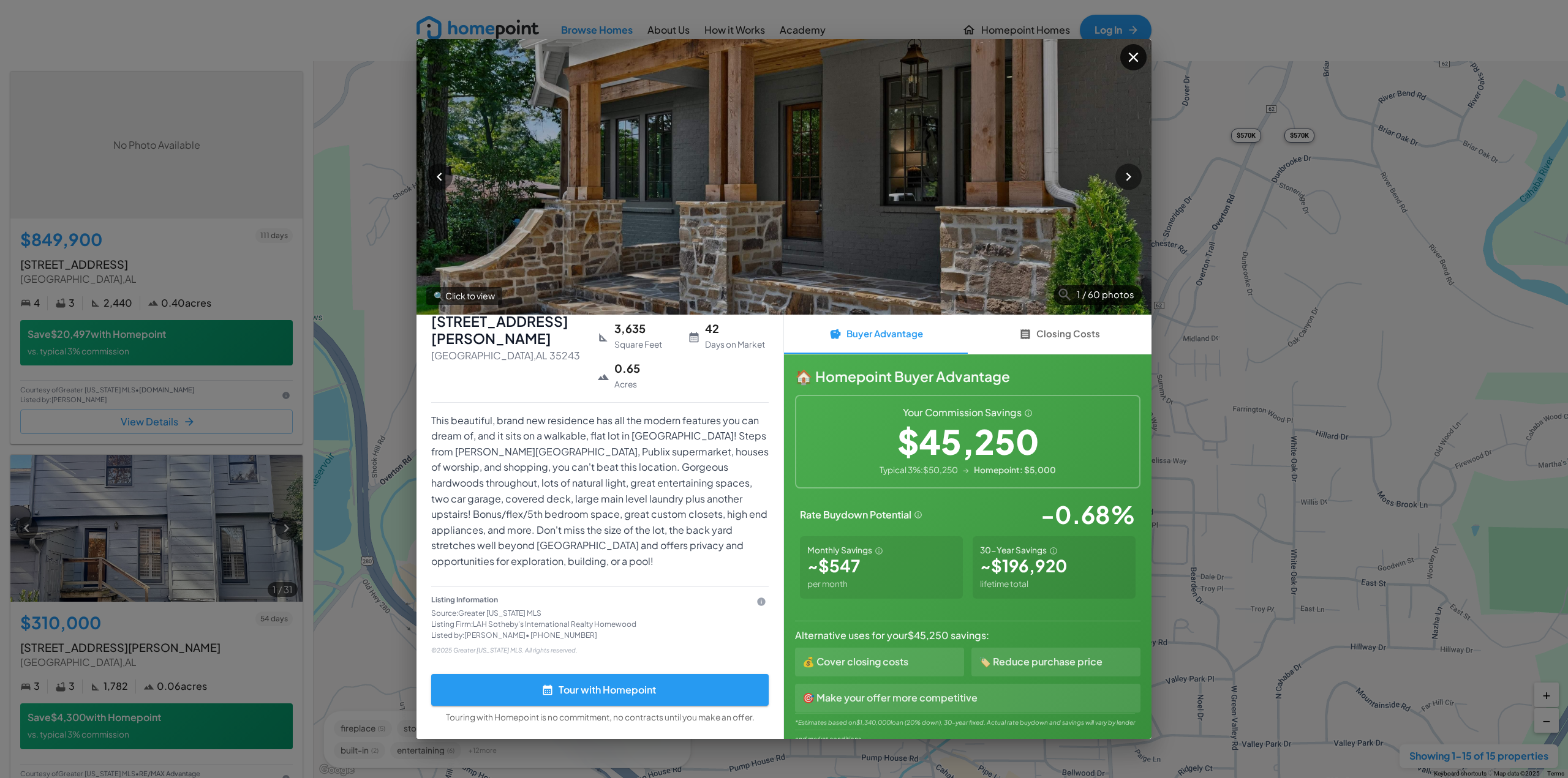
click at [1039, 336] on button "Closing Costs" at bounding box center [1059, 334] width 184 height 39
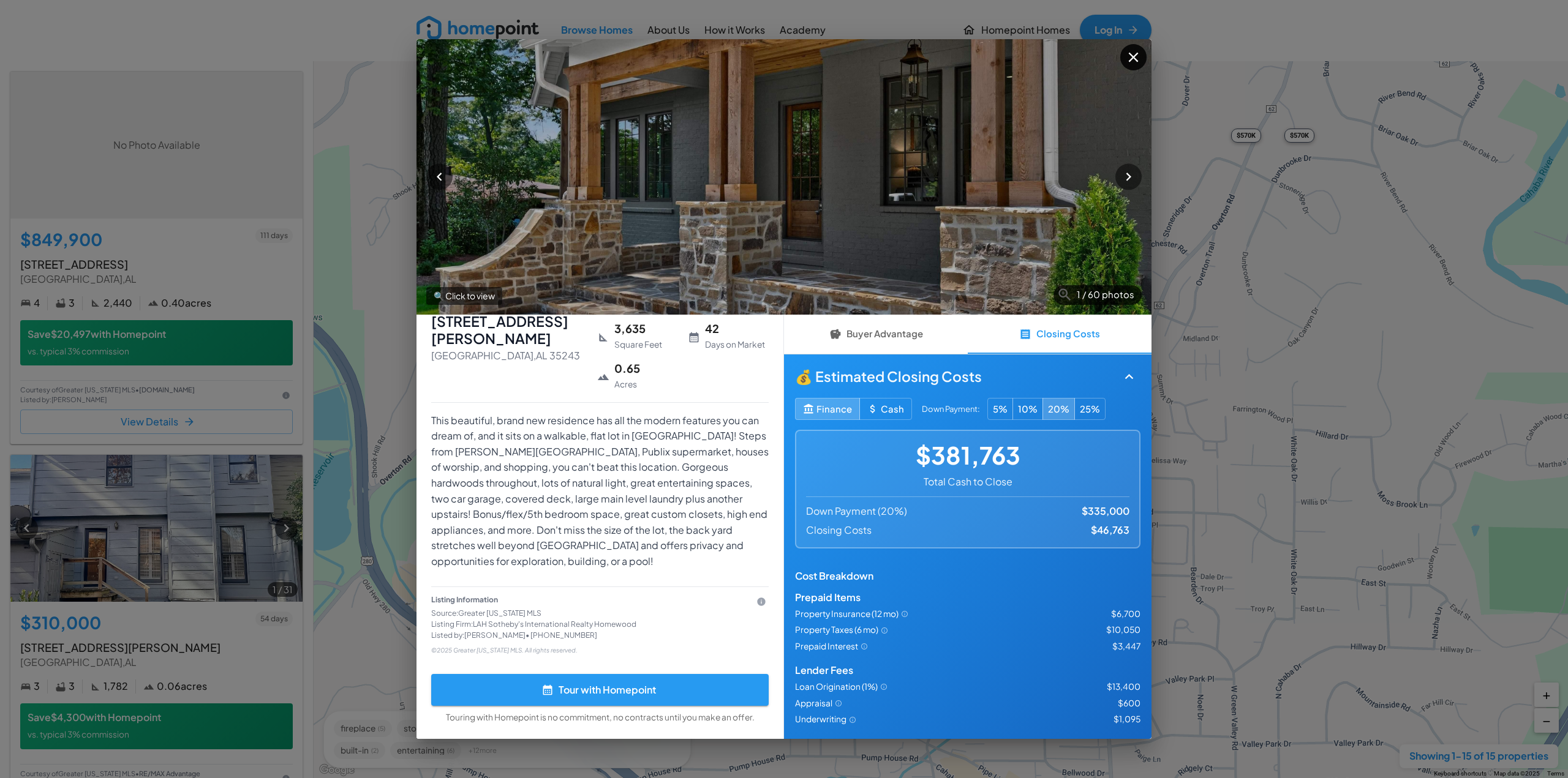
click at [1130, 60] on icon "button" at bounding box center [1133, 57] width 10 height 10
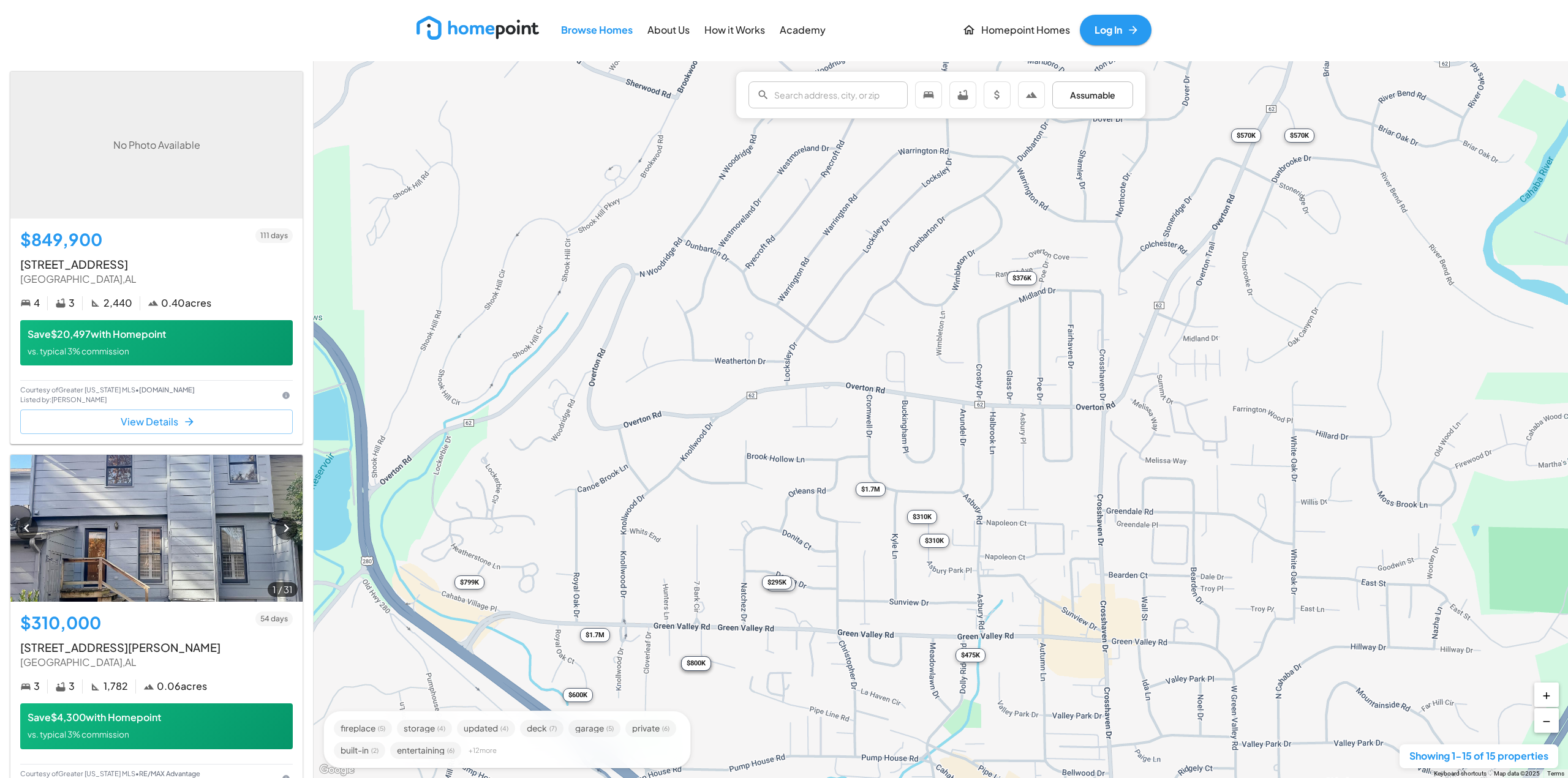
click at [916, 518] on div "$310K" at bounding box center [922, 516] width 30 height 14
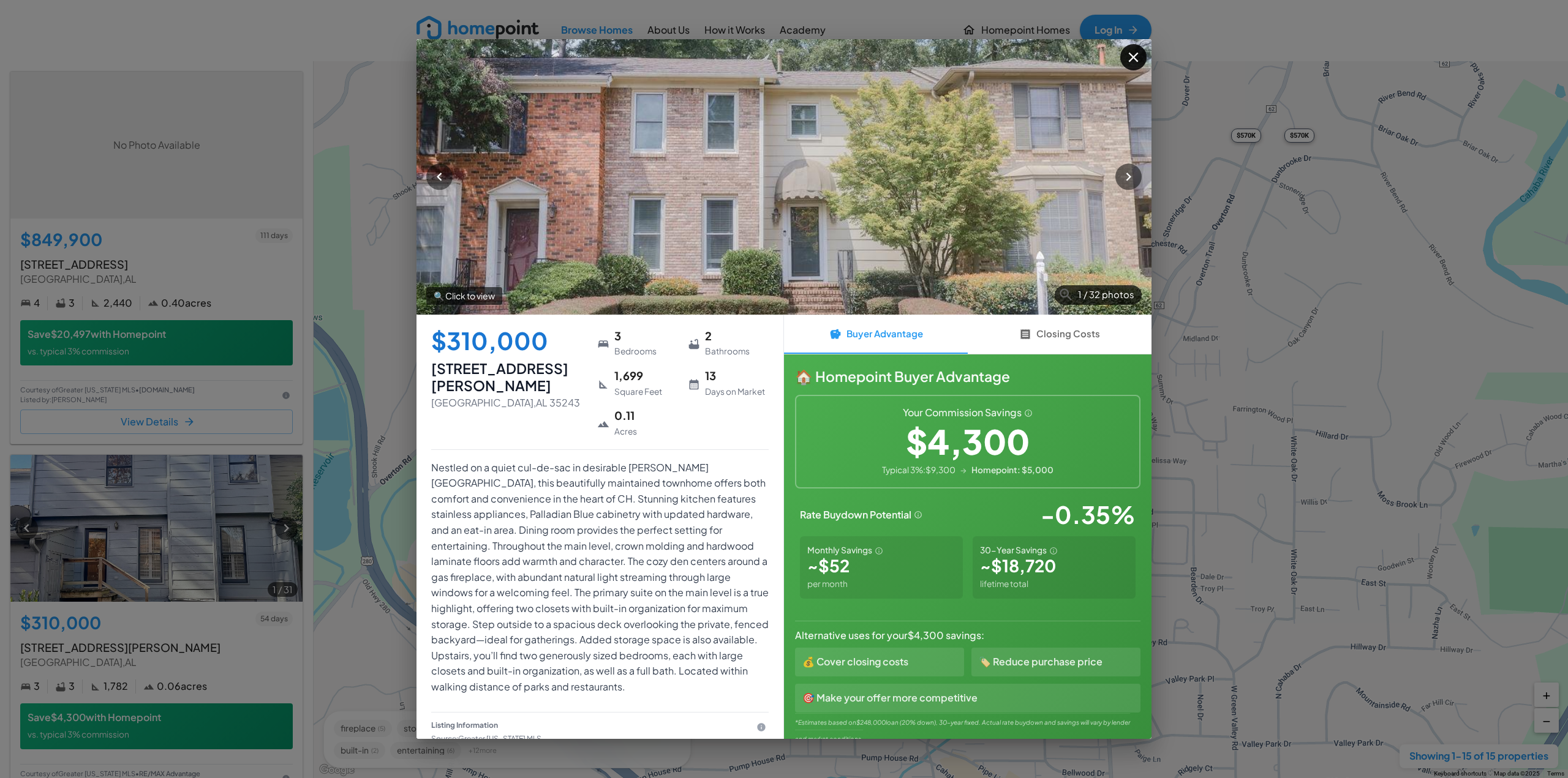
click at [1128, 61] on icon "button" at bounding box center [1133, 57] width 16 height 16
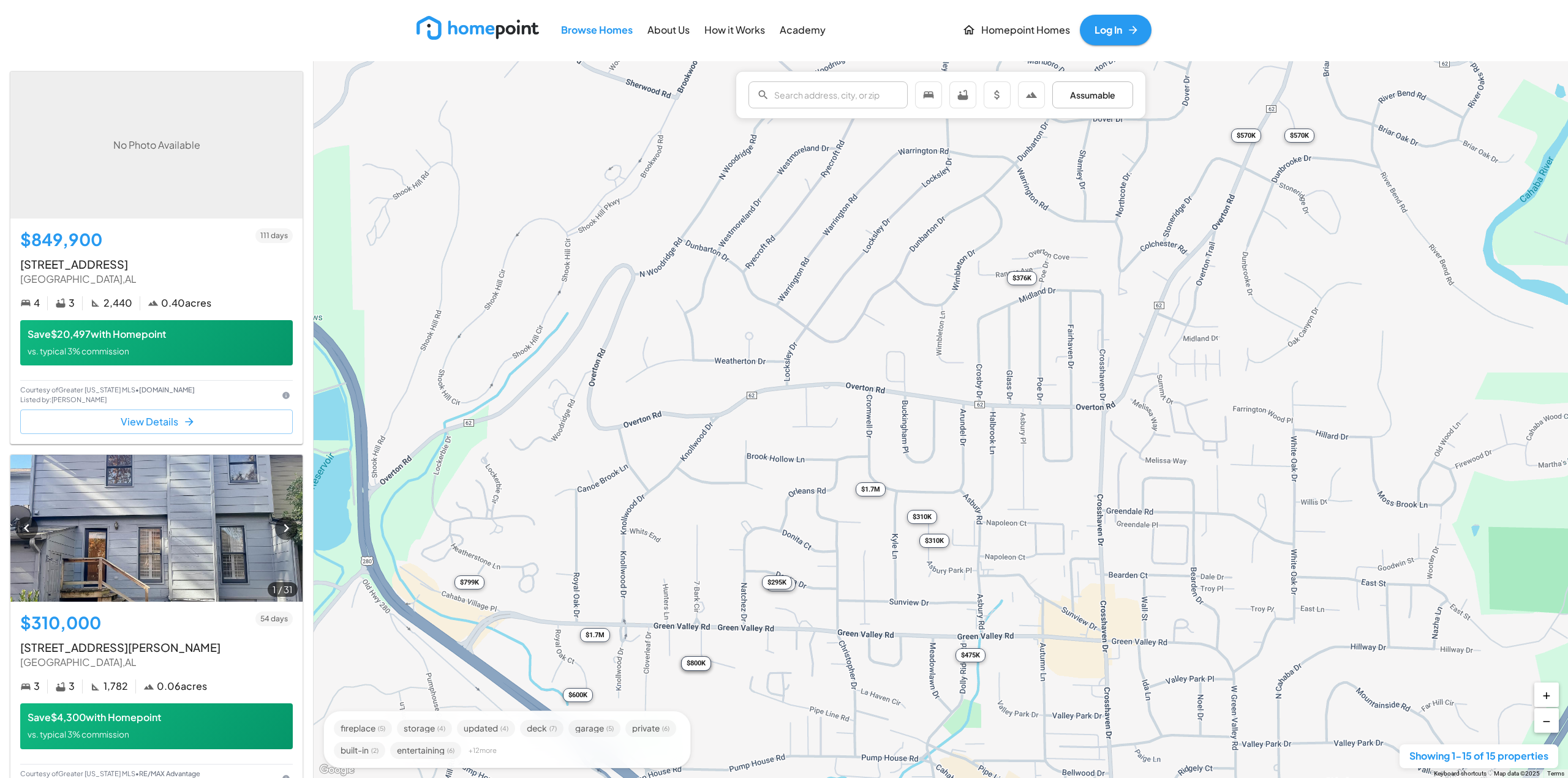
click at [770, 584] on div "$295K" at bounding box center [777, 583] width 30 height 14
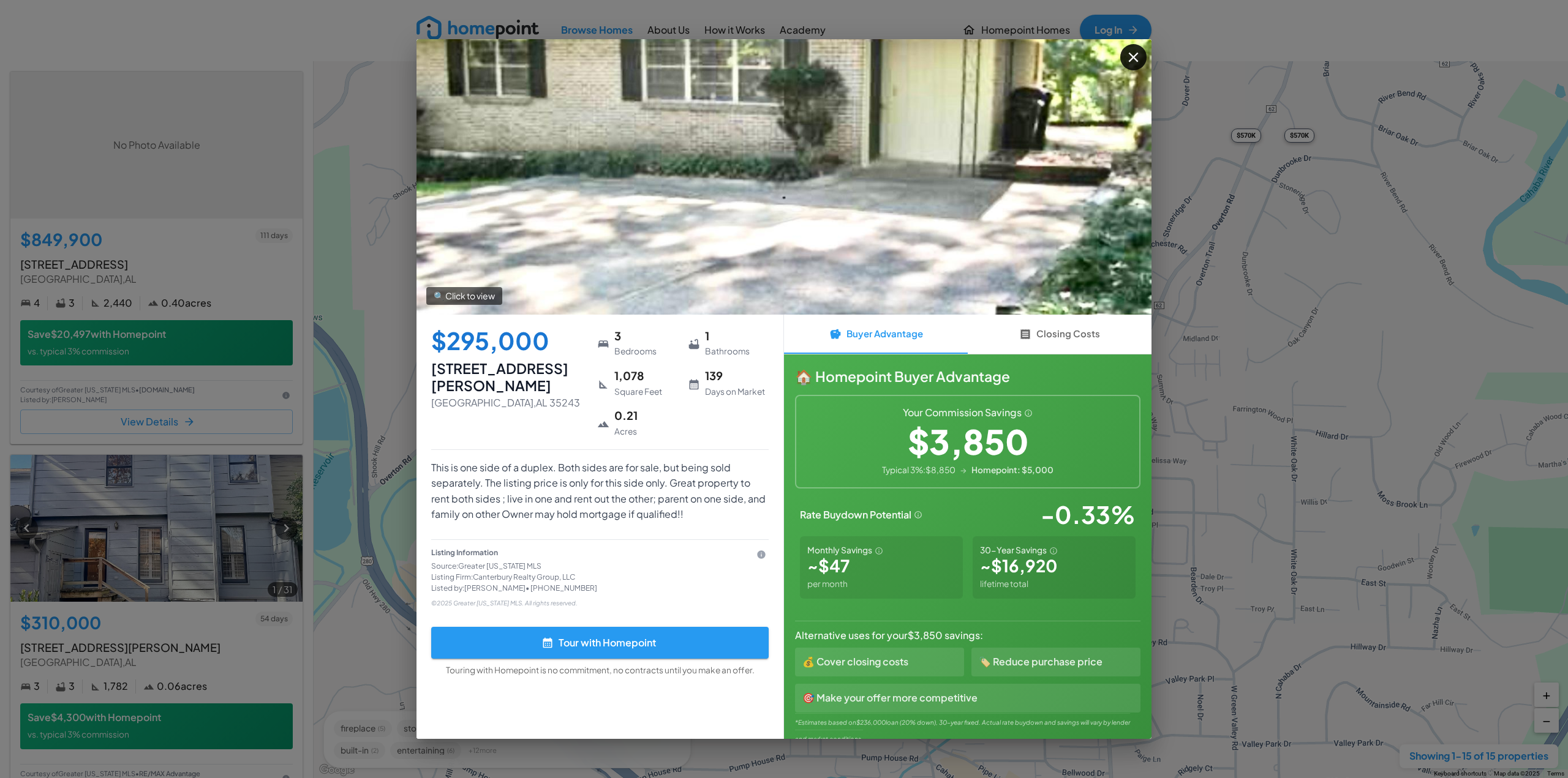
click at [1137, 66] on button "button" at bounding box center [1133, 57] width 27 height 27
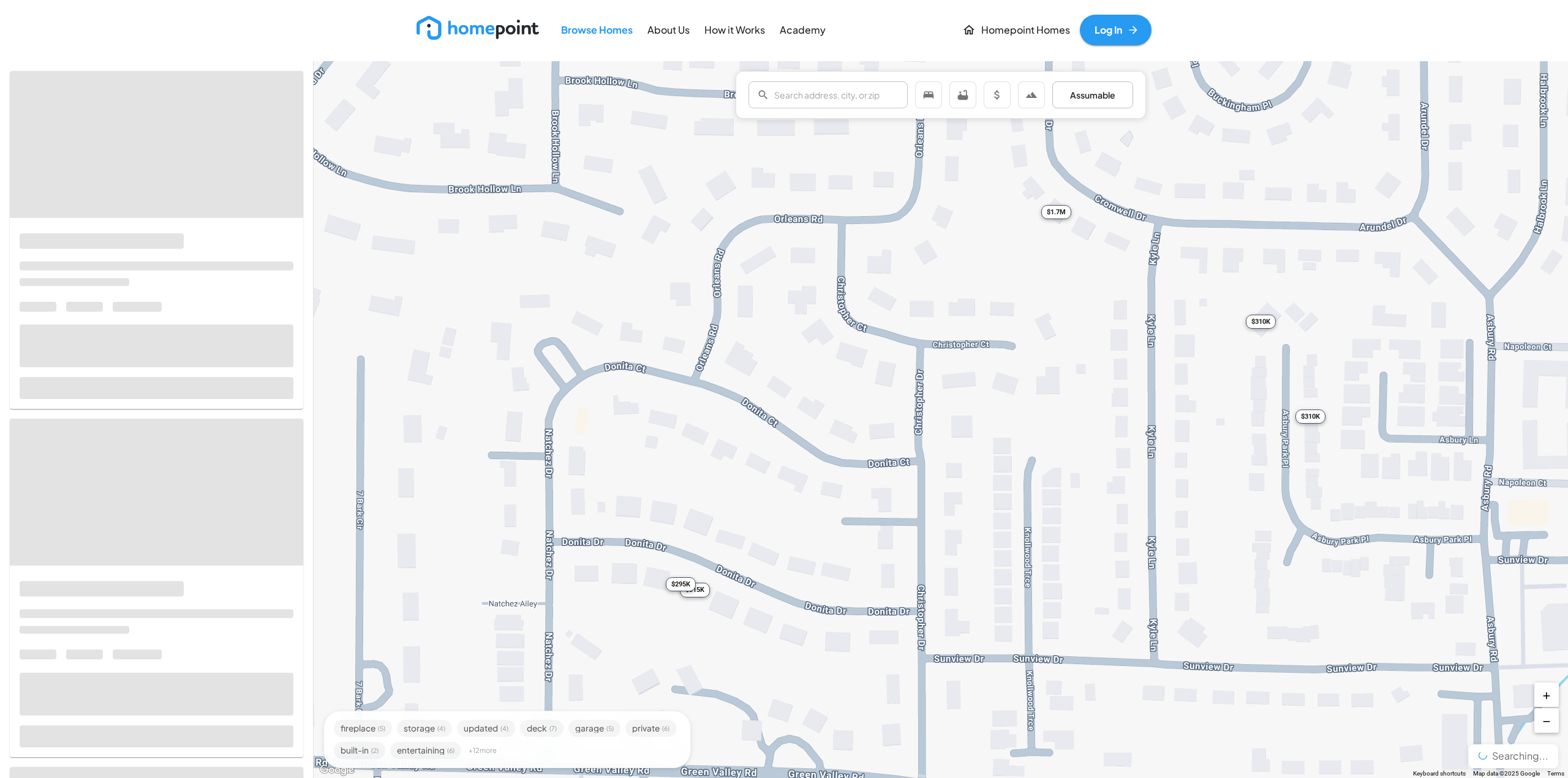
click at [706, 592] on div "$315K" at bounding box center [695, 590] width 30 height 14
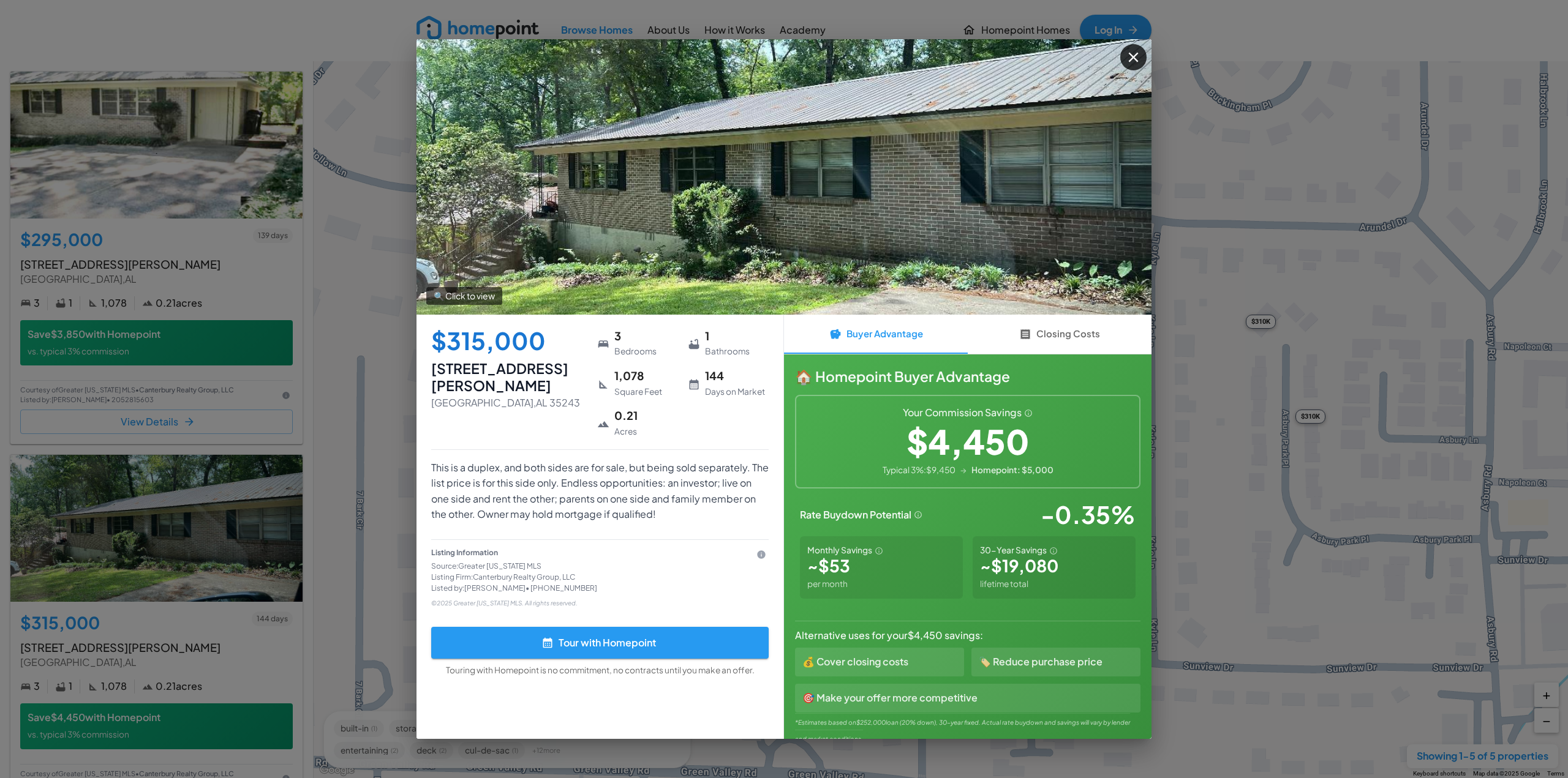
click at [598, 254] on img at bounding box center [784, 177] width 735 height 275
click at [485, 295] on p "🔍 Click to view" at bounding box center [464, 295] width 76 height 18
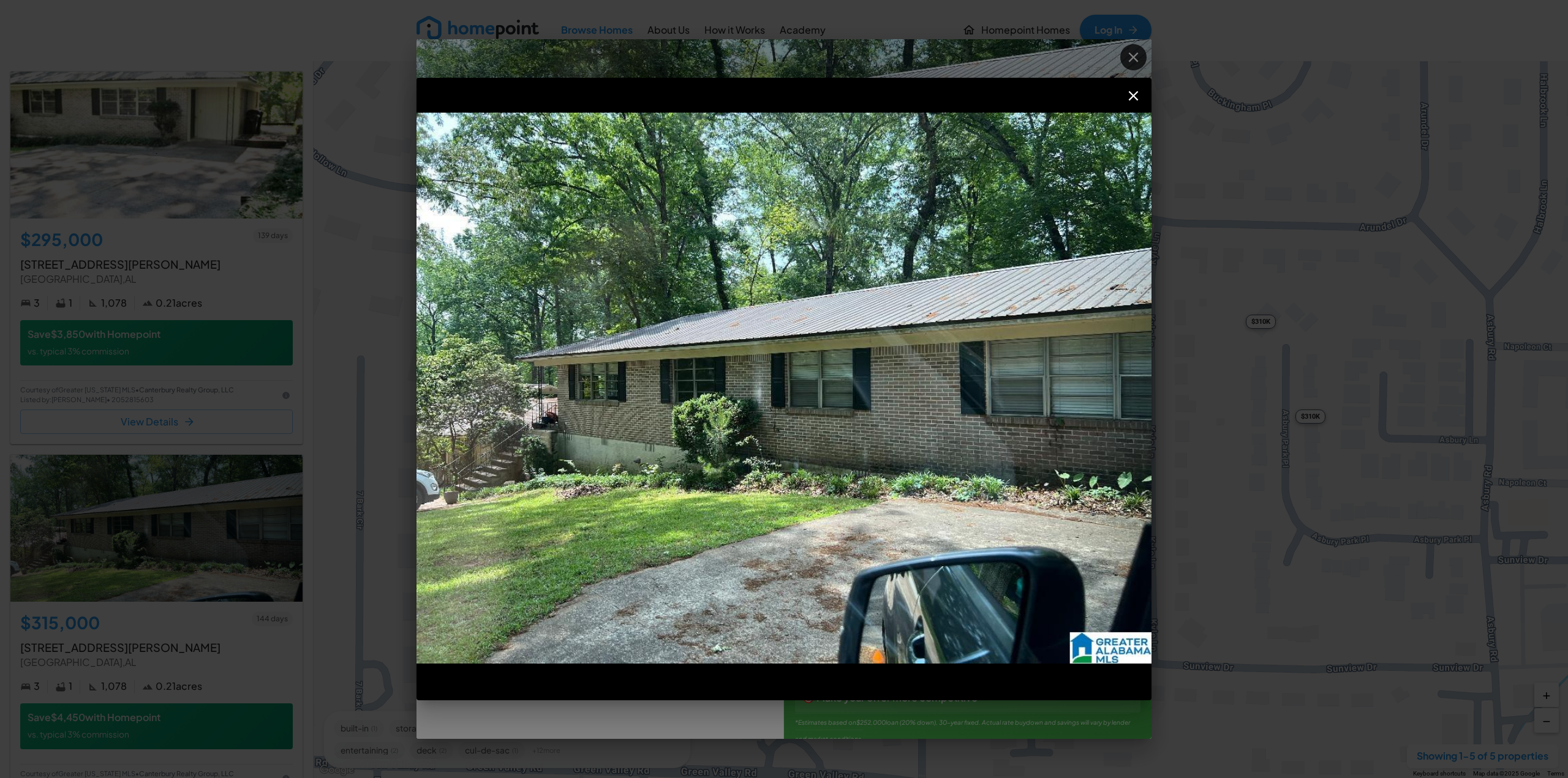
click at [1132, 99] on icon "button" at bounding box center [1133, 95] width 16 height 16
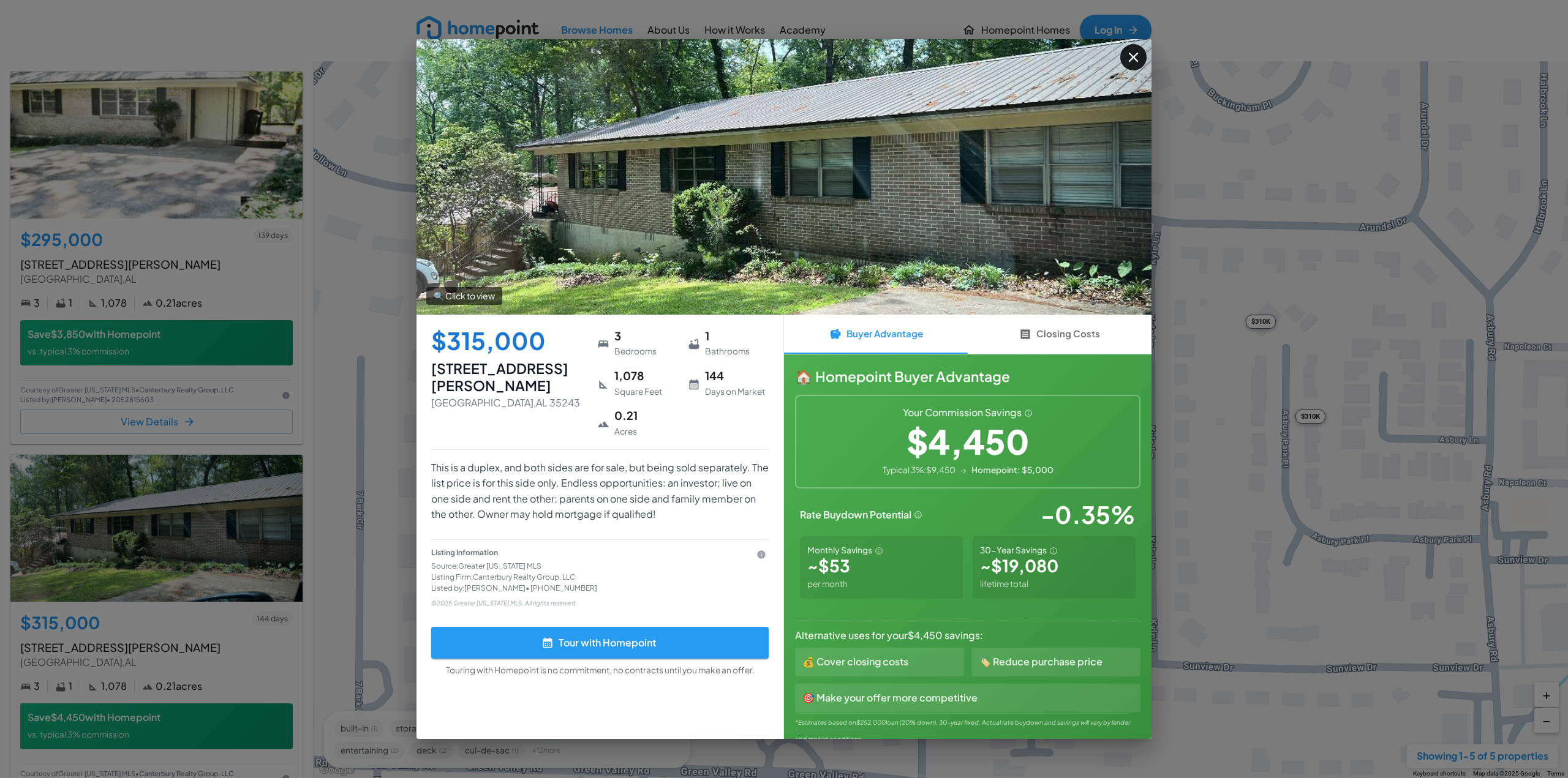
click at [1139, 60] on icon "button" at bounding box center [1133, 57] width 16 height 16
